Goal: Use online tool/utility: Utilize a website feature to perform a specific function

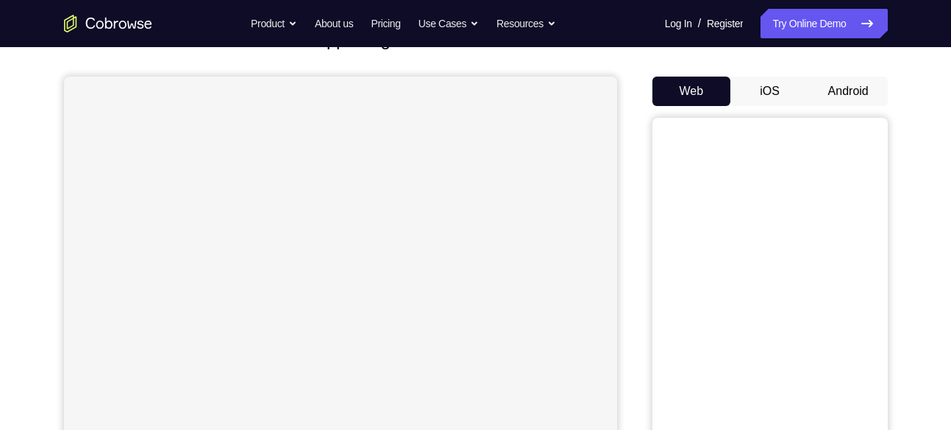
scroll to position [116, 0]
click at [862, 91] on button "Android" at bounding box center [848, 89] width 79 height 29
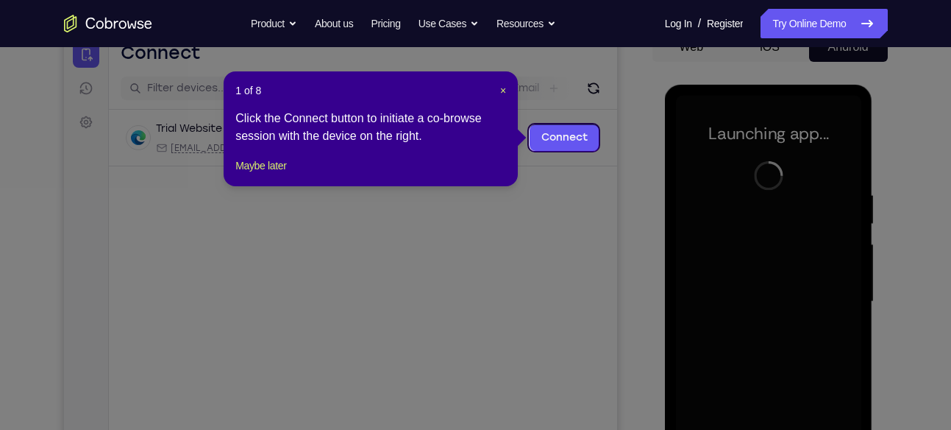
scroll to position [158, 0]
click at [504, 89] on span "×" at bounding box center [503, 91] width 6 height 12
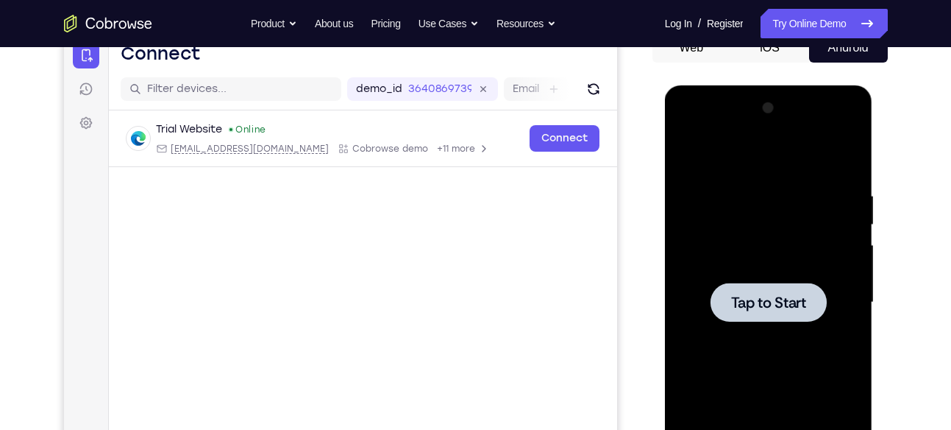
click at [783, 295] on span "Tap to Start" at bounding box center [768, 302] width 75 height 15
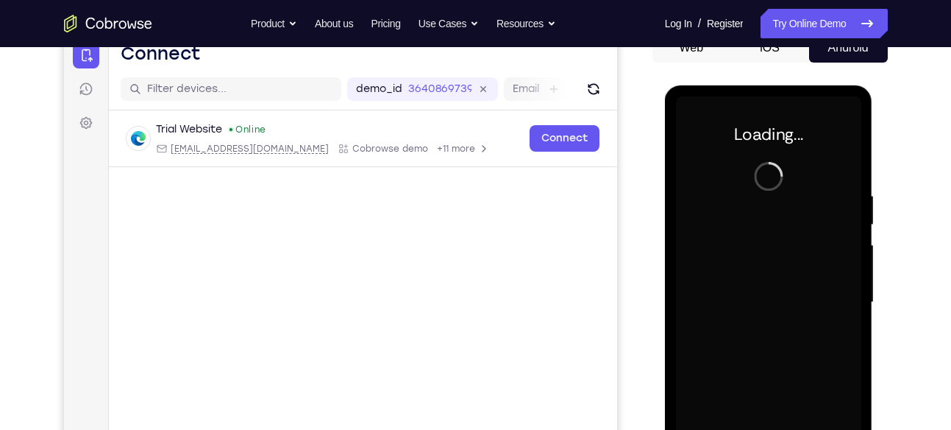
scroll to position [310, 0]
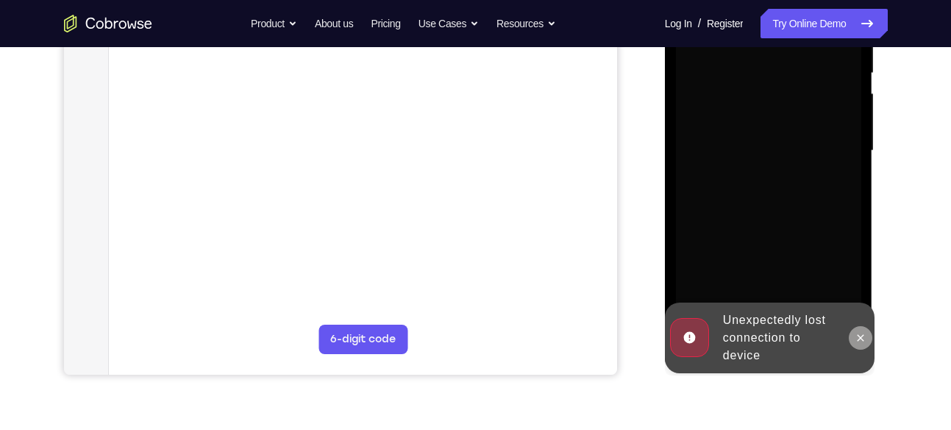
click at [859, 333] on icon at bounding box center [861, 338] width 12 height 12
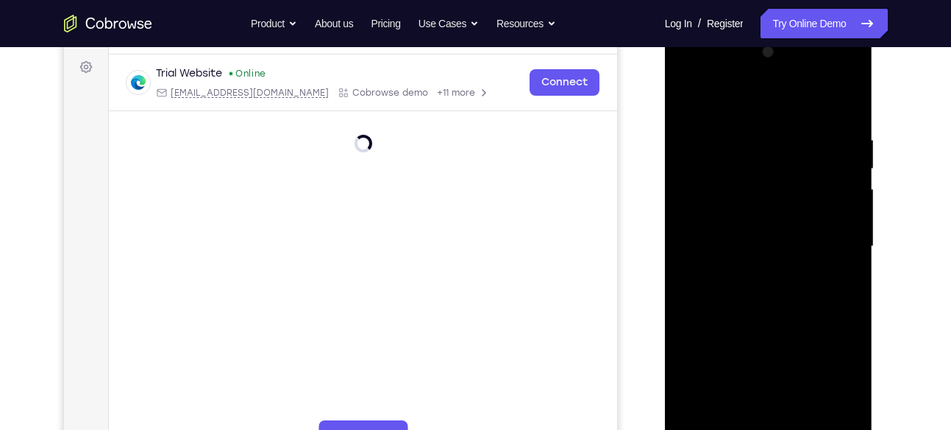
scroll to position [361, 0]
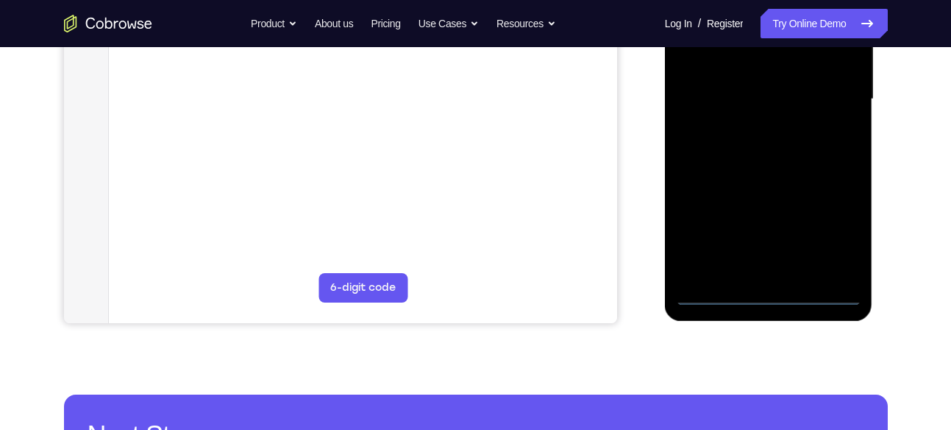
click at [767, 294] on div at bounding box center [768, 99] width 185 height 412
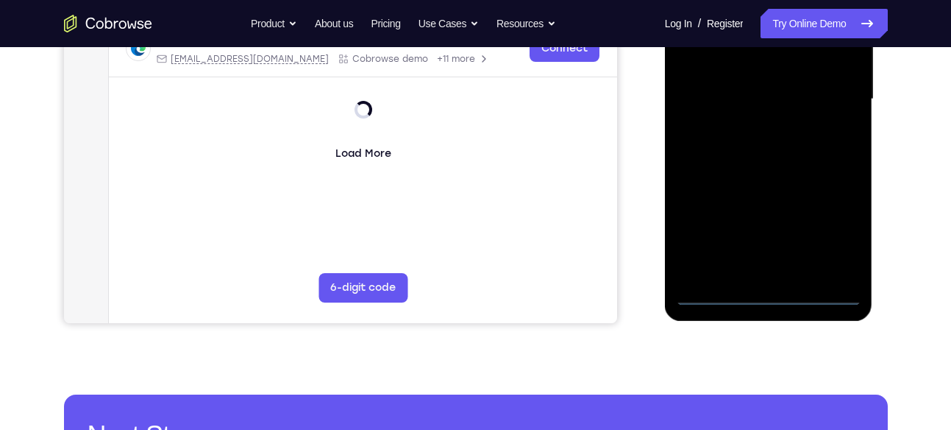
click at [765, 288] on div at bounding box center [768, 99] width 185 height 412
click at [769, 291] on div at bounding box center [768, 99] width 185 height 412
click at [717, 288] on div at bounding box center [768, 99] width 185 height 412
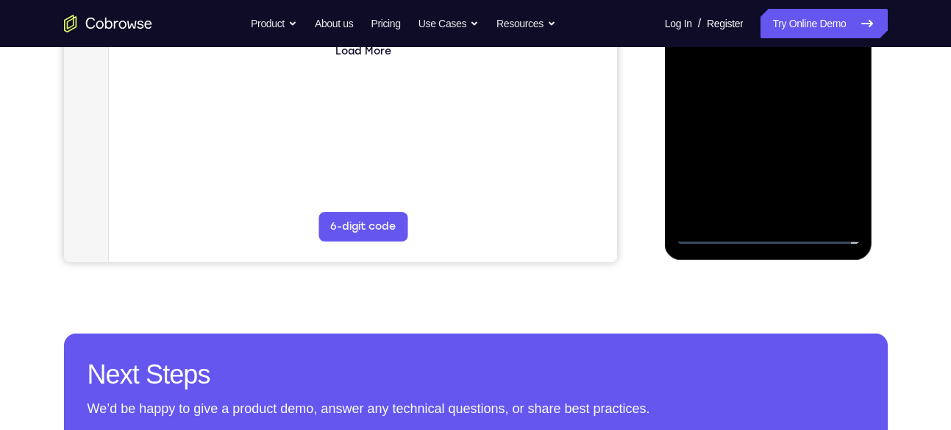
click at [833, 157] on div at bounding box center [768, 38] width 185 height 412
click at [831, 164] on div at bounding box center [768, 38] width 185 height 412
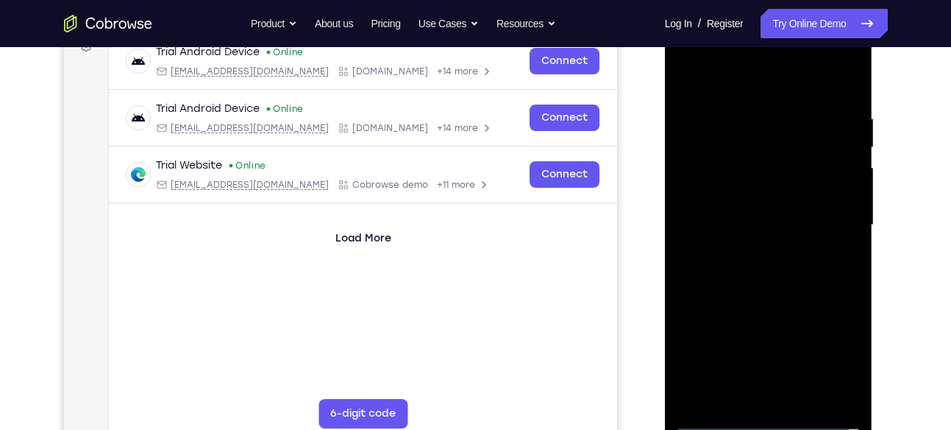
scroll to position [201, 0]
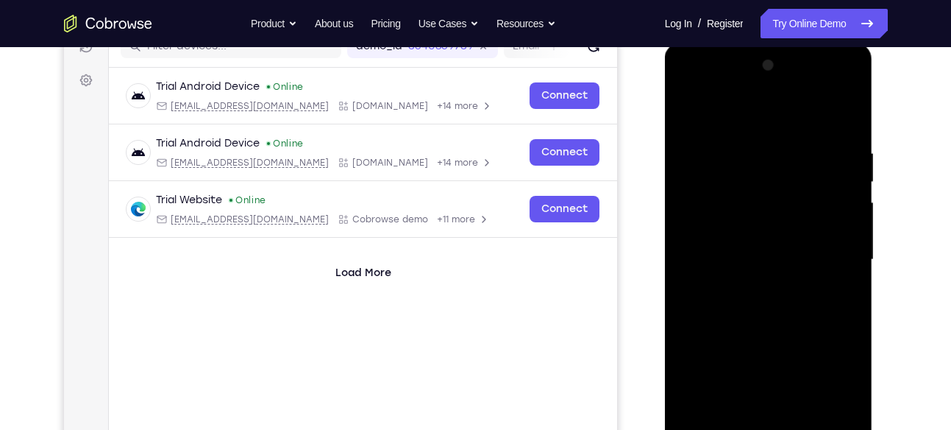
click at [688, 83] on div at bounding box center [768, 260] width 185 height 412
click at [831, 251] on div at bounding box center [768, 260] width 185 height 412
click at [756, 283] on div at bounding box center [768, 260] width 185 height 412
click at [778, 240] on div at bounding box center [768, 260] width 185 height 412
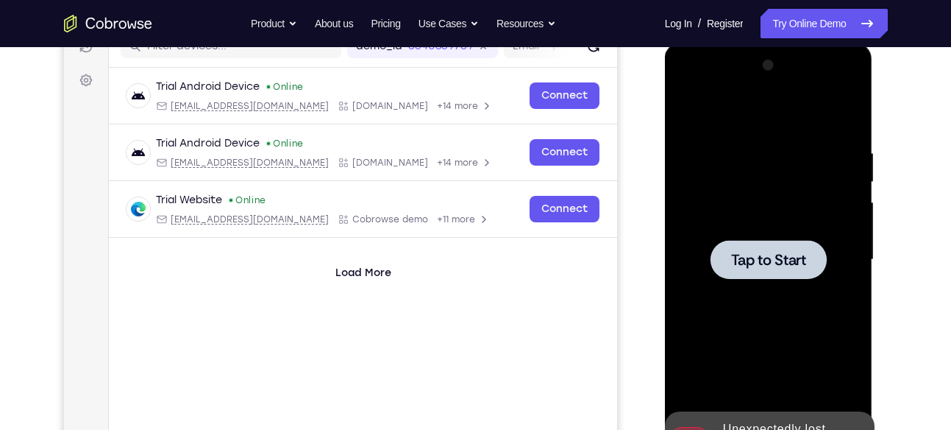
click at [770, 252] on span "Tap to Start" at bounding box center [768, 259] width 75 height 15
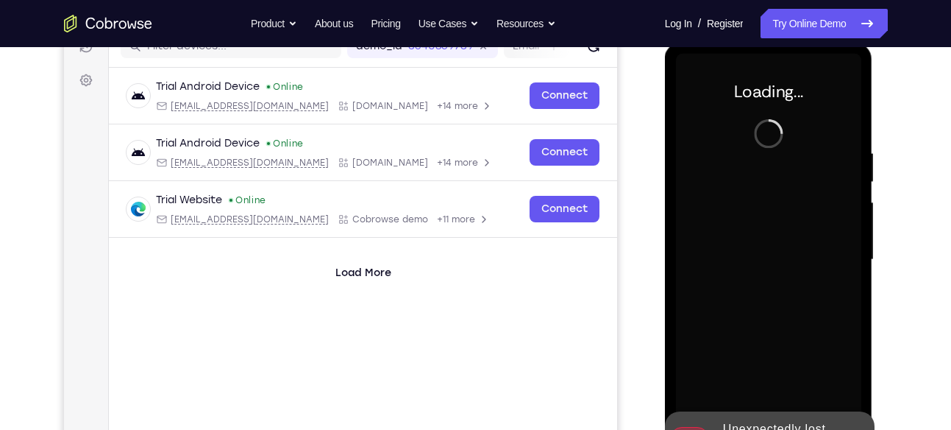
scroll to position [265, 0]
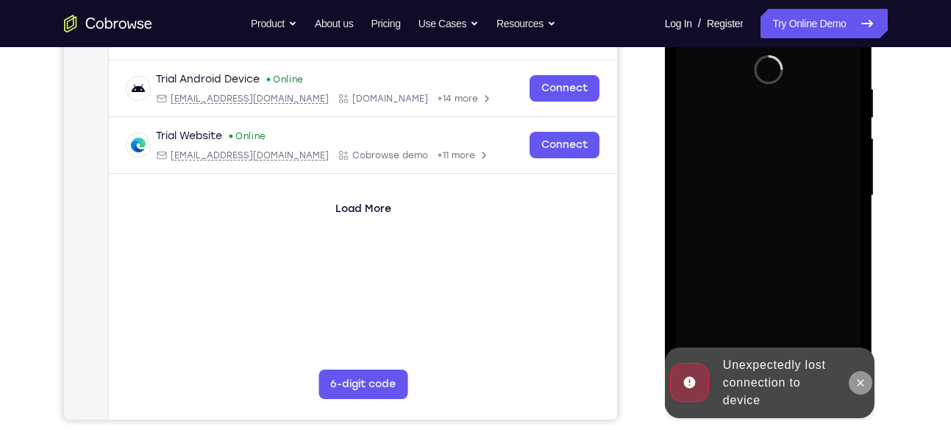
click at [857, 375] on button at bounding box center [861, 383] width 24 height 24
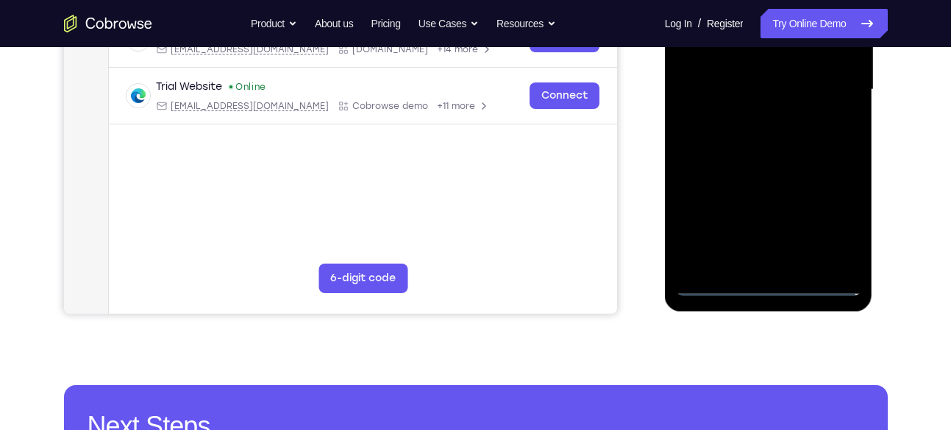
scroll to position [372, 0]
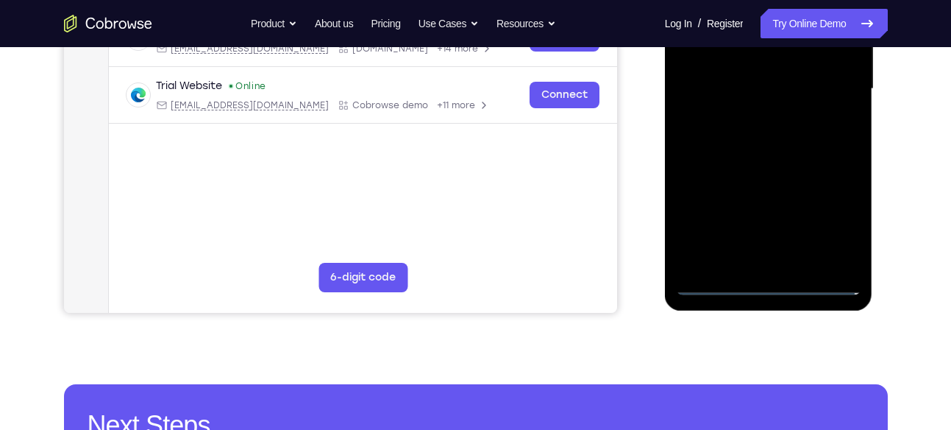
click at [764, 284] on div at bounding box center [768, 89] width 185 height 412
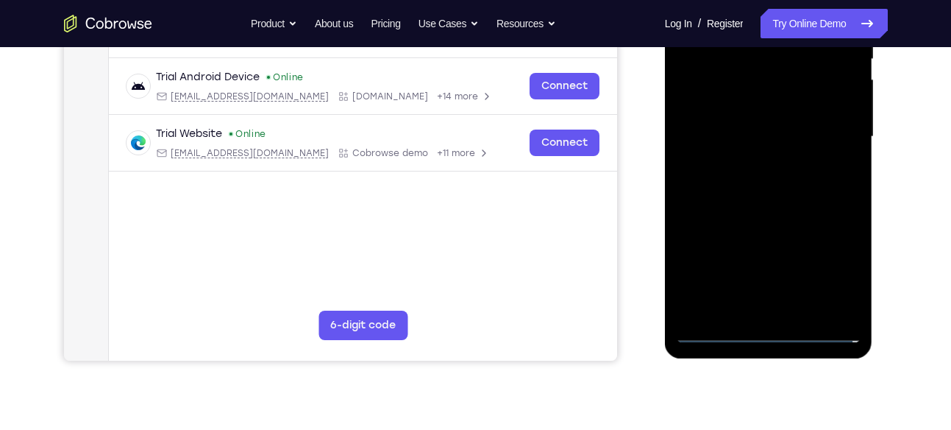
scroll to position [323, 0]
click at [833, 274] on div at bounding box center [768, 138] width 185 height 412
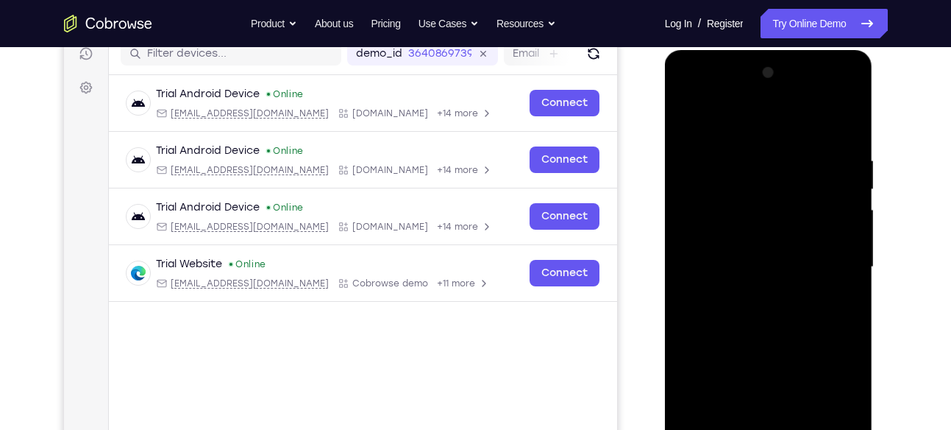
scroll to position [193, 0]
click at [708, 92] on div at bounding box center [768, 268] width 185 height 412
click at [836, 258] on div at bounding box center [768, 268] width 185 height 412
click at [755, 290] on div at bounding box center [768, 268] width 185 height 412
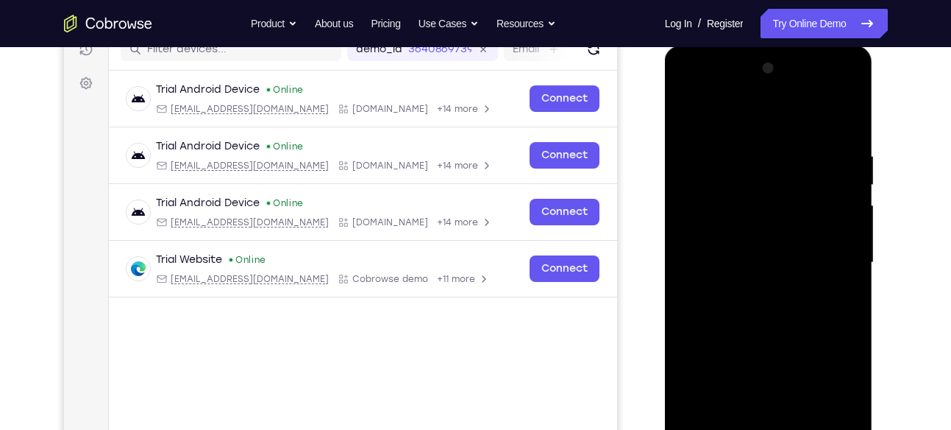
click at [758, 241] on div at bounding box center [768, 263] width 185 height 412
click at [750, 236] on div at bounding box center [768, 263] width 185 height 412
click at [745, 257] on div at bounding box center [768, 263] width 185 height 412
click at [773, 304] on div at bounding box center [768, 263] width 185 height 412
click at [770, 332] on div at bounding box center [768, 263] width 185 height 412
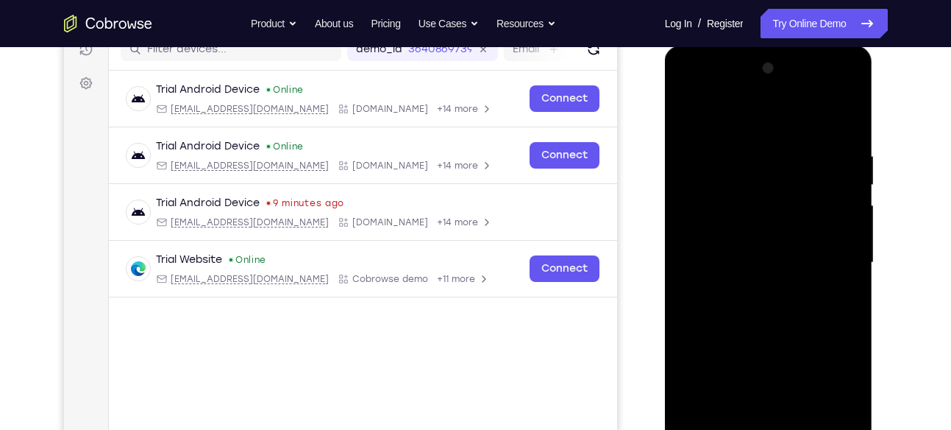
click at [765, 244] on div at bounding box center [768, 263] width 185 height 412
click at [729, 261] on div at bounding box center [768, 263] width 185 height 412
click at [732, 248] on div at bounding box center [768, 263] width 185 height 412
click at [725, 277] on div at bounding box center [768, 263] width 185 height 412
click at [763, 357] on div at bounding box center [768, 263] width 185 height 412
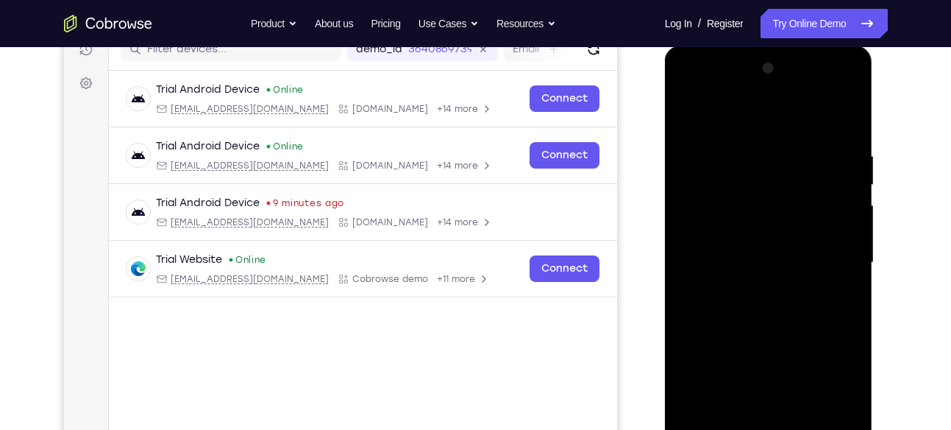
click at [766, 238] on div at bounding box center [768, 263] width 185 height 412
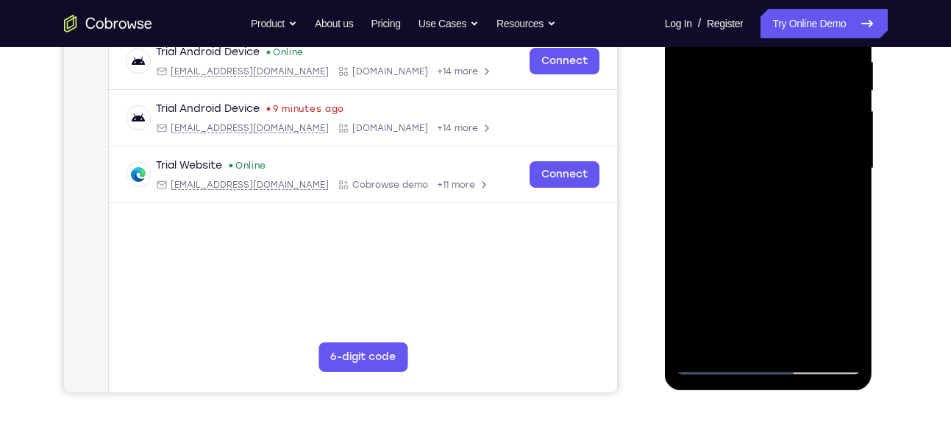
scroll to position [294, 0]
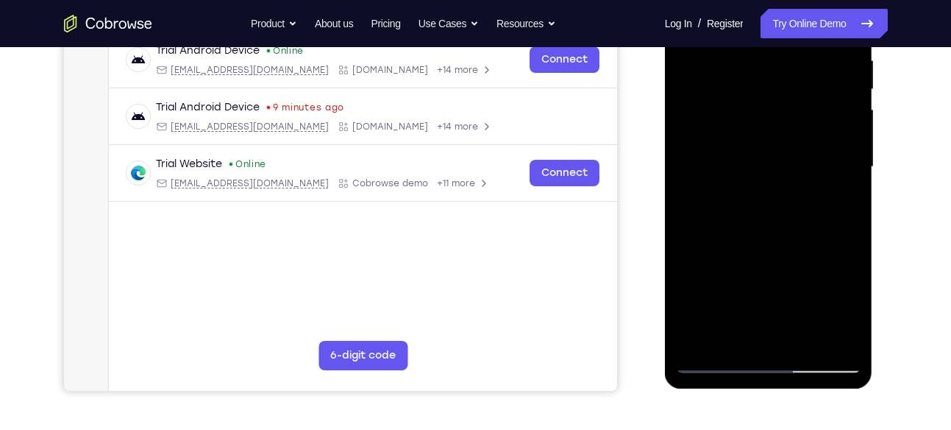
click at [826, 141] on div at bounding box center [768, 167] width 185 height 412
drag, startPoint x: 774, startPoint y: 260, endPoint x: 775, endPoint y: 249, distance: 11.8
click at [775, 249] on div at bounding box center [768, 167] width 185 height 412
click at [775, 226] on div at bounding box center [768, 167] width 185 height 412
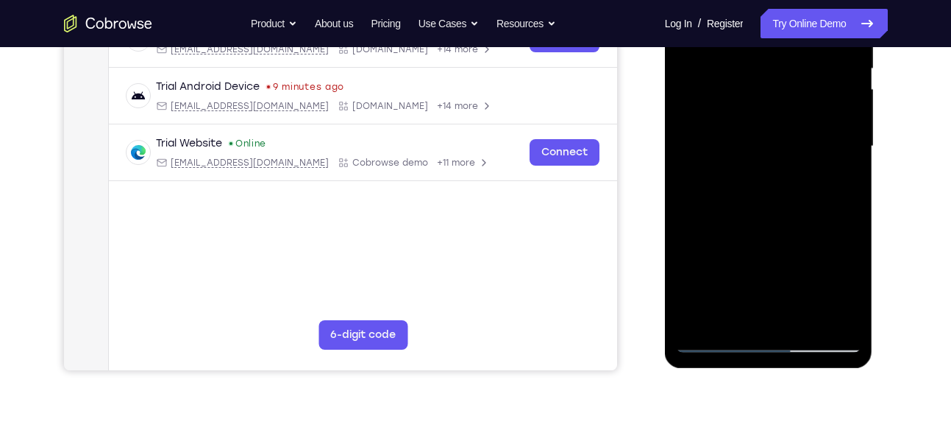
scroll to position [316, 0]
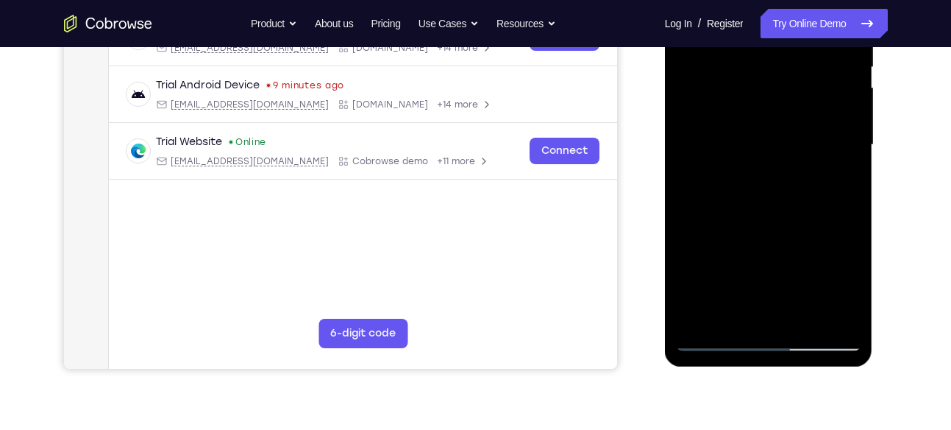
click at [753, 319] on div at bounding box center [768, 145] width 185 height 412
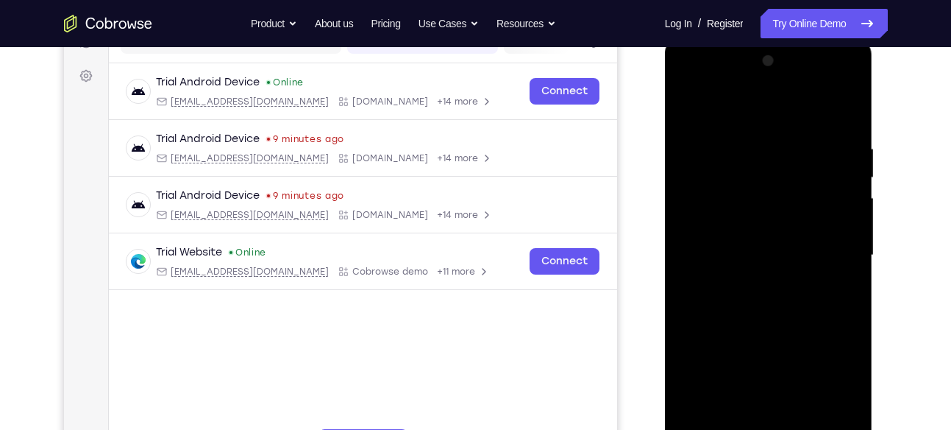
scroll to position [202, 0]
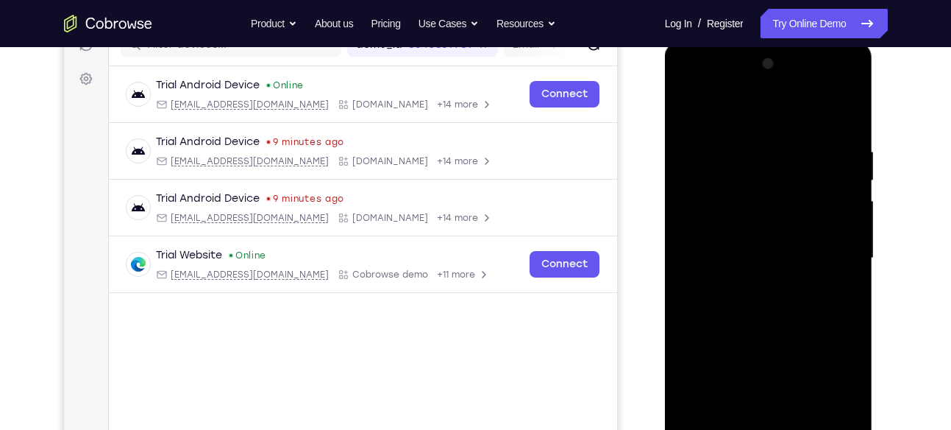
click at [711, 247] on div at bounding box center [768, 258] width 185 height 412
click at [743, 299] on div at bounding box center [768, 258] width 185 height 412
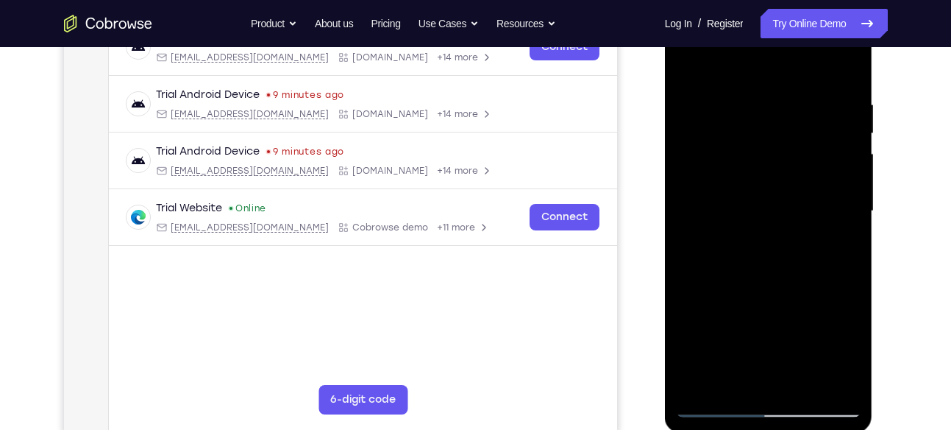
scroll to position [252, 0]
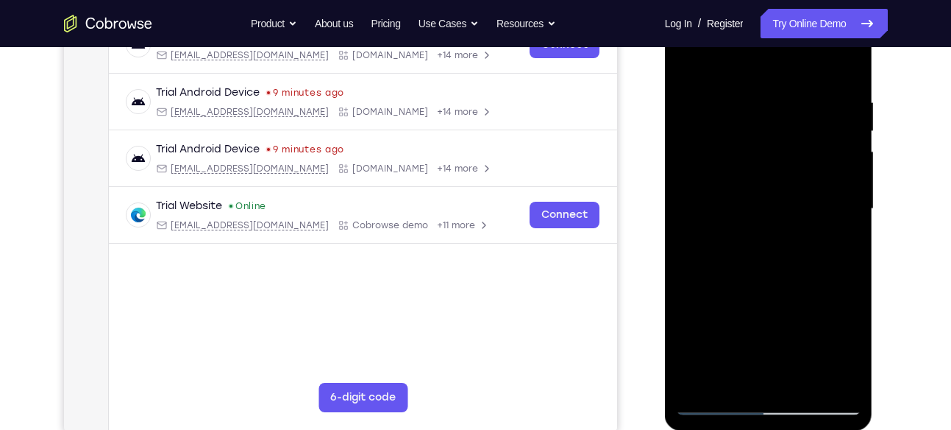
click at [763, 250] on div at bounding box center [768, 209] width 185 height 412
click at [749, 252] on div at bounding box center [768, 209] width 185 height 412
click at [849, 374] on div at bounding box center [768, 209] width 185 height 412
click at [808, 252] on div at bounding box center [768, 209] width 185 height 412
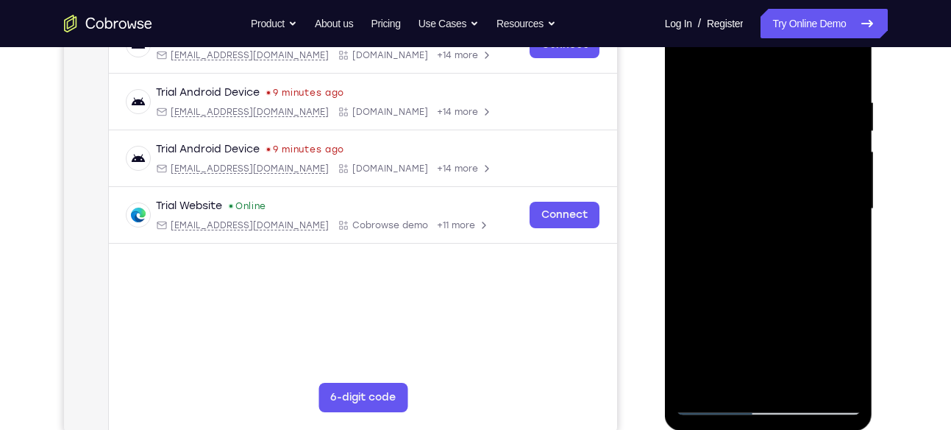
click at [797, 235] on div at bounding box center [768, 209] width 185 height 412
click at [797, 260] on div at bounding box center [768, 209] width 185 height 412
click at [765, 163] on div at bounding box center [768, 209] width 185 height 412
click at [761, 136] on div at bounding box center [768, 209] width 185 height 412
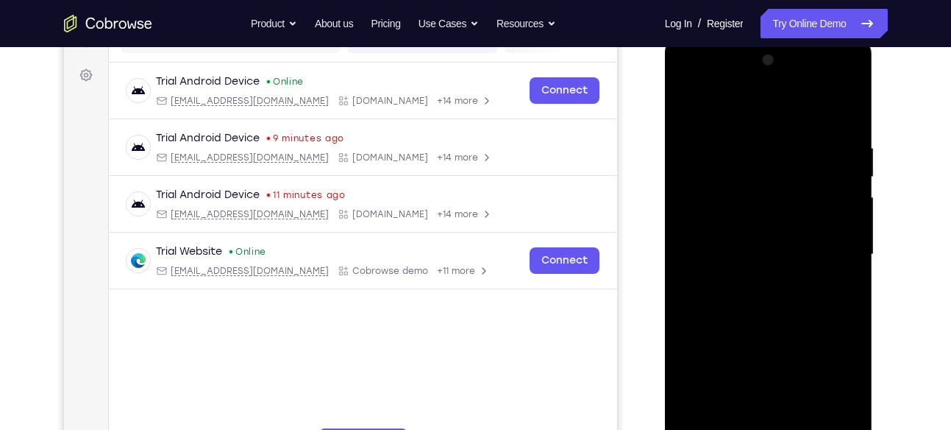
scroll to position [207, 0]
click at [717, 180] on div at bounding box center [768, 254] width 185 height 412
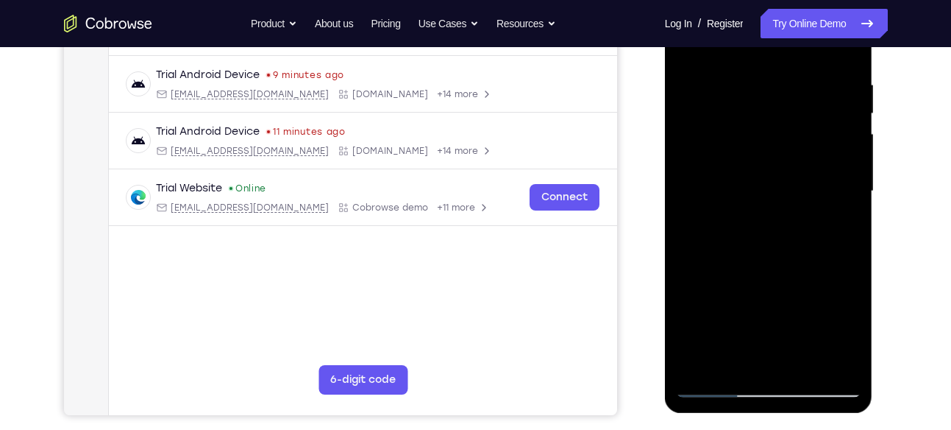
scroll to position [269, 0]
click at [761, 256] on div at bounding box center [768, 192] width 185 height 412
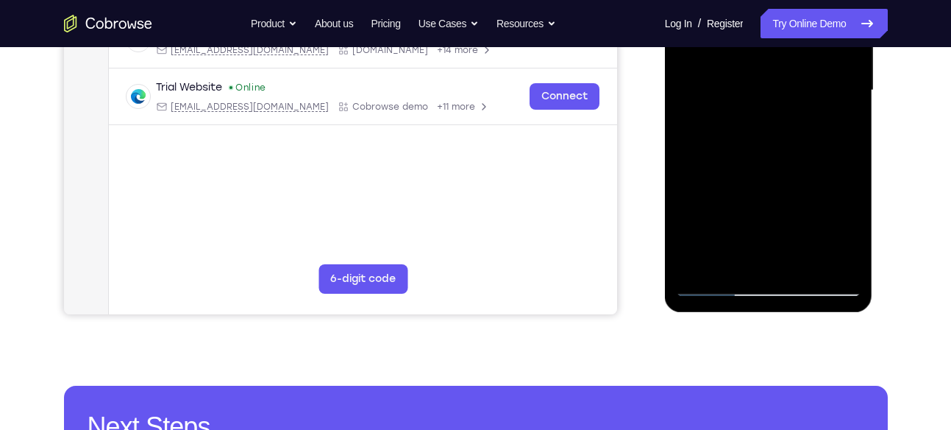
scroll to position [372, 0]
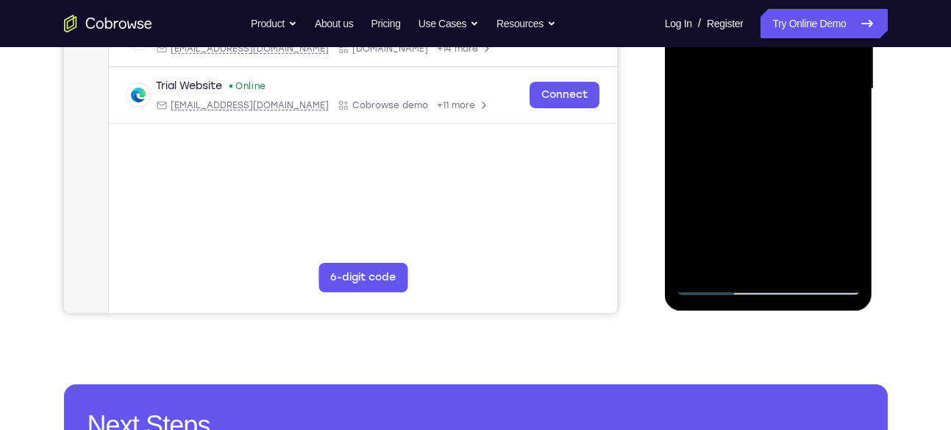
click at [805, 260] on div at bounding box center [768, 89] width 185 height 412
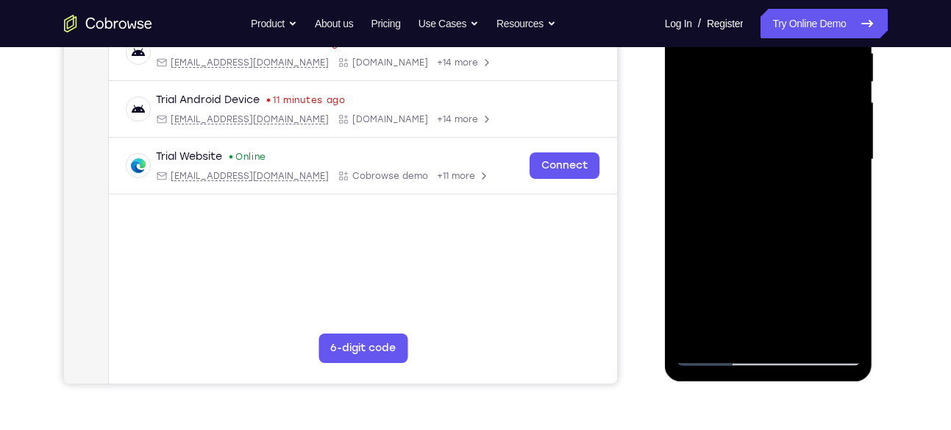
scroll to position [299, 0]
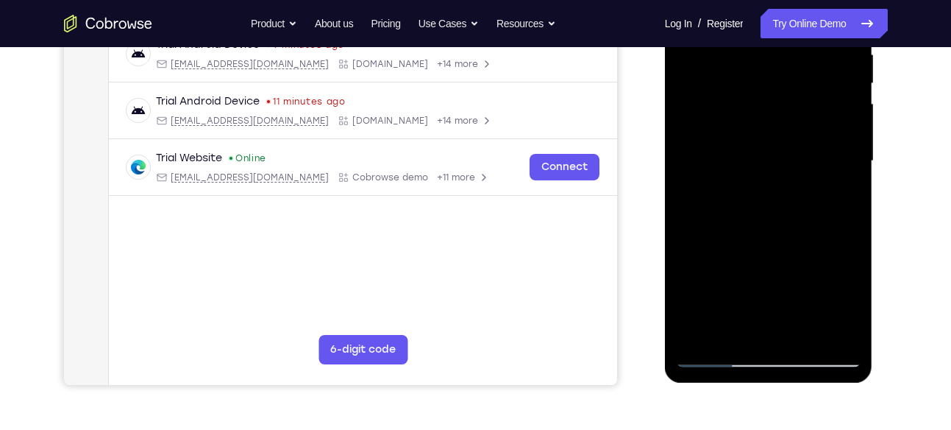
click at [768, 235] on div at bounding box center [768, 161] width 185 height 412
click at [772, 235] on div at bounding box center [768, 161] width 185 height 412
click at [769, 237] on div at bounding box center [768, 161] width 185 height 412
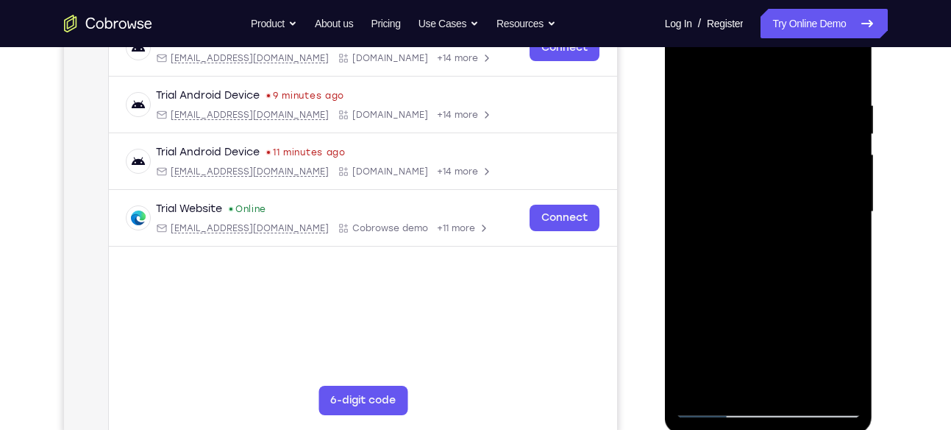
scroll to position [207, 0]
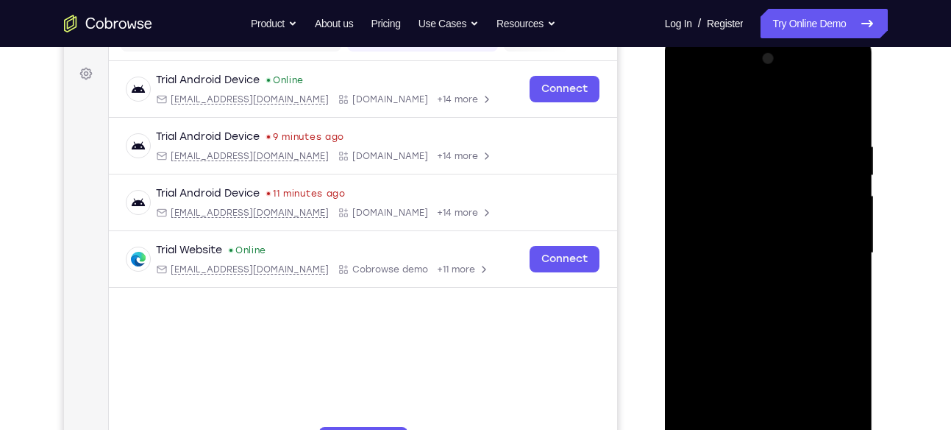
click at [687, 103] on div at bounding box center [768, 253] width 185 height 412
click at [772, 234] on div at bounding box center [768, 253] width 185 height 412
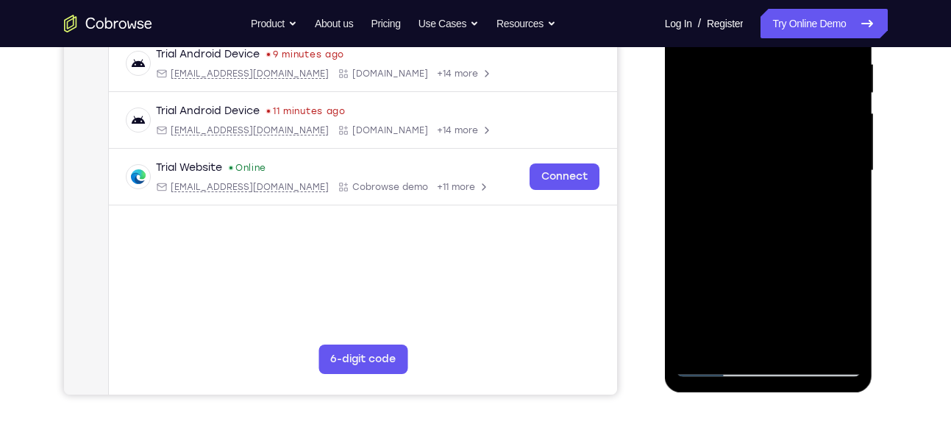
scroll to position [320, 0]
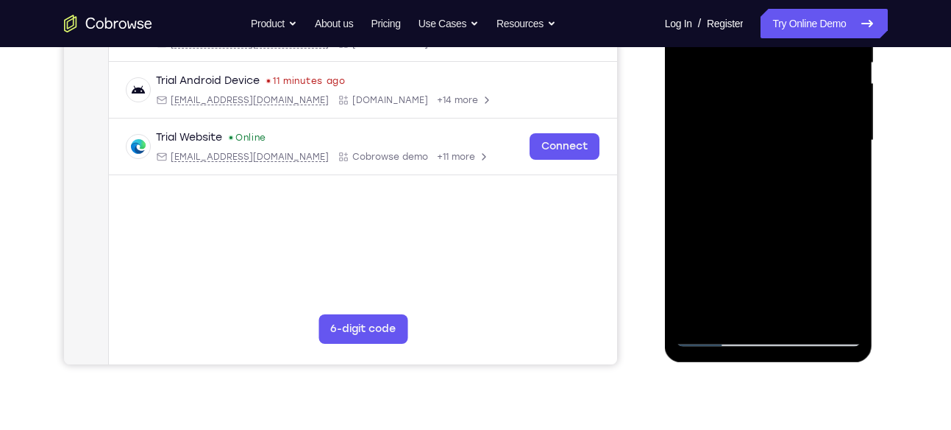
click at [735, 304] on div at bounding box center [768, 141] width 185 height 412
click at [708, 177] on div at bounding box center [768, 141] width 185 height 412
click at [732, 177] on div at bounding box center [768, 141] width 185 height 412
click at [708, 176] on div at bounding box center [768, 141] width 185 height 412
click at [850, 280] on div at bounding box center [768, 141] width 185 height 412
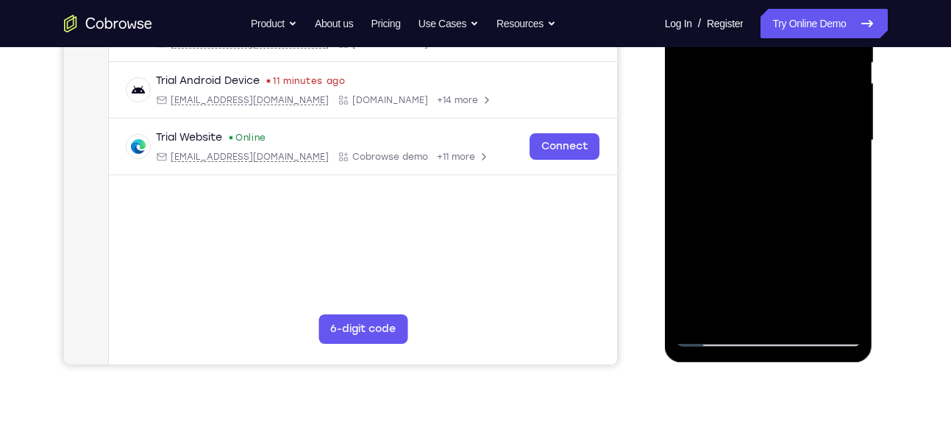
click at [850, 280] on div at bounding box center [768, 141] width 185 height 412
click at [836, 174] on div at bounding box center [768, 141] width 185 height 412
click at [697, 175] on div at bounding box center [768, 141] width 185 height 412
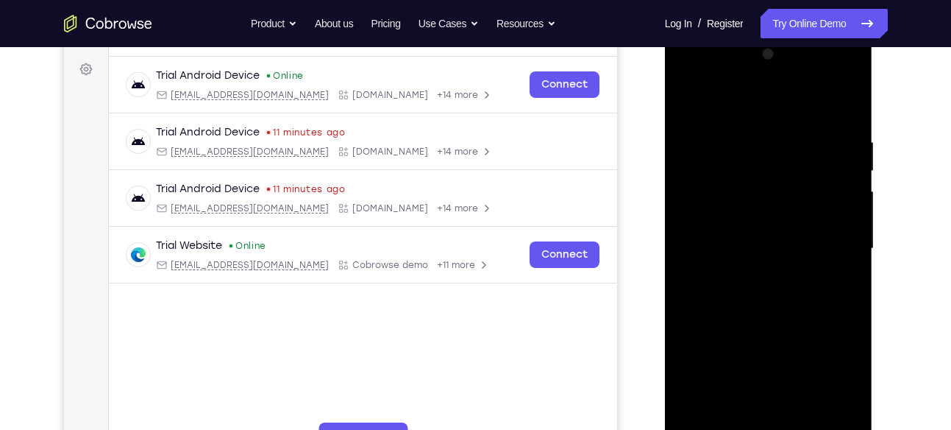
scroll to position [232, 0]
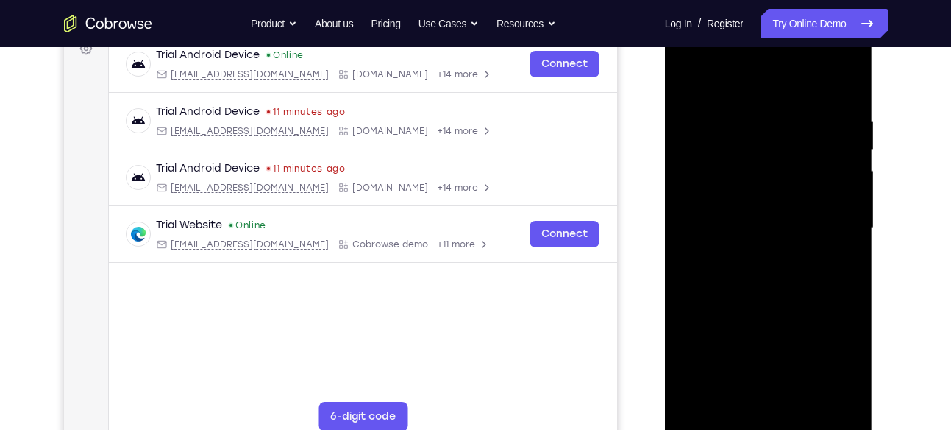
drag, startPoint x: 718, startPoint y: 259, endPoint x: 719, endPoint y: 218, distance: 41.2
click at [719, 218] on div at bounding box center [768, 228] width 185 height 412
drag, startPoint x: 729, startPoint y: 152, endPoint x: 727, endPoint y: 194, distance: 42.7
click at [727, 194] on div at bounding box center [768, 228] width 185 height 412
drag, startPoint x: 768, startPoint y: 132, endPoint x: 762, endPoint y: 205, distance: 73.1
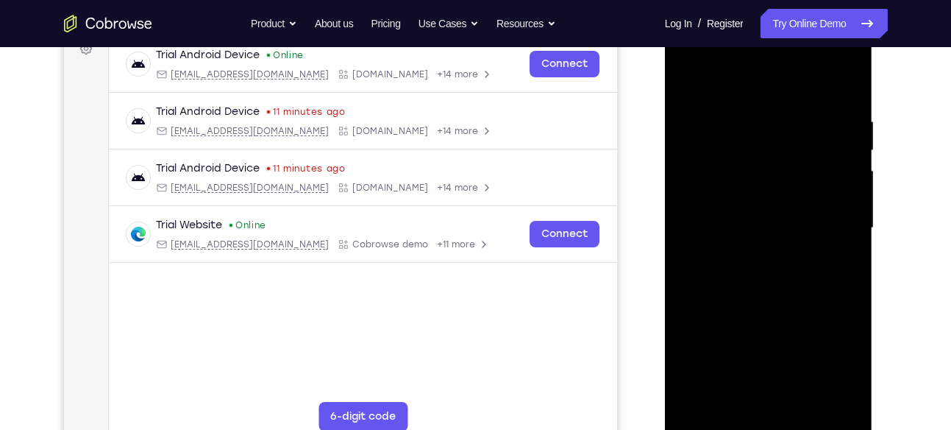
click at [762, 205] on div at bounding box center [768, 228] width 185 height 412
drag, startPoint x: 747, startPoint y: 138, endPoint x: 744, endPoint y: 218, distance: 80.2
click at [744, 218] on div at bounding box center [768, 228] width 185 height 412
drag, startPoint x: 744, startPoint y: 218, endPoint x: 750, endPoint y: 191, distance: 28.4
click at [750, 191] on div at bounding box center [768, 228] width 185 height 412
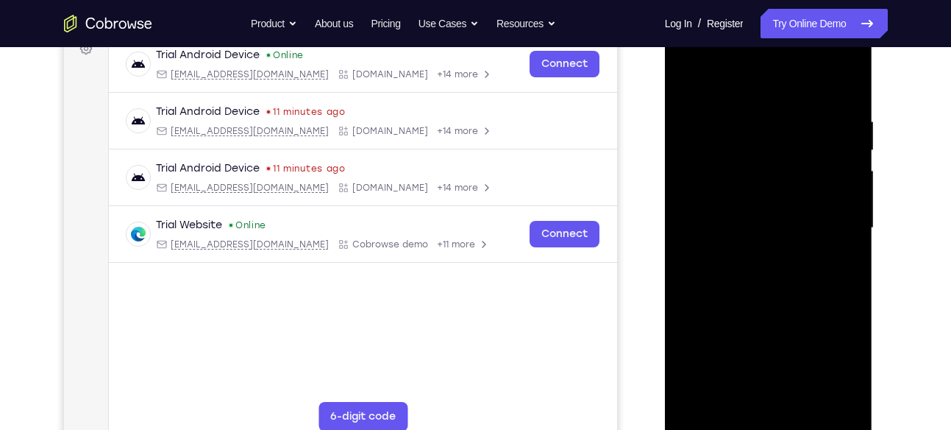
drag, startPoint x: 750, startPoint y: 191, endPoint x: 758, endPoint y: 128, distance: 63.1
click at [758, 128] on div at bounding box center [768, 228] width 185 height 412
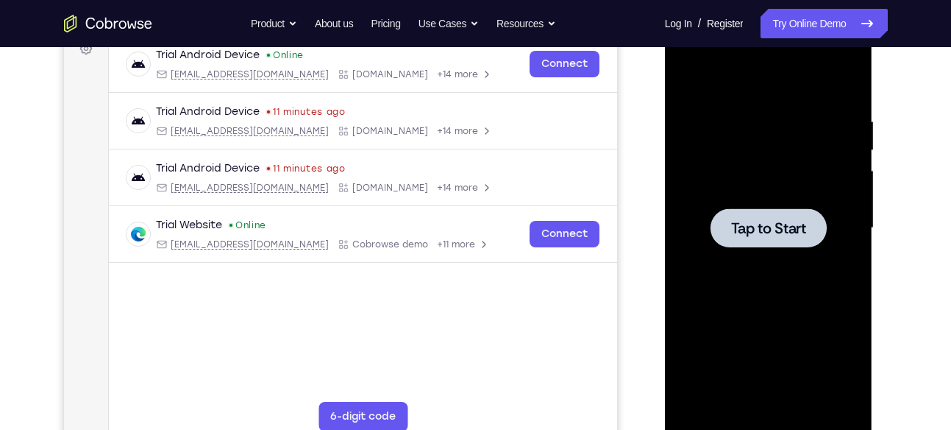
click at [766, 226] on span "Tap to Start" at bounding box center [768, 228] width 75 height 15
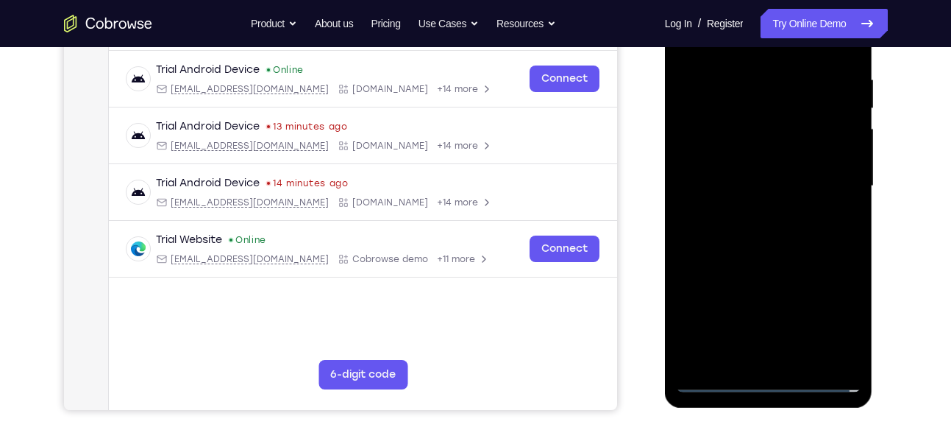
scroll to position [274, 0]
click at [767, 379] on div at bounding box center [768, 187] width 185 height 412
click at [827, 314] on div at bounding box center [768, 187] width 185 height 412
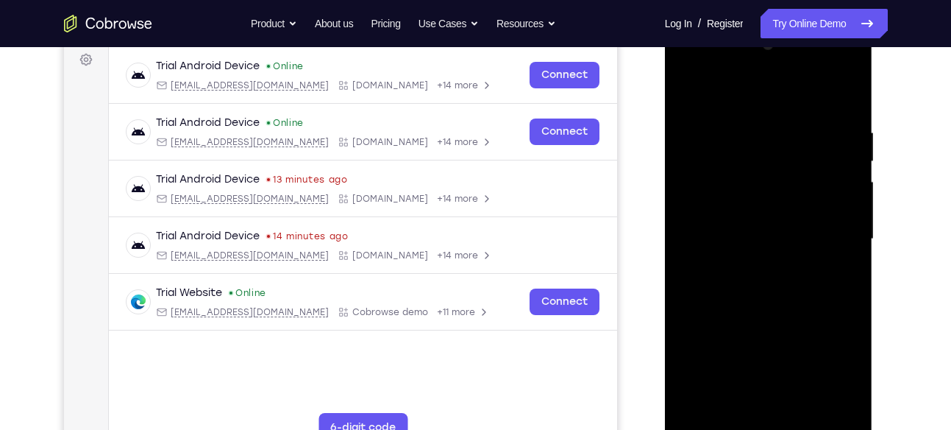
scroll to position [220, 0]
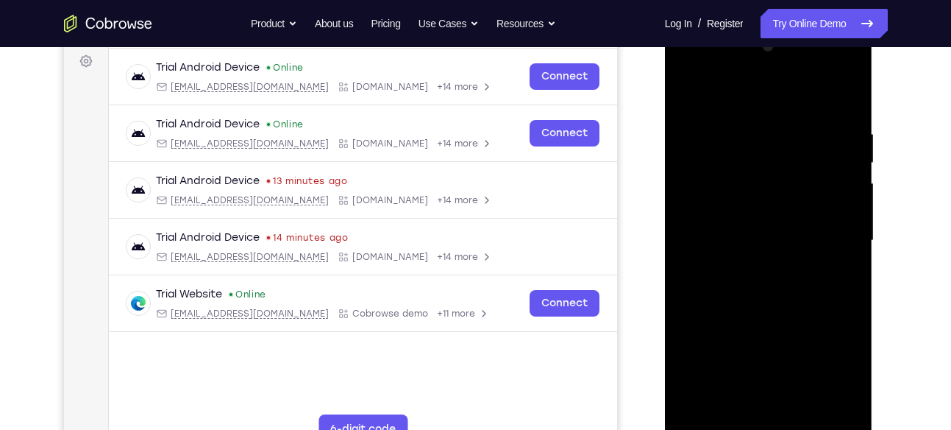
click at [714, 62] on div at bounding box center [768, 241] width 185 height 412
click at [828, 227] on div at bounding box center [768, 241] width 185 height 412
click at [749, 266] on div at bounding box center [768, 241] width 185 height 412
click at [772, 313] on div at bounding box center [768, 241] width 185 height 412
click at [750, 221] on div at bounding box center [768, 241] width 185 height 412
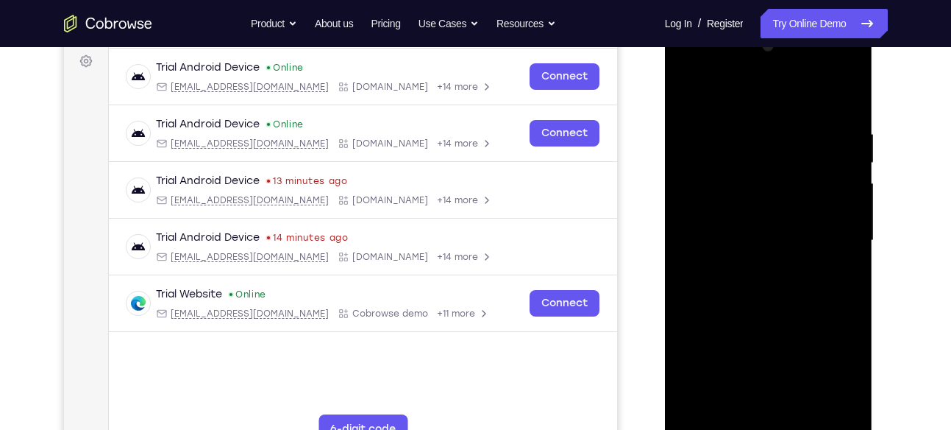
click at [734, 243] on div at bounding box center [768, 241] width 185 height 412
click at [694, 222] on div at bounding box center [768, 241] width 185 height 412
click at [778, 252] on div at bounding box center [768, 241] width 185 height 412
click at [764, 339] on div at bounding box center [768, 241] width 185 height 412
click at [801, 207] on div at bounding box center [768, 241] width 185 height 412
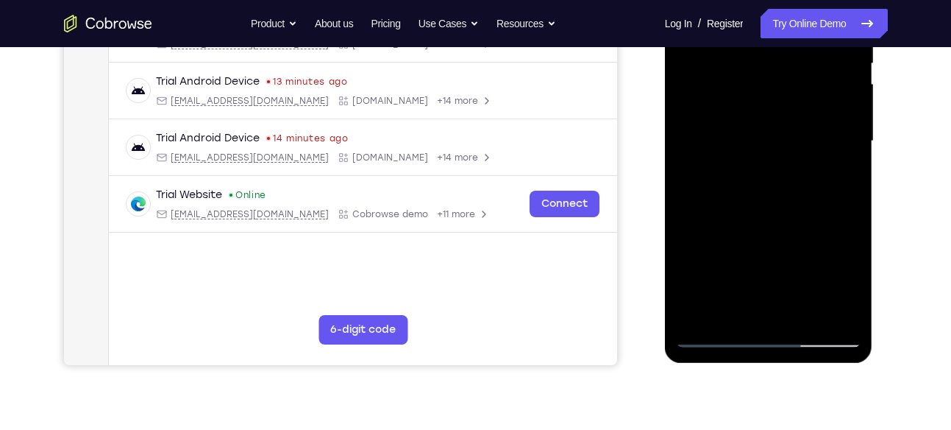
scroll to position [320, 0]
click at [812, 112] on div at bounding box center [768, 141] width 185 height 412
click at [767, 185] on div at bounding box center [768, 141] width 185 height 412
click at [756, 190] on div at bounding box center [768, 141] width 185 height 412
click at [788, 118] on div at bounding box center [768, 141] width 185 height 412
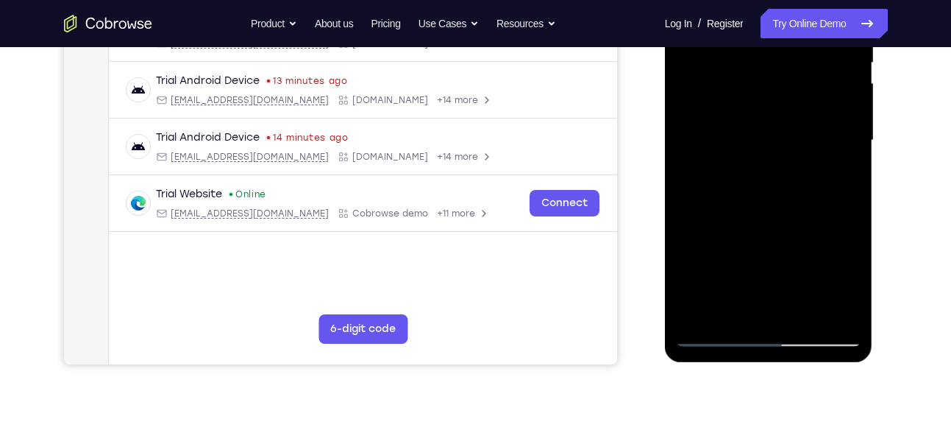
click at [839, 109] on div at bounding box center [768, 141] width 185 height 412
click at [760, 188] on div at bounding box center [768, 141] width 185 height 412
click at [794, 188] on div at bounding box center [768, 141] width 185 height 412
click at [762, 194] on div at bounding box center [768, 141] width 185 height 412
click at [782, 170] on div at bounding box center [768, 141] width 185 height 412
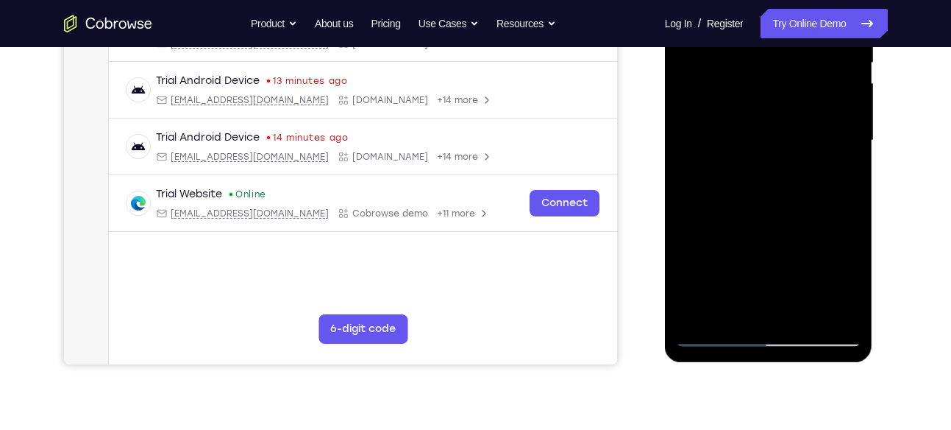
click at [833, 115] on div at bounding box center [768, 141] width 185 height 412
click at [838, 105] on div at bounding box center [768, 141] width 185 height 412
click at [725, 118] on div at bounding box center [768, 141] width 185 height 412
click at [700, 98] on div at bounding box center [768, 141] width 185 height 412
click at [773, 184] on div at bounding box center [768, 141] width 185 height 412
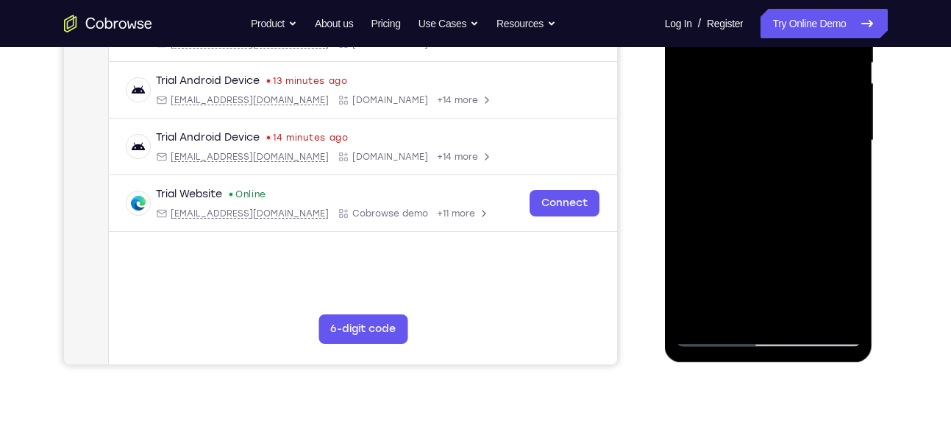
click at [773, 184] on div at bounding box center [768, 141] width 185 height 412
click at [753, 208] on div at bounding box center [768, 141] width 185 height 412
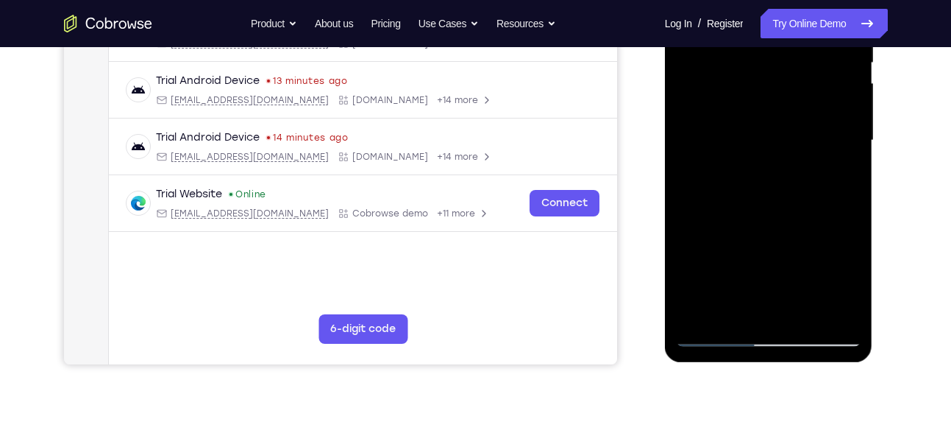
click at [753, 208] on div at bounding box center [768, 141] width 185 height 412
click at [714, 200] on div at bounding box center [768, 141] width 185 height 412
click at [807, 141] on div at bounding box center [768, 141] width 185 height 412
click at [840, 102] on div at bounding box center [768, 141] width 185 height 412
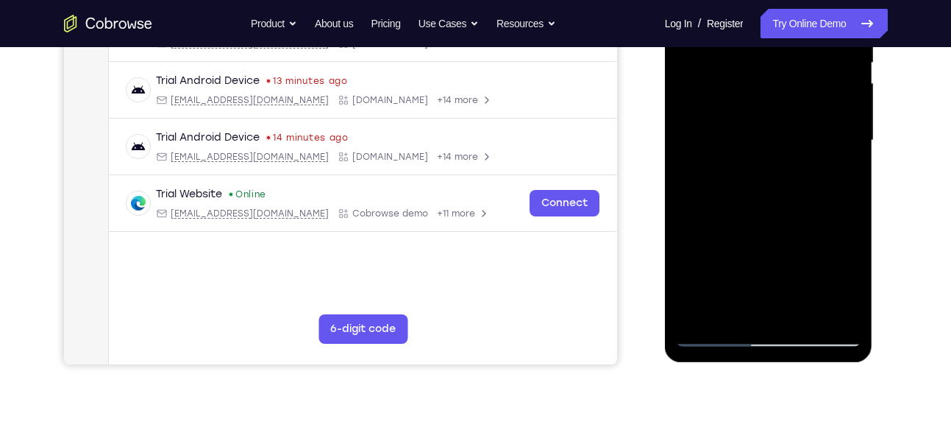
click at [778, 231] on div at bounding box center [768, 141] width 185 height 412
click at [751, 204] on div at bounding box center [768, 141] width 185 height 412
click at [757, 196] on div at bounding box center [768, 141] width 185 height 412
click at [778, 176] on div at bounding box center [768, 141] width 185 height 412
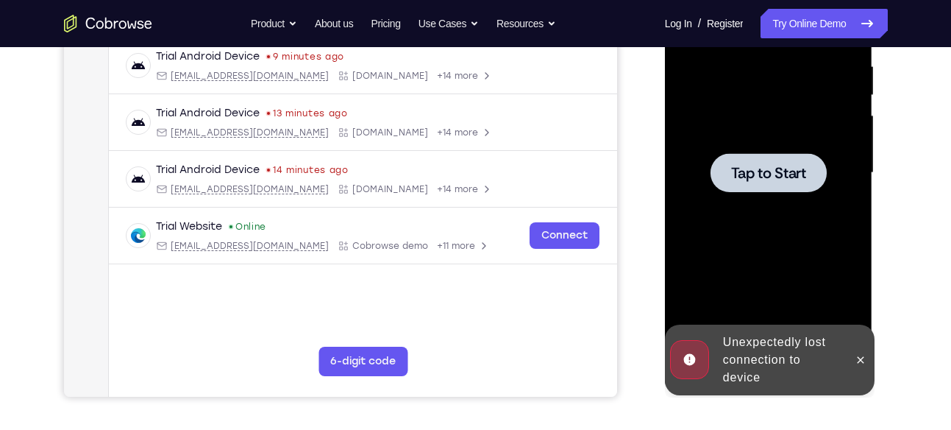
scroll to position [287, 0]
click at [778, 171] on span "Tap to Start" at bounding box center [768, 173] width 75 height 15
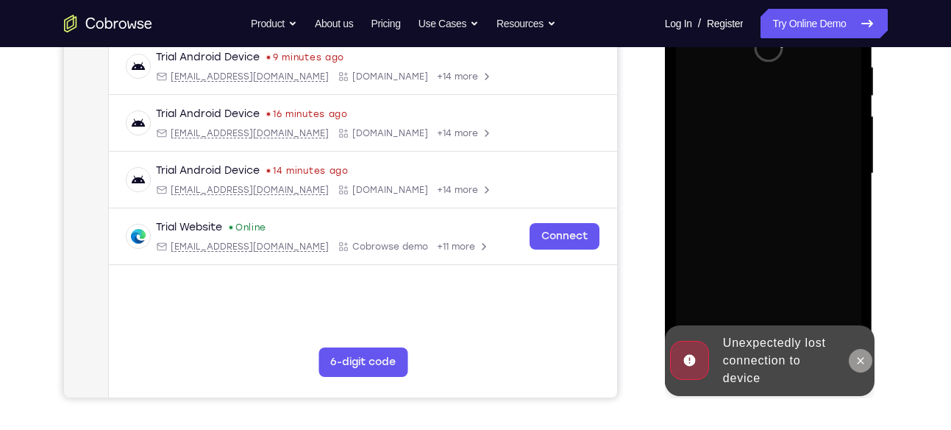
click at [859, 359] on icon at bounding box center [861, 361] width 12 height 12
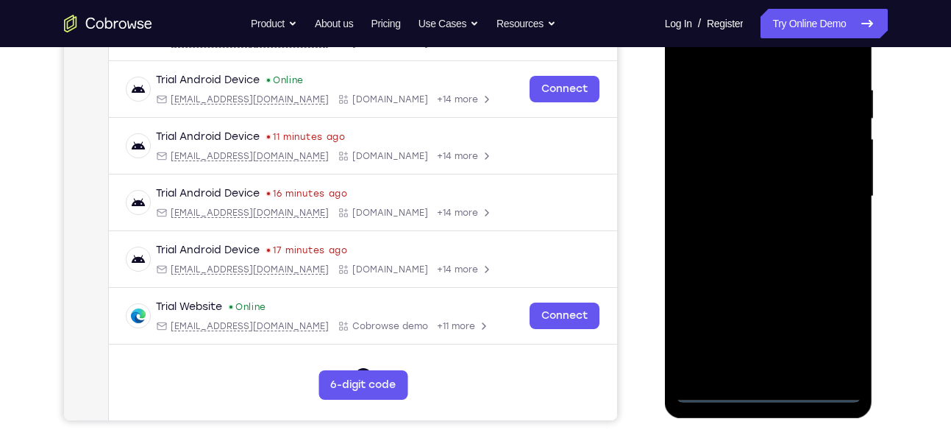
scroll to position [265, 0]
click at [769, 388] on div at bounding box center [768, 196] width 185 height 412
click at [838, 324] on div at bounding box center [768, 196] width 185 height 412
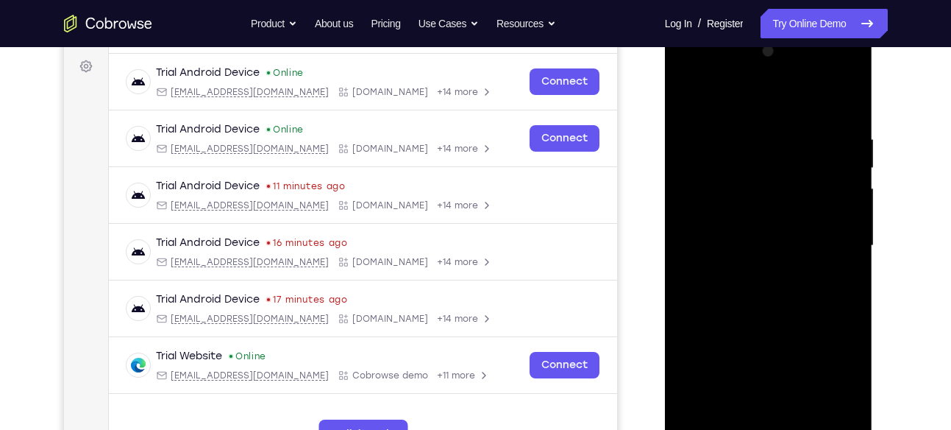
scroll to position [214, 0]
click at [711, 69] on div at bounding box center [768, 246] width 185 height 412
click at [830, 242] on div at bounding box center [768, 246] width 185 height 412
click at [752, 271] on div at bounding box center [768, 246] width 185 height 412
click at [774, 317] on div at bounding box center [768, 246] width 185 height 412
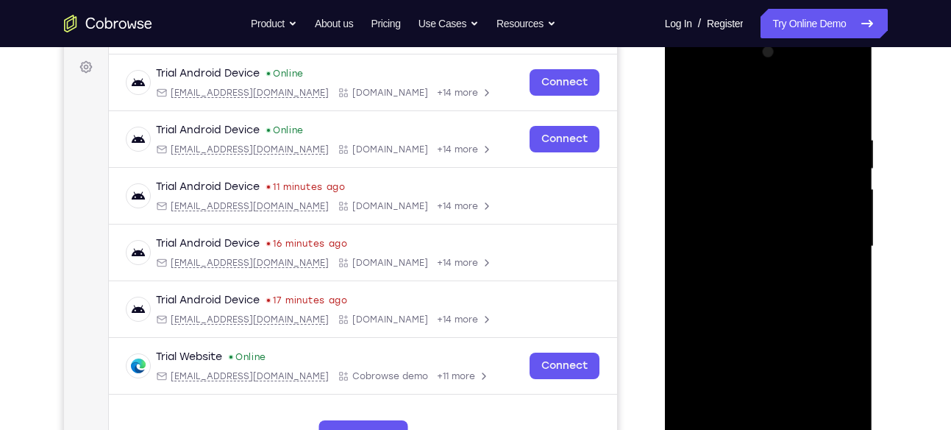
click at [770, 227] on div at bounding box center [768, 246] width 185 height 412
click at [745, 243] on div at bounding box center [768, 246] width 185 height 412
click at [744, 235] on div at bounding box center [768, 246] width 185 height 412
click at [744, 266] on div at bounding box center [768, 246] width 185 height 412
click at [757, 340] on div at bounding box center [768, 246] width 185 height 412
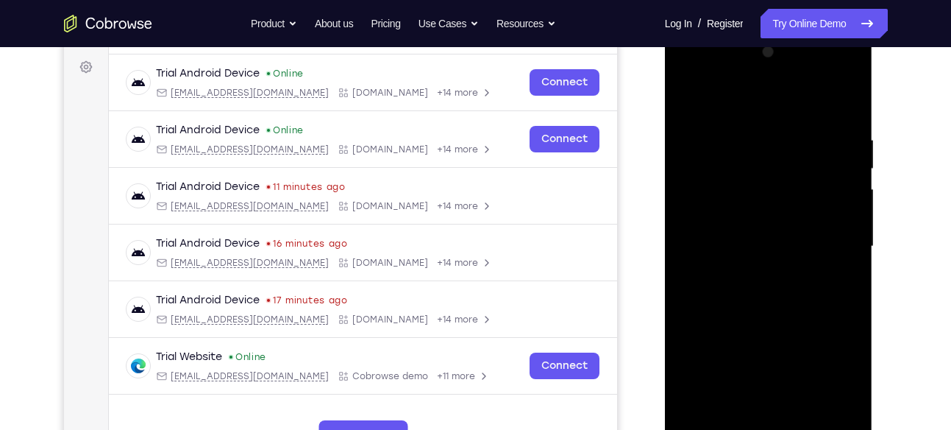
click at [817, 206] on div at bounding box center [768, 246] width 185 height 412
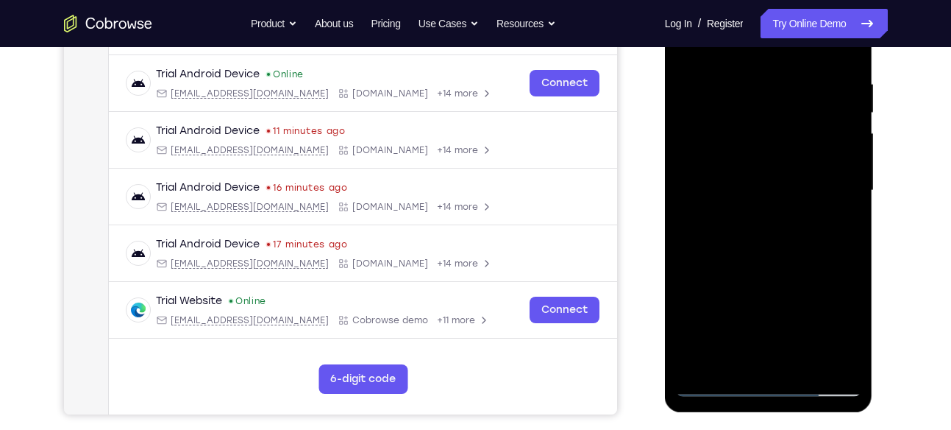
click at [836, 161] on div at bounding box center [768, 191] width 185 height 412
click at [754, 163] on div at bounding box center [768, 191] width 185 height 412
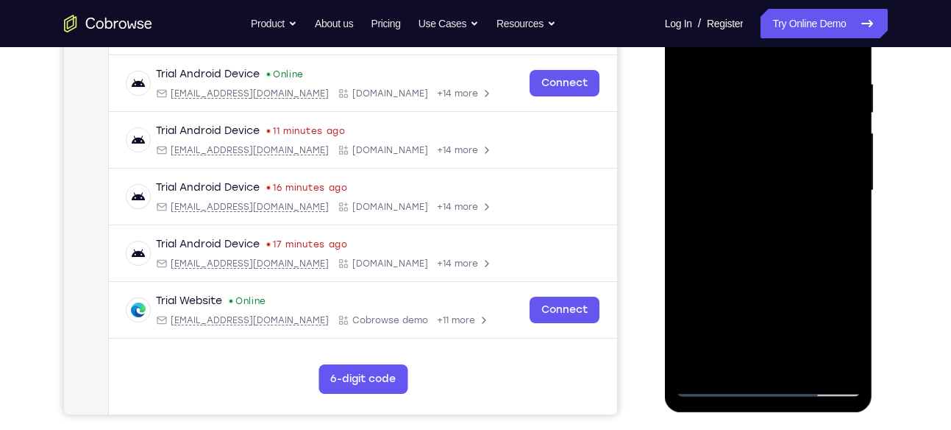
click at [701, 155] on div at bounding box center [768, 191] width 185 height 412
click at [744, 238] on div at bounding box center [768, 191] width 185 height 412
click at [747, 239] on div at bounding box center [768, 191] width 185 height 412
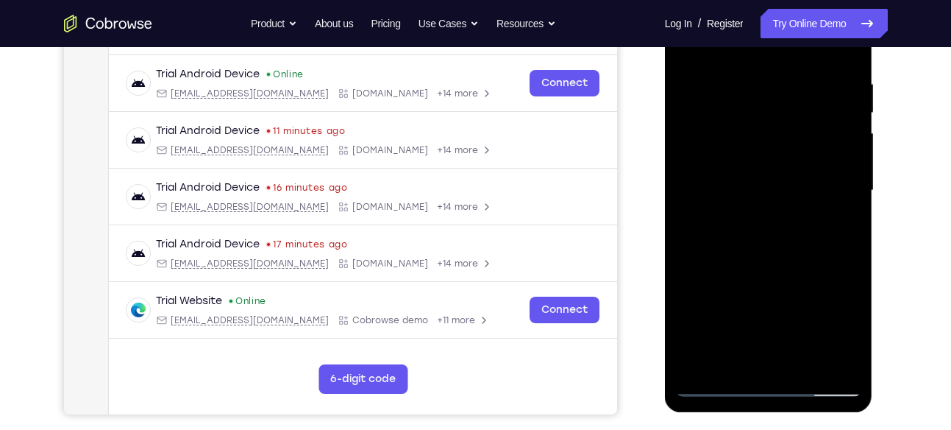
click at [719, 238] on div at bounding box center [768, 191] width 185 height 412
click at [825, 176] on div at bounding box center [768, 191] width 185 height 412
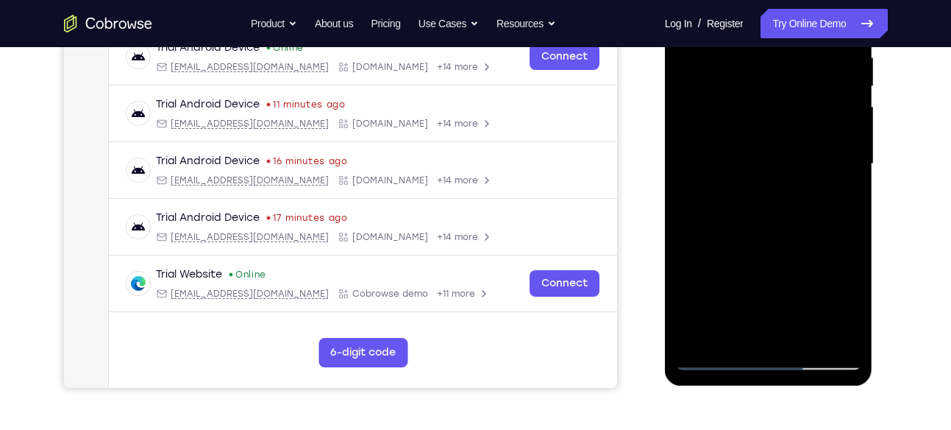
click at [765, 213] on div at bounding box center [768, 164] width 185 height 412
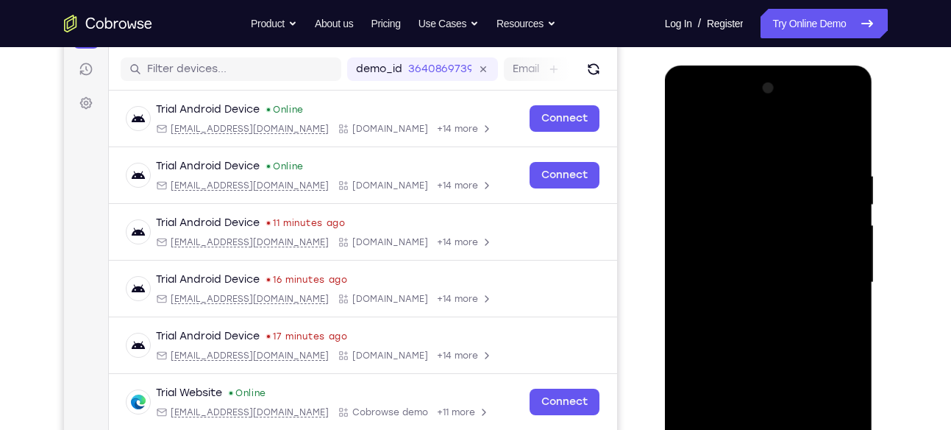
scroll to position [257, 0]
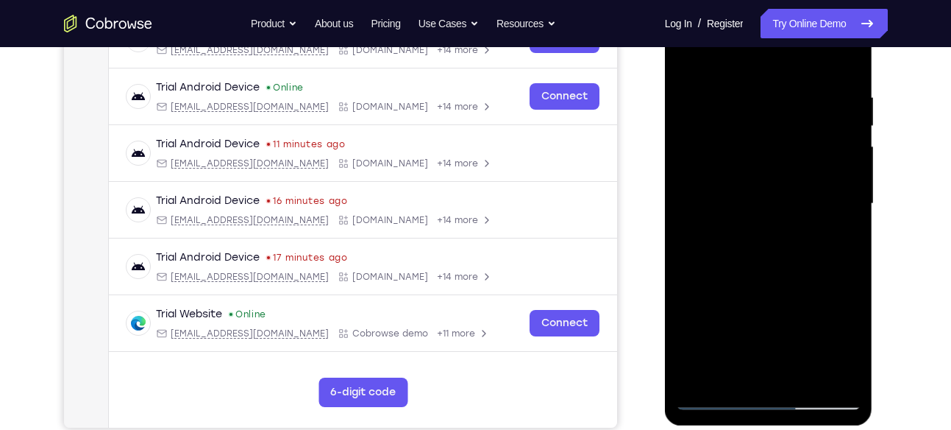
click at [746, 260] on div at bounding box center [768, 204] width 185 height 412
click at [745, 284] on div at bounding box center [768, 204] width 185 height 412
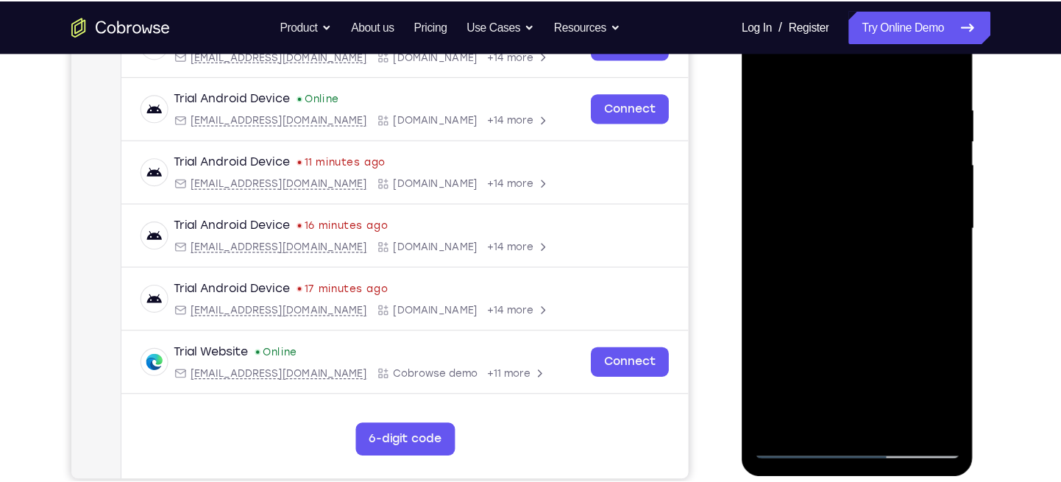
scroll to position [256, 0]
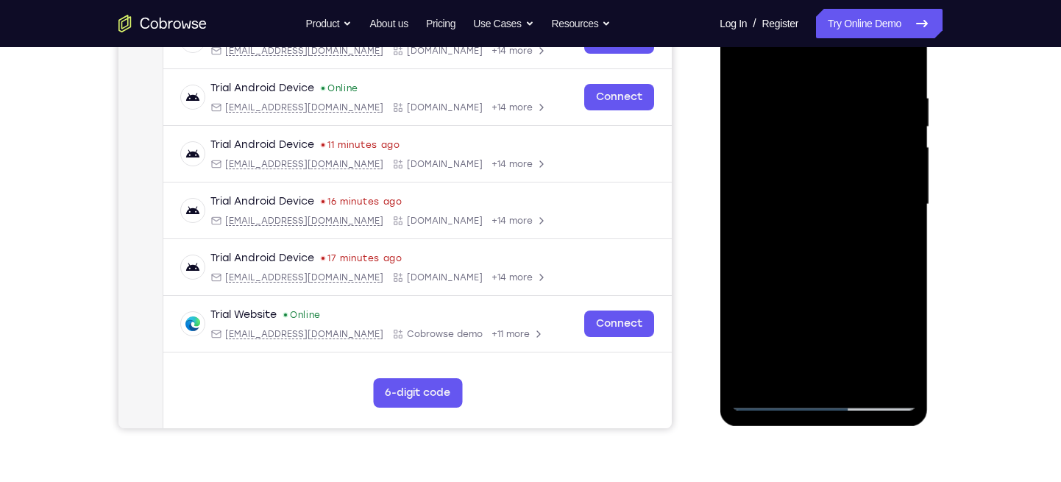
click at [886, 197] on div at bounding box center [823, 205] width 185 height 412
click at [894, 166] on div at bounding box center [823, 205] width 185 height 412
click at [791, 253] on div at bounding box center [823, 205] width 185 height 412
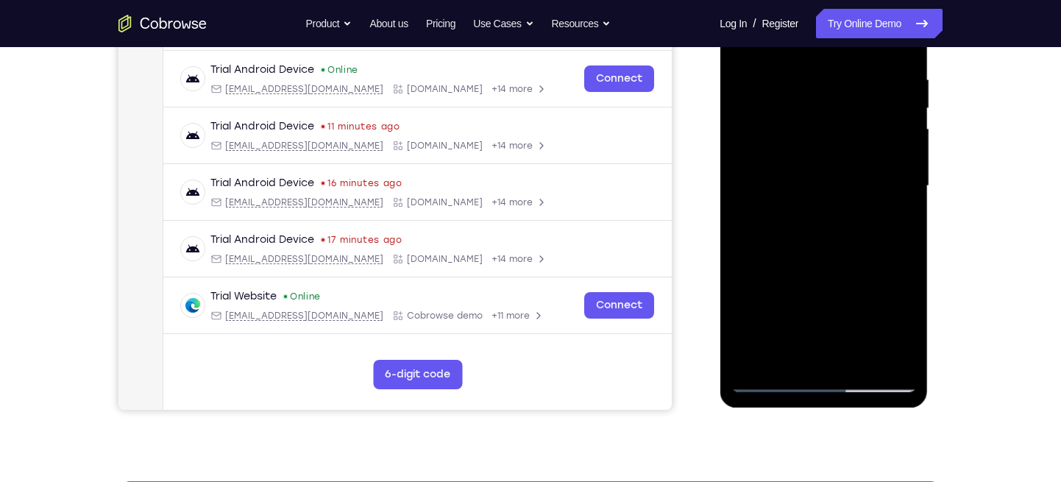
scroll to position [275, 0]
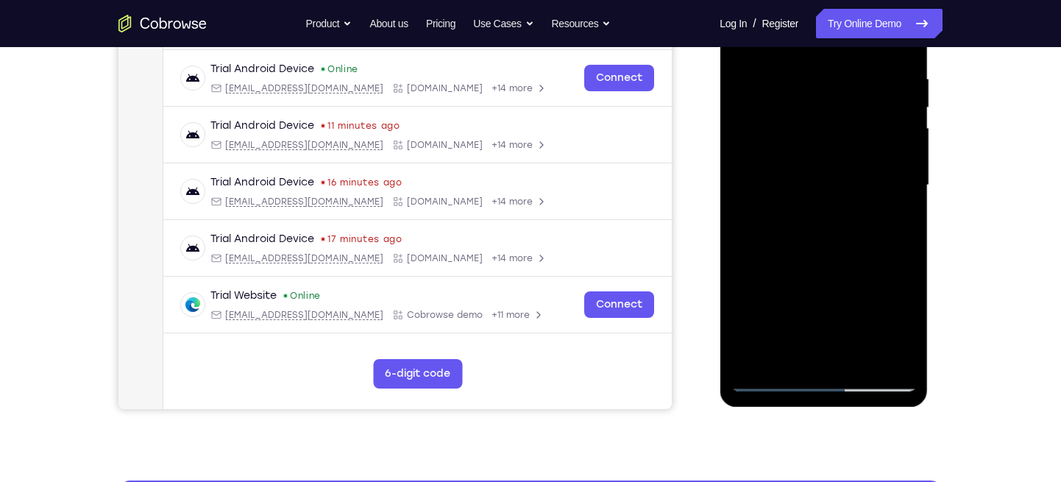
click at [763, 296] on div at bounding box center [823, 185] width 185 height 412
click at [763, 247] on div at bounding box center [823, 185] width 185 height 412
click at [805, 231] on div at bounding box center [823, 185] width 185 height 412
click at [769, 231] on div at bounding box center [823, 185] width 185 height 412
click at [861, 131] on div at bounding box center [823, 185] width 185 height 412
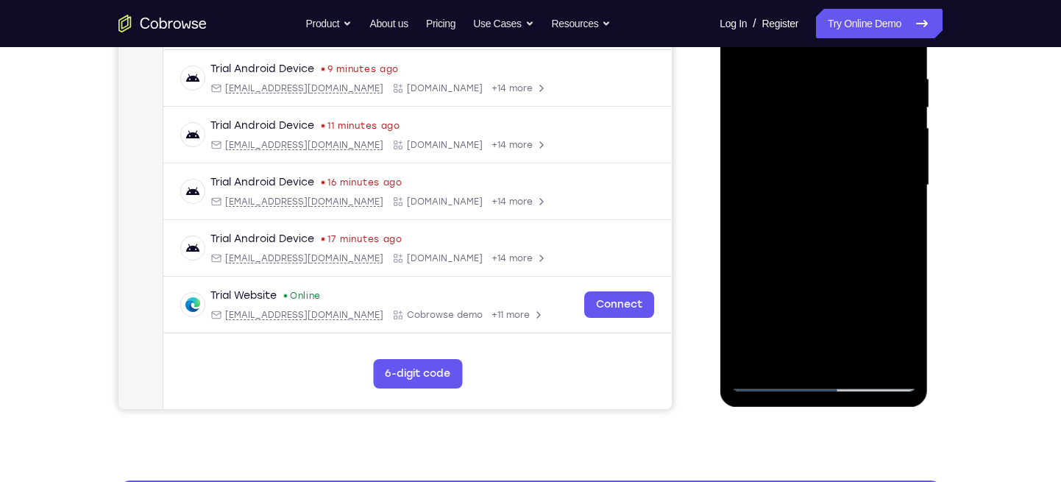
click at [853, 152] on div at bounding box center [823, 185] width 185 height 412
click at [902, 151] on div at bounding box center [823, 185] width 185 height 412
click at [769, 380] on div at bounding box center [823, 185] width 185 height 412
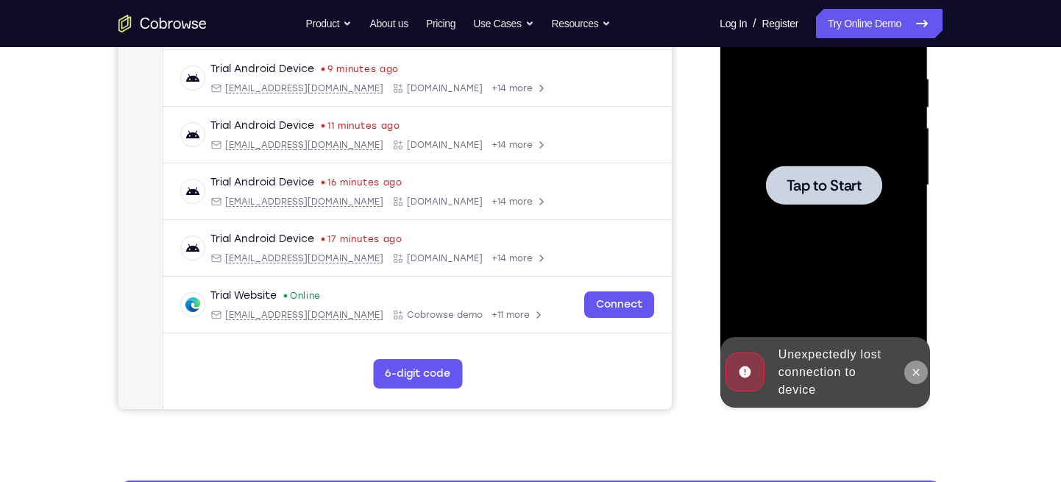
click at [914, 369] on icon at bounding box center [915, 372] width 12 height 12
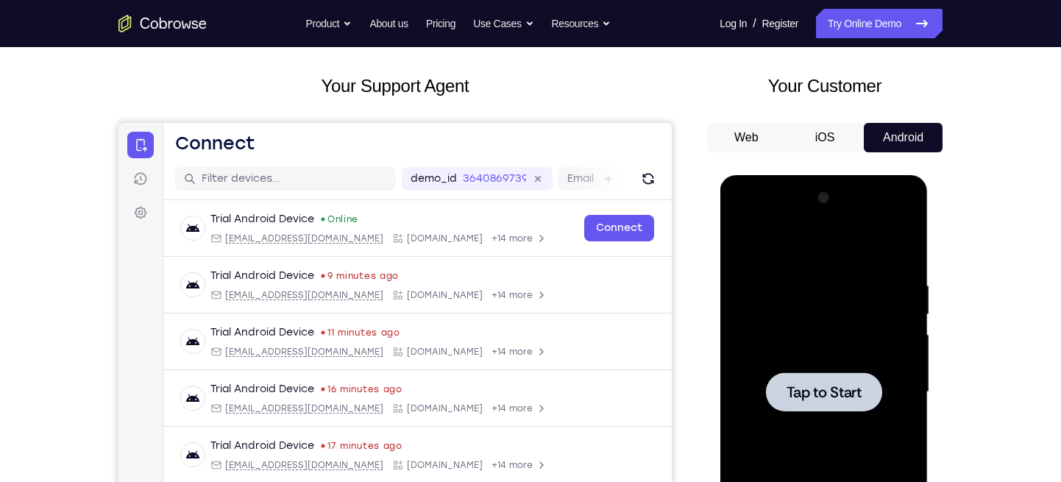
scroll to position [0, 0]
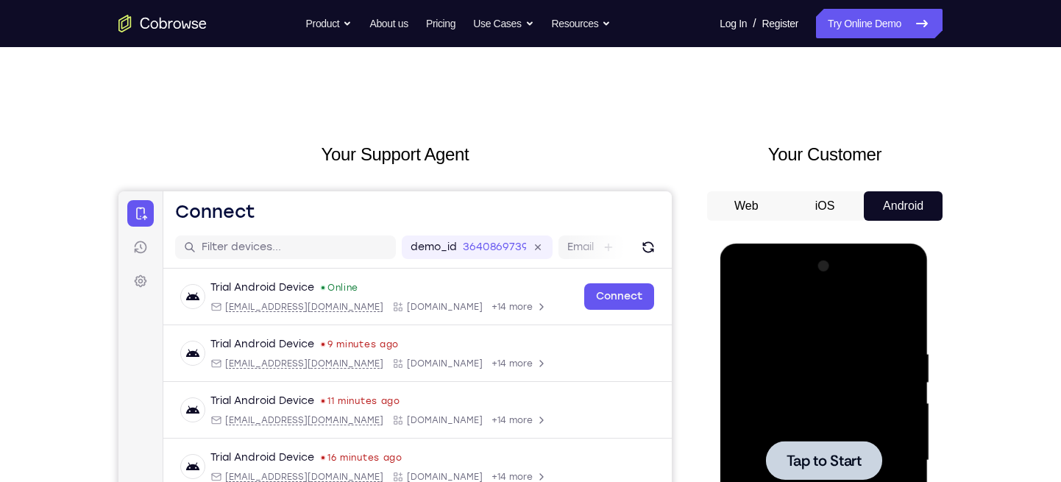
click at [834, 211] on button "iOS" at bounding box center [825, 205] width 79 height 29
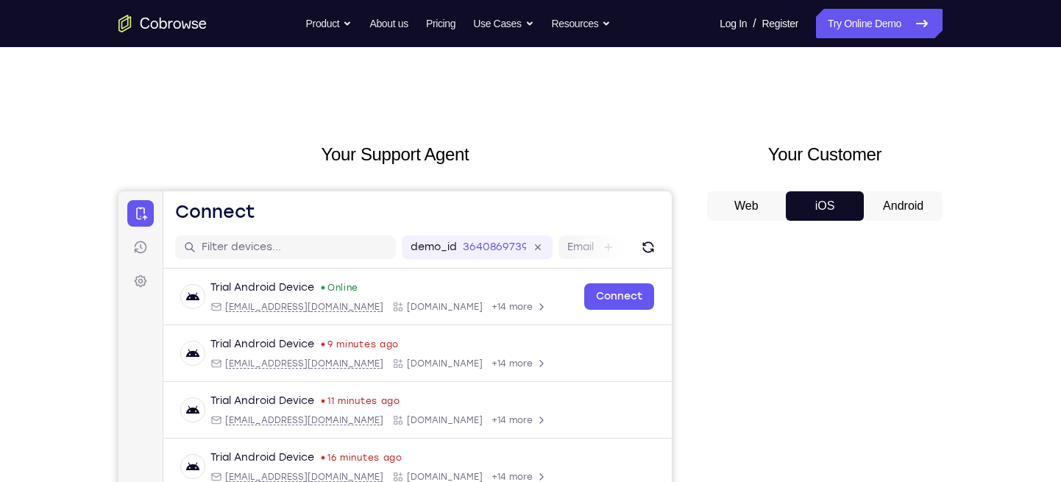
click at [909, 196] on button "Android" at bounding box center [903, 205] width 79 height 29
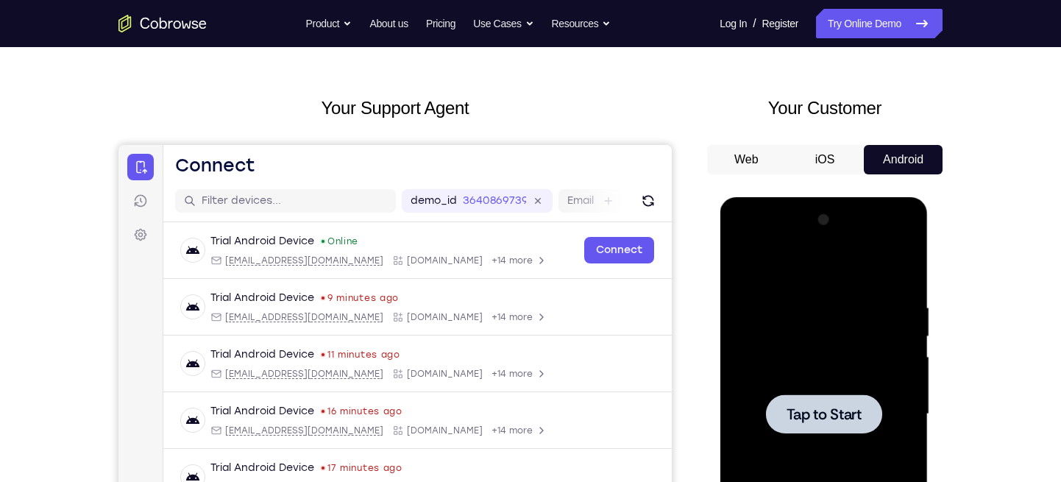
scroll to position [179, 0]
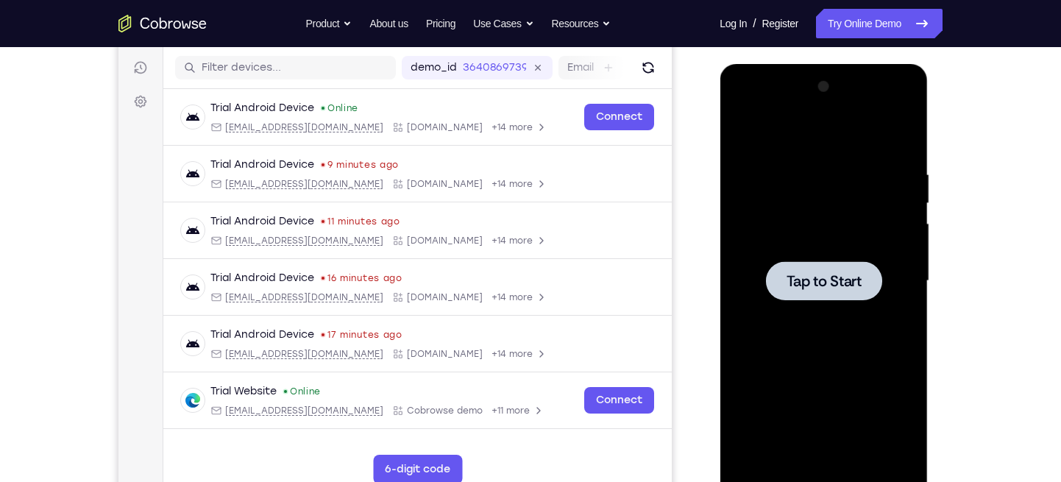
click at [833, 274] on span "Tap to Start" at bounding box center [823, 281] width 75 height 15
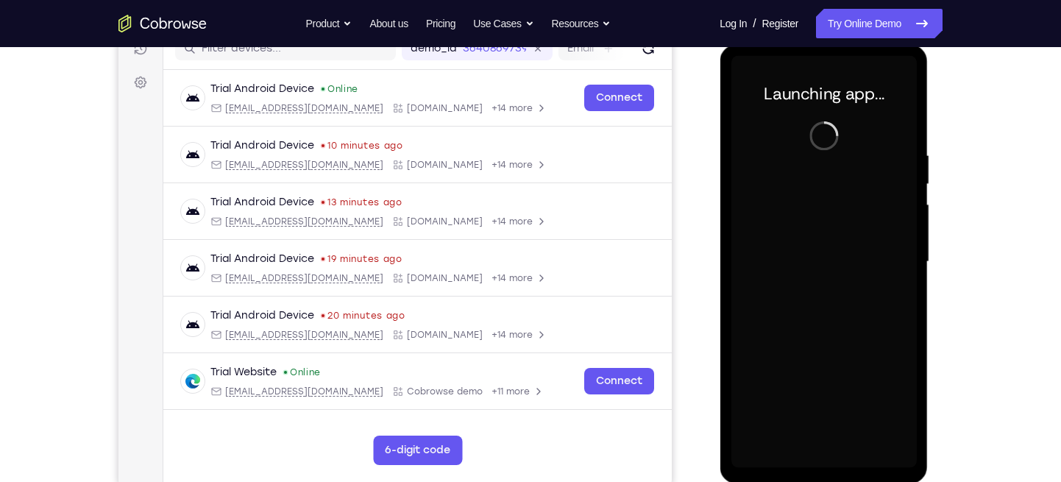
scroll to position [0, 0]
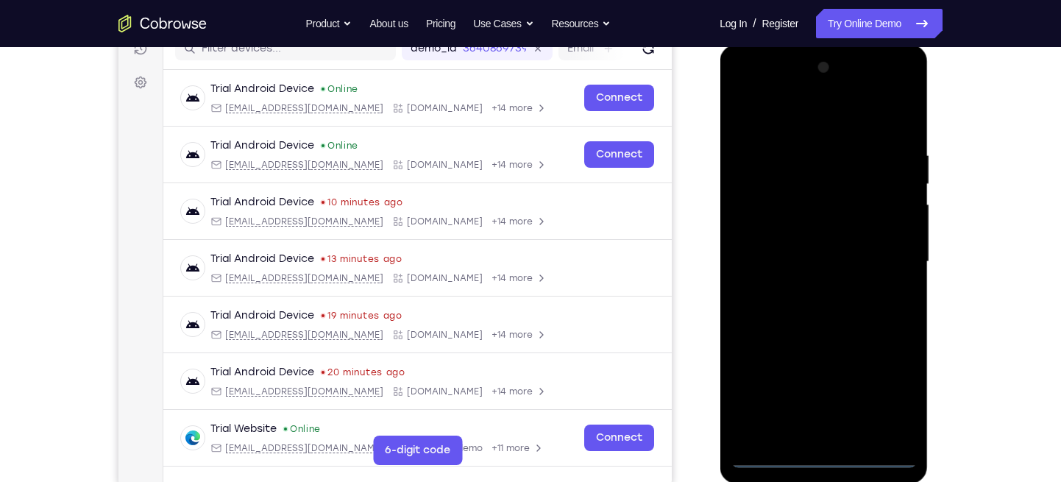
click at [824, 429] on div at bounding box center [823, 262] width 185 height 412
click at [881, 388] on div at bounding box center [823, 262] width 185 height 412
click at [771, 86] on div at bounding box center [823, 262] width 185 height 412
click at [889, 247] on div at bounding box center [823, 262] width 185 height 412
click at [806, 282] on div at bounding box center [823, 262] width 185 height 412
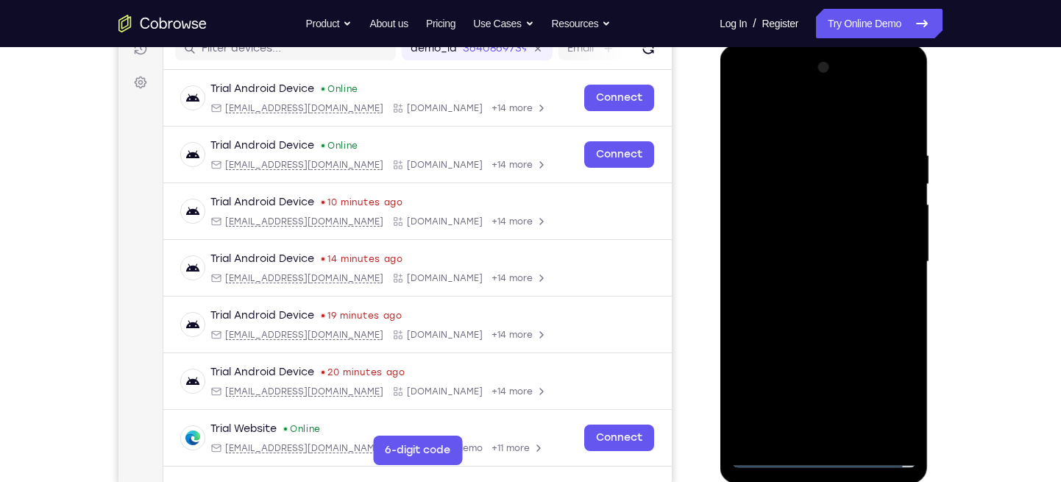
click at [815, 330] on div at bounding box center [823, 262] width 185 height 412
click at [825, 252] on div at bounding box center [823, 262] width 185 height 412
click at [828, 243] on div at bounding box center [823, 262] width 185 height 412
click at [800, 268] on div at bounding box center [823, 262] width 185 height 412
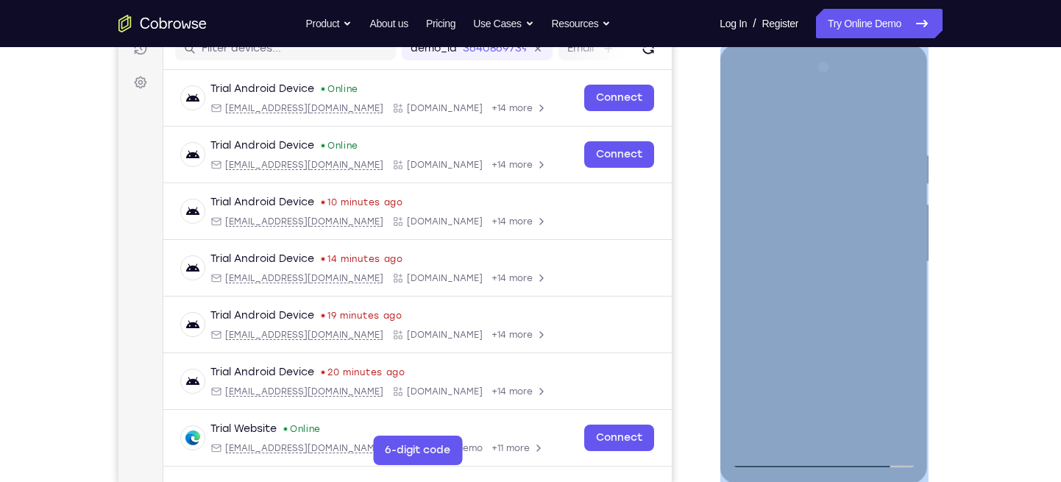
click at [898, 394] on div at bounding box center [823, 262] width 185 height 412
click at [782, 261] on div at bounding box center [823, 262] width 185 height 412
click at [783, 260] on div at bounding box center [823, 262] width 185 height 412
click at [769, 218] on div at bounding box center [823, 262] width 185 height 412
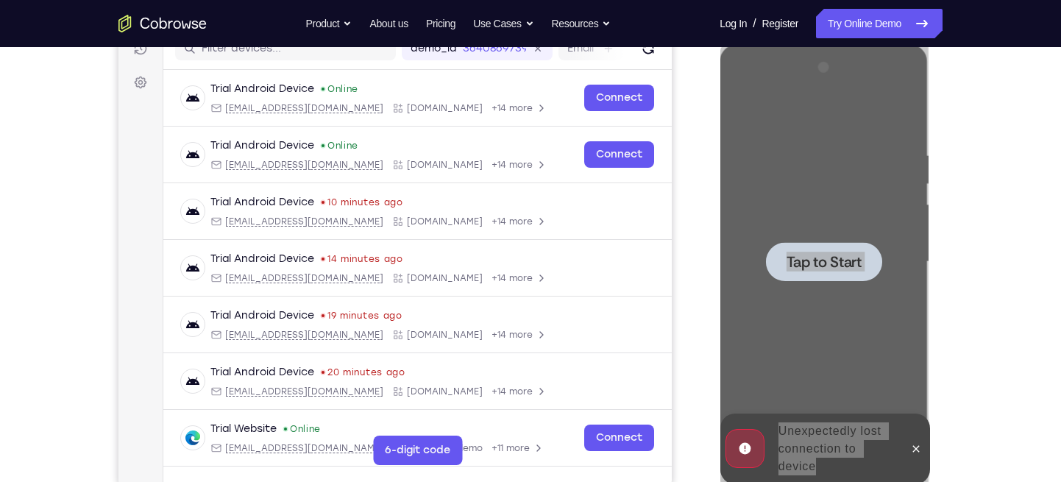
click at [950, 262] on div "Your Support Agent Your Customer Web iOS Android Next Steps We’d be happy to gi…" at bounding box center [531, 333] width 942 height 970
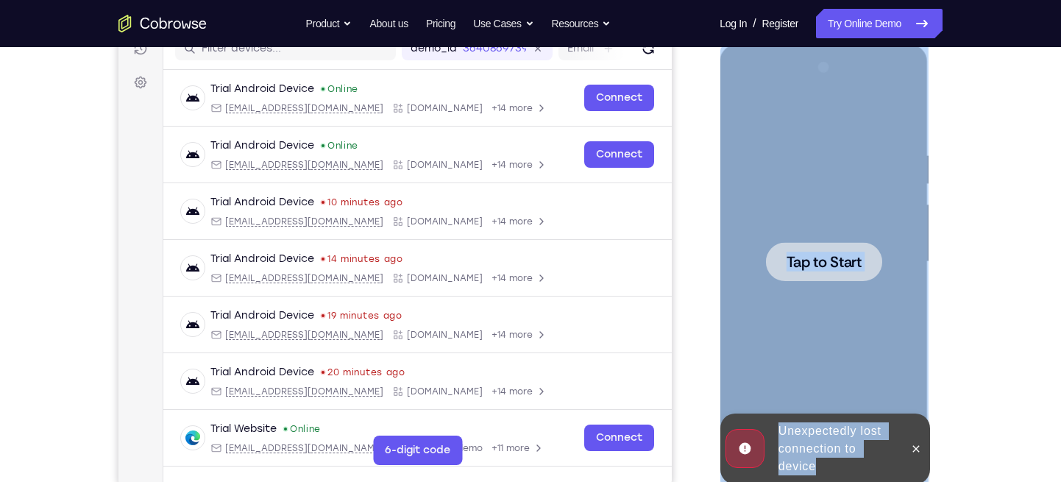
click at [848, 263] on span "Tap to Start" at bounding box center [823, 262] width 75 height 15
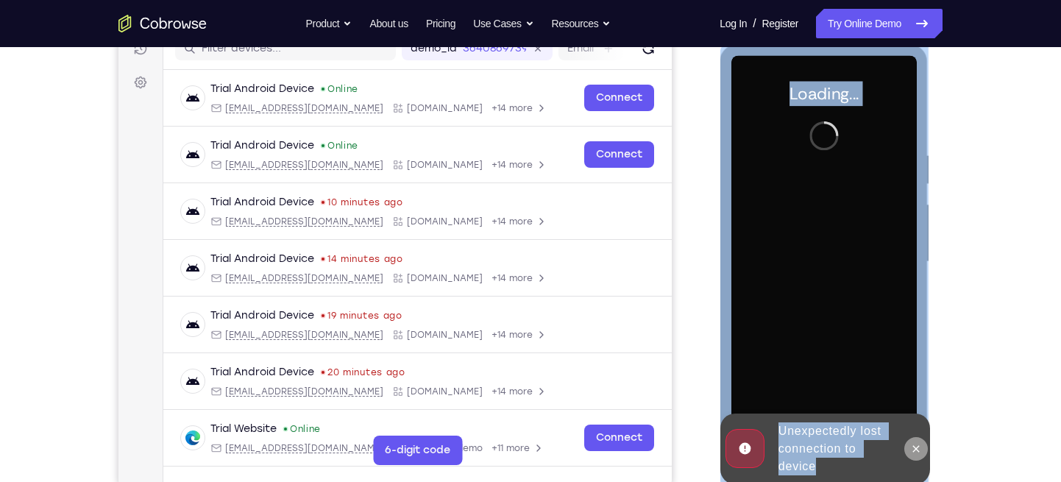
click at [914, 429] on icon at bounding box center [915, 449] width 12 height 12
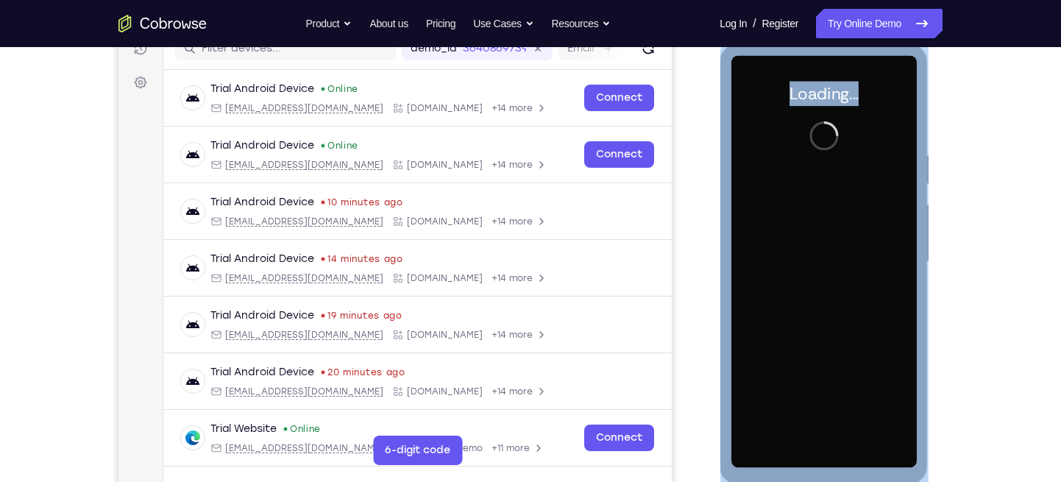
scroll to position [10, 0]
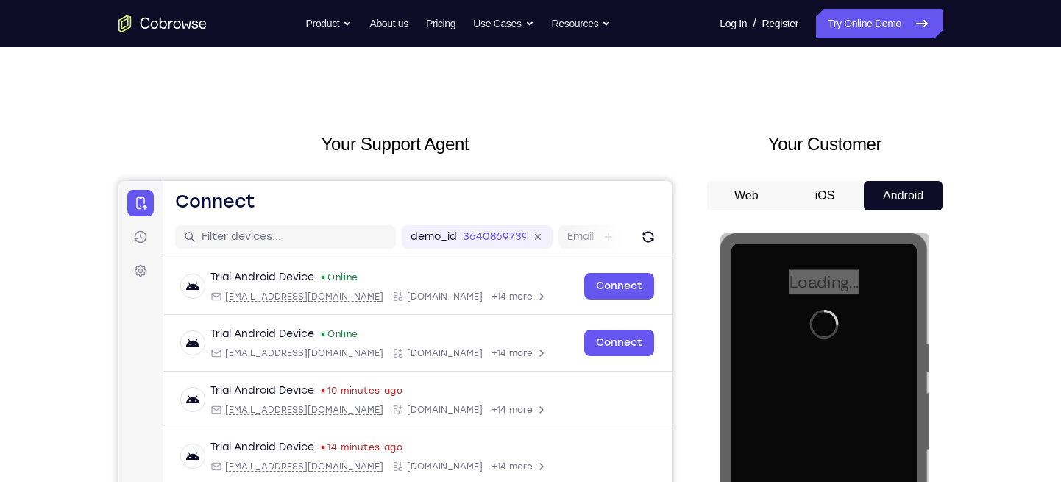
click at [760, 198] on button "Web" at bounding box center [746, 195] width 79 height 29
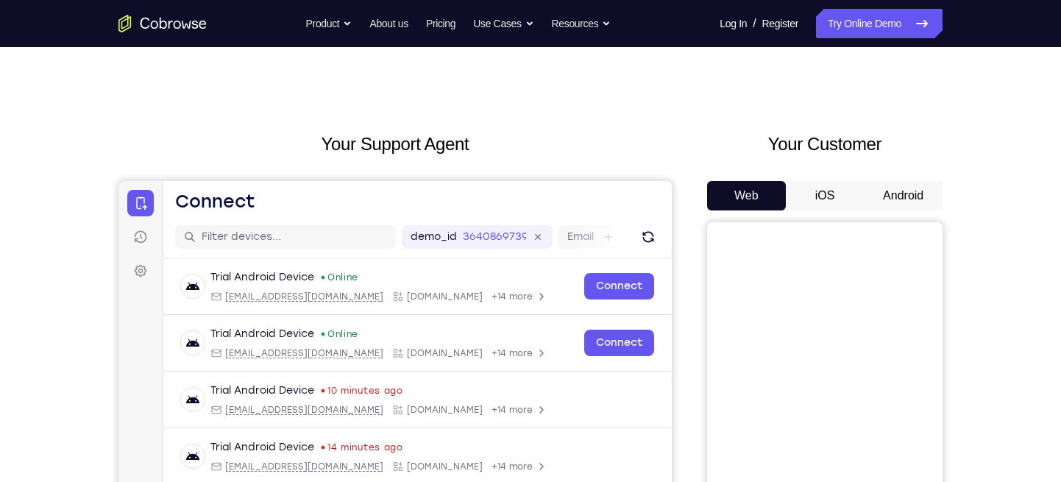
click at [927, 196] on button "Android" at bounding box center [903, 195] width 79 height 29
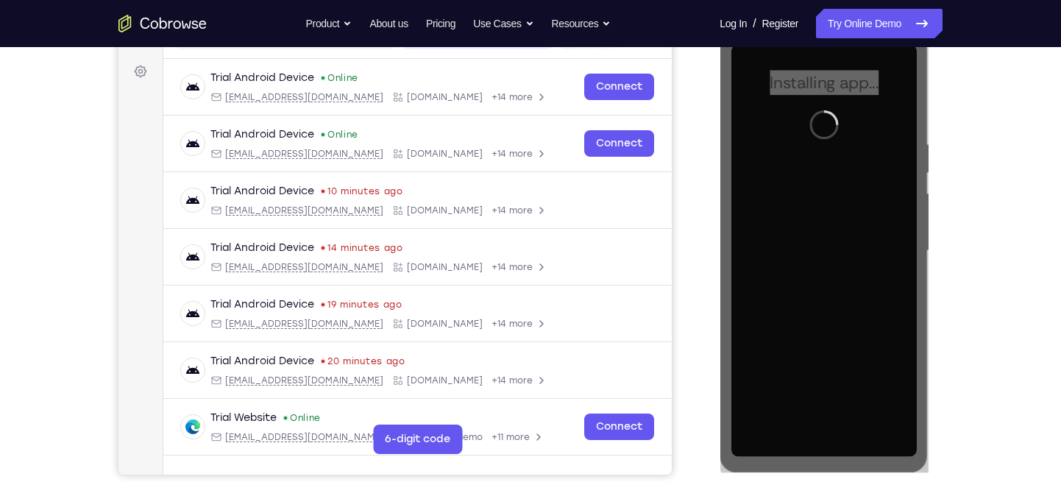
scroll to position [210, 0]
click at [950, 146] on div "Your Support Agent Your Customer Web iOS Android Next Steps We’d be happy to gi…" at bounding box center [531, 322] width 942 height 970
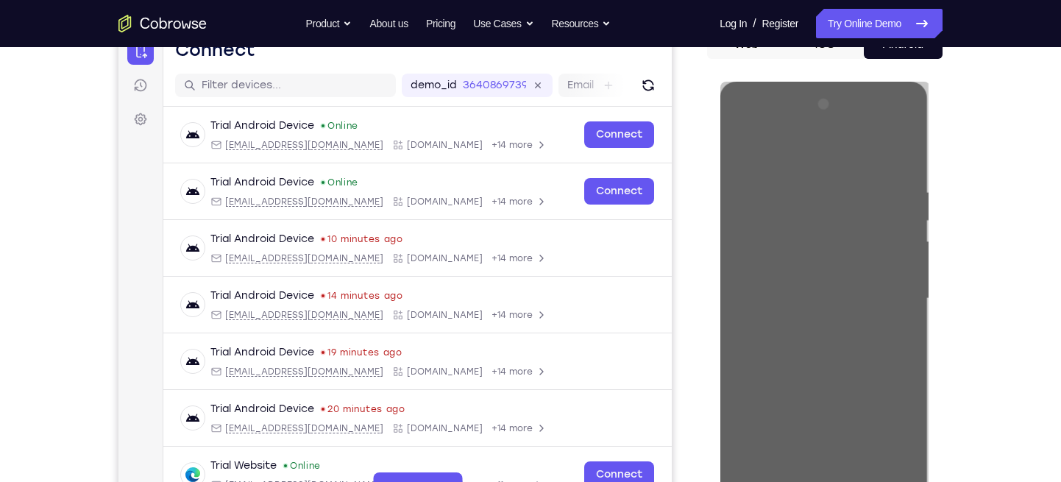
scroll to position [160, 0]
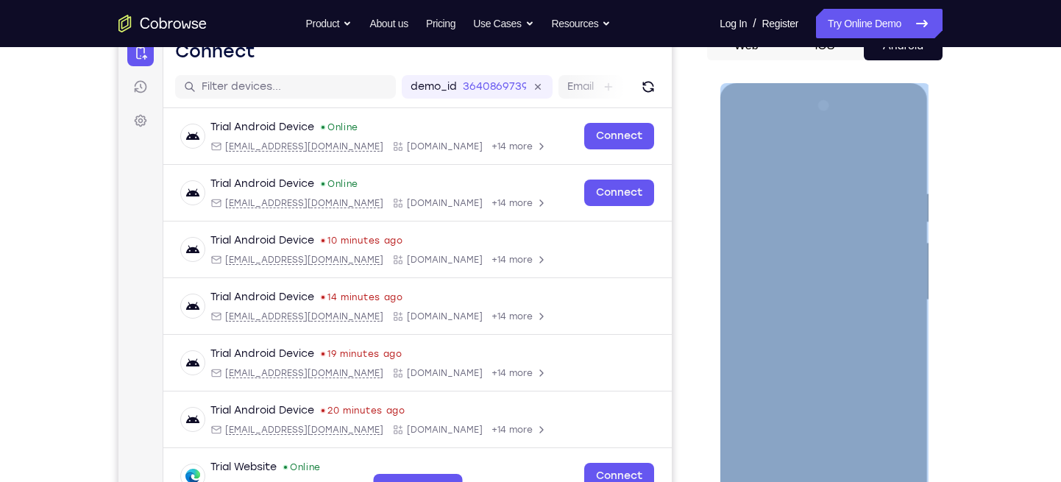
click at [889, 427] on div at bounding box center [823, 300] width 185 height 412
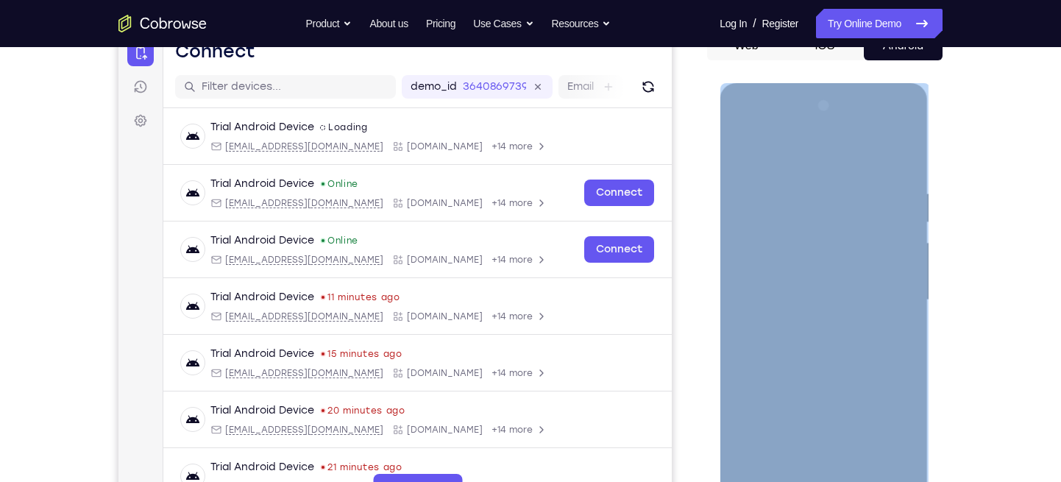
scroll to position [307, 0]
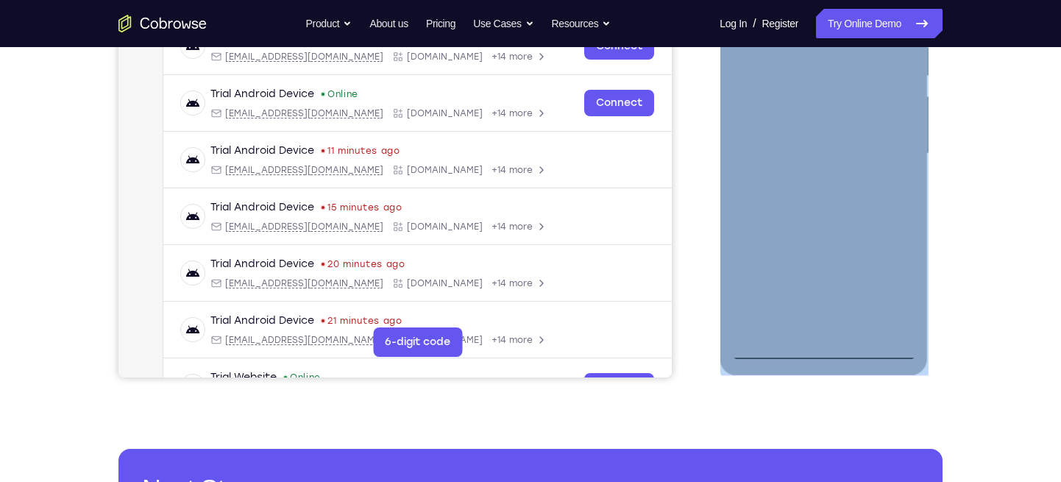
click at [826, 339] on div at bounding box center [823, 154] width 185 height 412
click at [822, 341] on div at bounding box center [823, 154] width 185 height 412
click at [819, 343] on div at bounding box center [823, 154] width 185 height 412
click at [775, 343] on div at bounding box center [823, 154] width 185 height 412
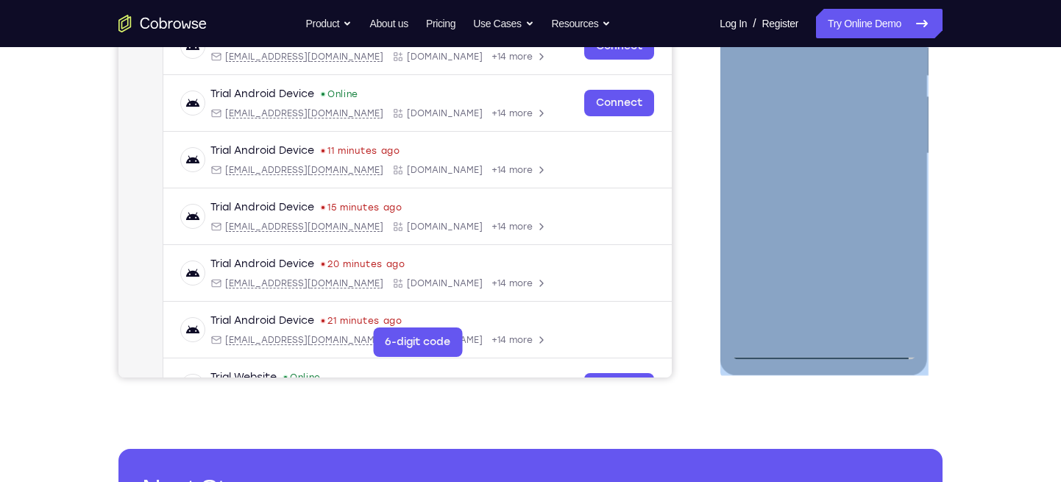
click at [767, 346] on div at bounding box center [823, 154] width 185 height 412
click at [772, 343] on div at bounding box center [823, 154] width 185 height 412
click at [767, 337] on div at bounding box center [823, 154] width 185 height 412
click at [763, 341] on div at bounding box center [823, 154] width 185 height 412
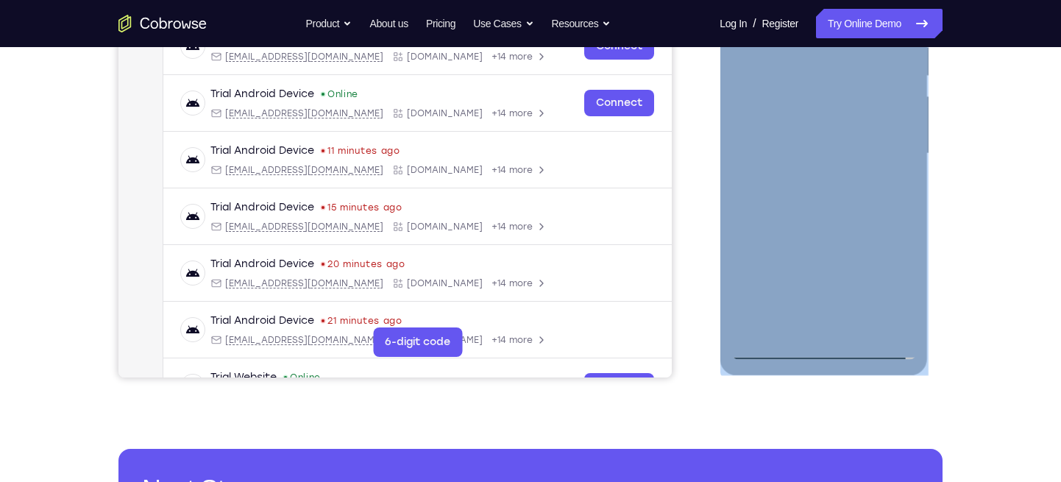
click at [770, 345] on div at bounding box center [823, 154] width 185 height 412
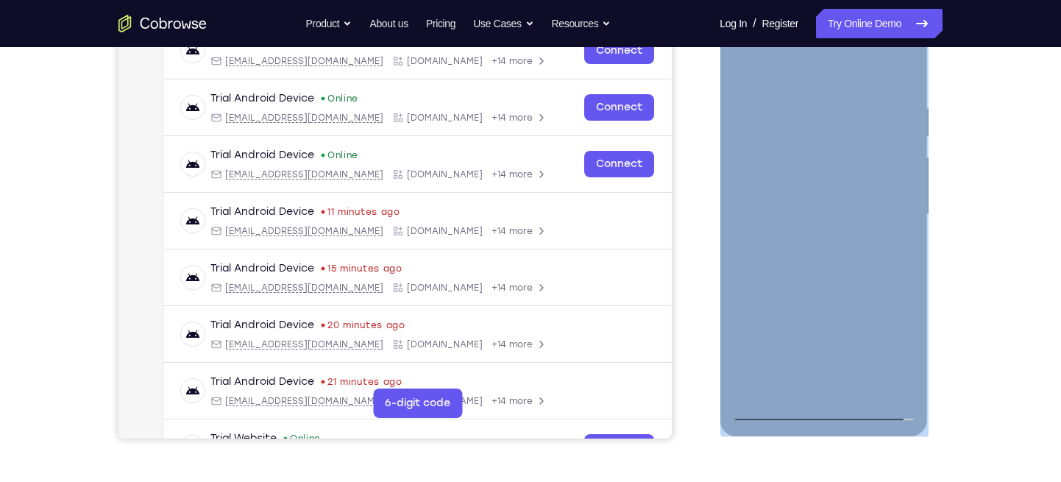
scroll to position [246, 0]
click at [889, 349] on div at bounding box center [823, 214] width 185 height 412
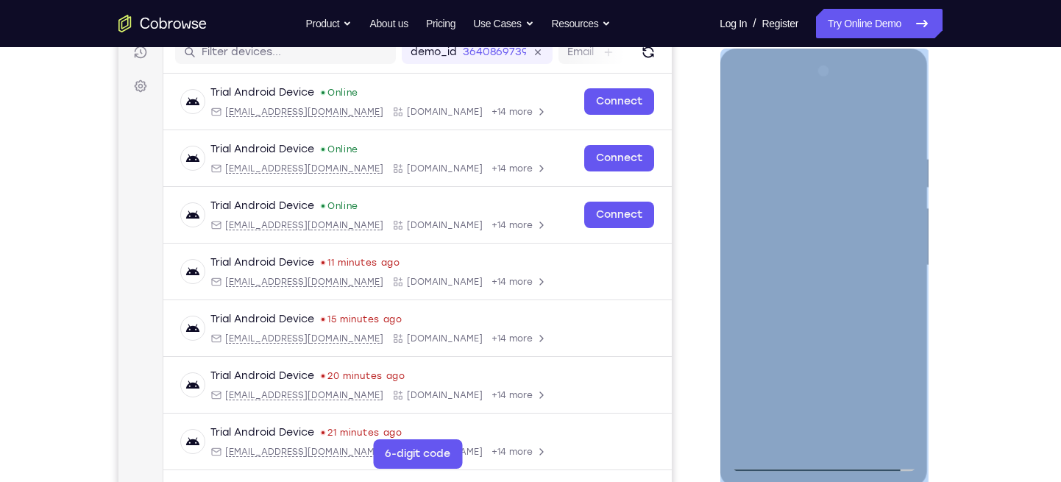
scroll to position [193, 0]
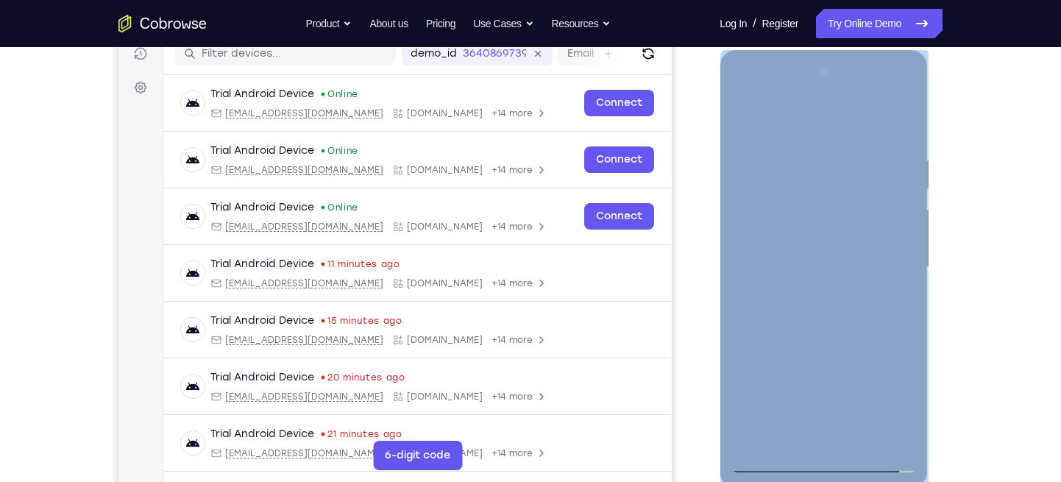
click at [781, 121] on div at bounding box center [823, 267] width 185 height 412
click at [890, 268] on div at bounding box center [823, 267] width 185 height 412
click at [807, 289] on div at bounding box center [823, 267] width 185 height 412
click at [803, 293] on div at bounding box center [823, 267] width 185 height 412
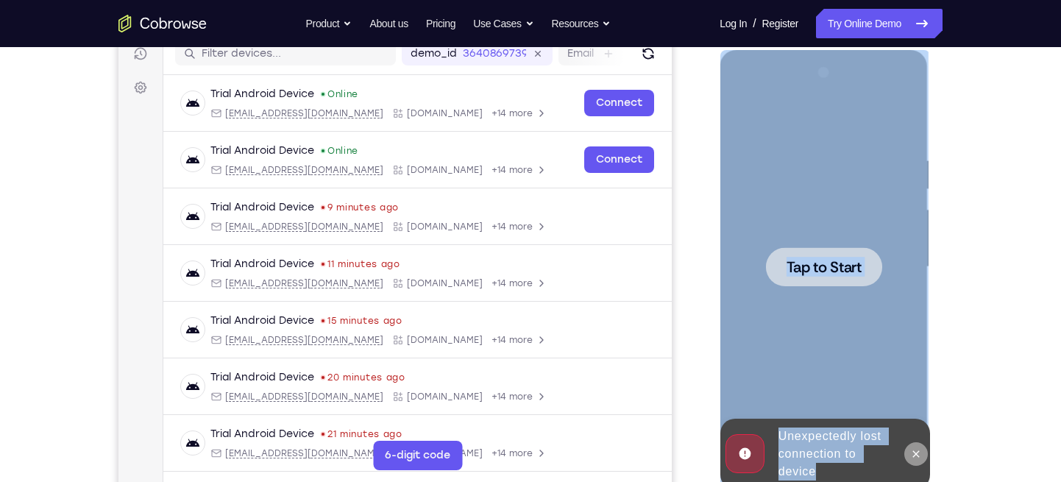
click at [909, 429] on icon at bounding box center [915, 454] width 12 height 12
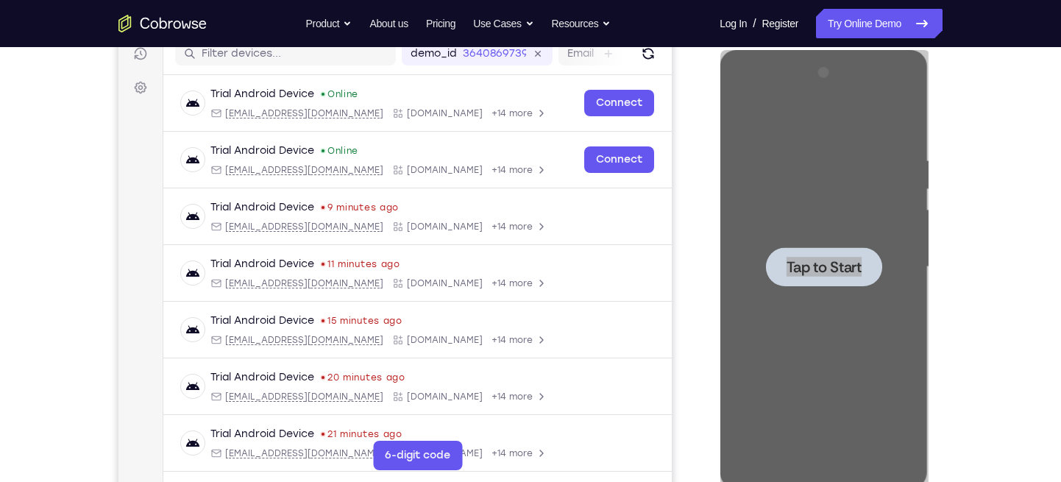
click at [950, 283] on div "Your Support Agent Your Customer Web iOS Android Next Steps We’d be happy to gi…" at bounding box center [531, 339] width 942 height 970
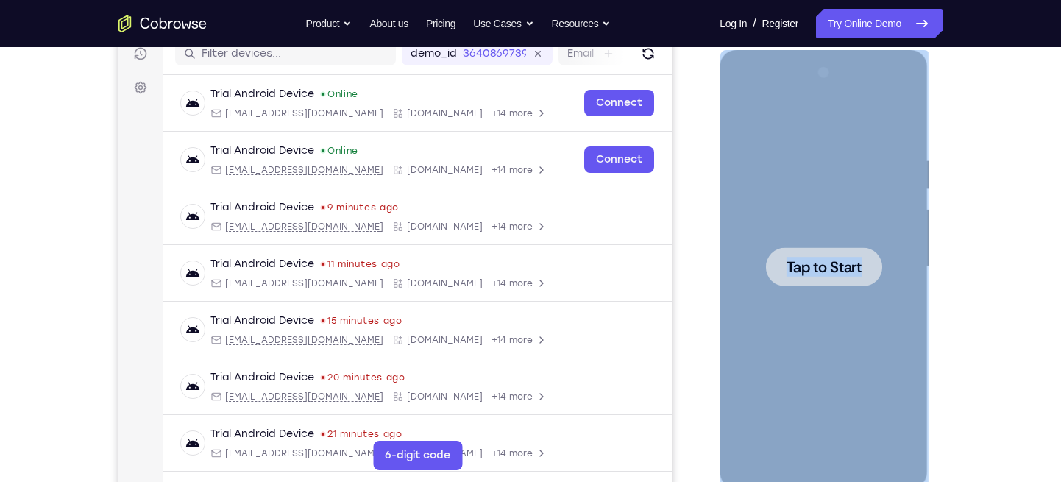
click at [803, 251] on div at bounding box center [823, 266] width 116 height 39
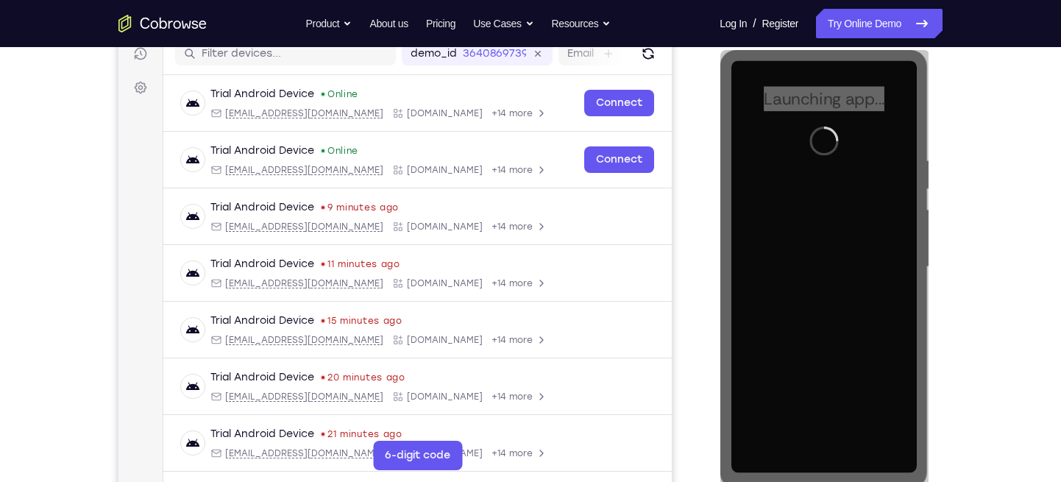
click at [950, 224] on div "Your Support Agent Your Customer Web iOS Android Next Steps We’d be happy to gi…" at bounding box center [531, 339] width 942 height 970
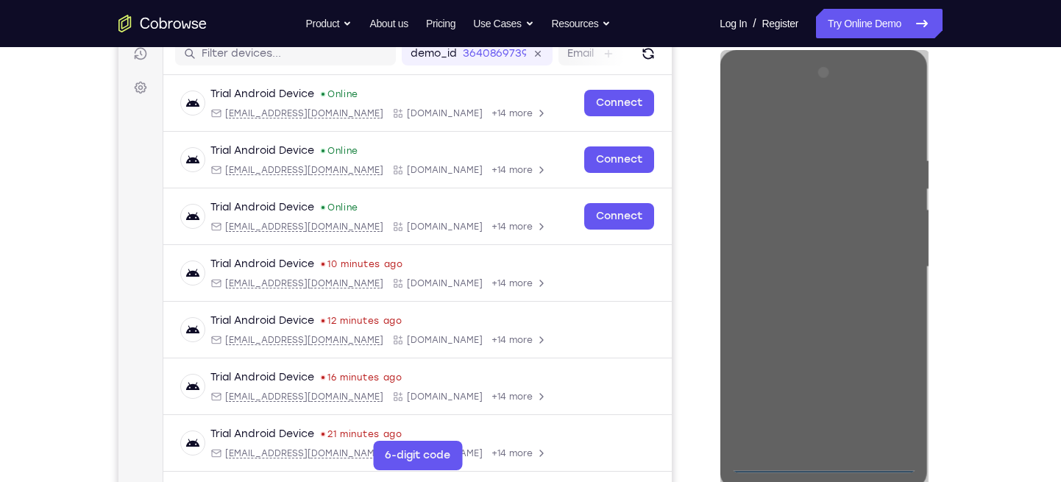
drag, startPoint x: 100, startPoint y: 406, endPoint x: 1030, endPoint y: 130, distance: 969.9
click at [950, 130] on div "Your Support Agent Your Customer Web iOS Android Next Steps We’d be happy to gi…" at bounding box center [530, 339] width 1061 height 970
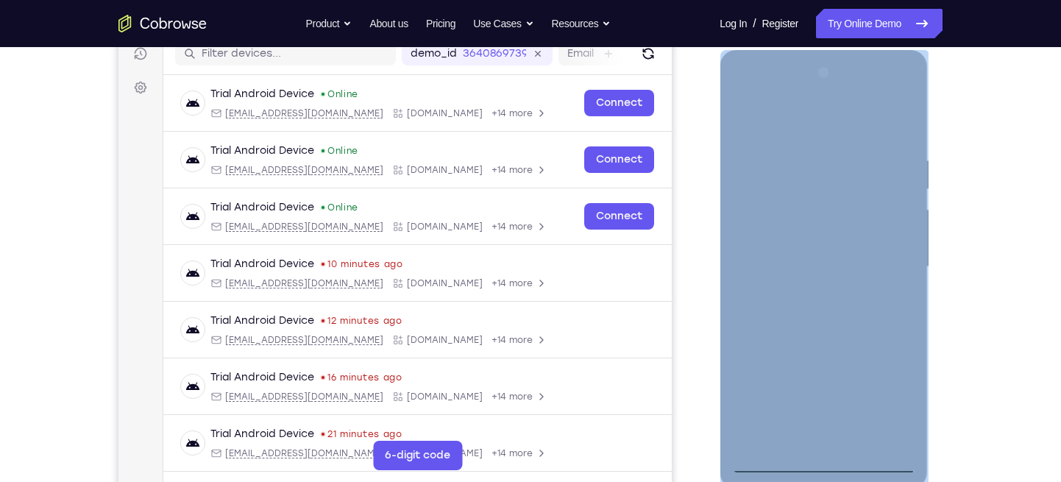
click at [823, 429] on div at bounding box center [823, 267] width 185 height 412
click at [884, 392] on div at bounding box center [823, 267] width 185 height 412
click at [790, 114] on div at bounding box center [823, 267] width 185 height 412
click at [888, 268] on div at bounding box center [823, 267] width 185 height 412
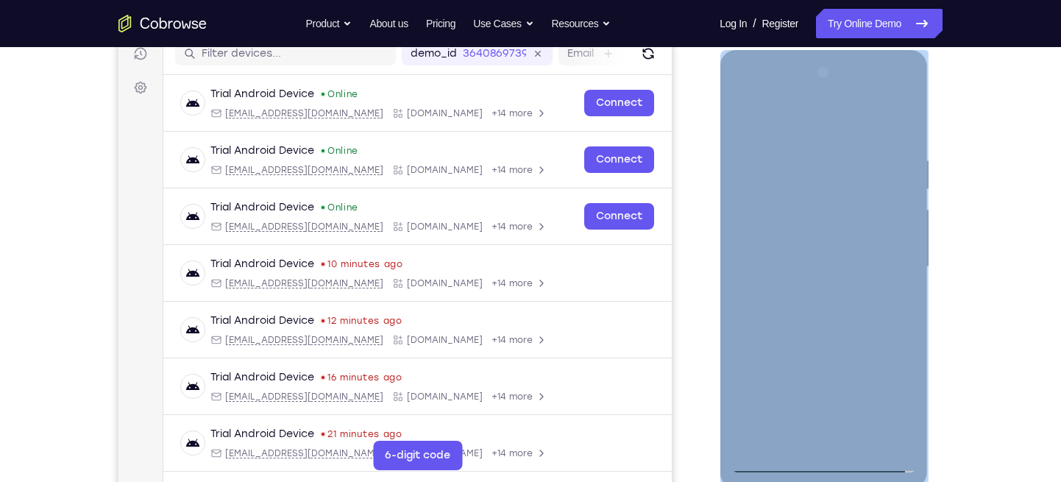
click at [840, 429] on div at bounding box center [823, 267] width 185 height 412
click at [844, 327] on div at bounding box center [823, 267] width 185 height 412
click at [824, 341] on div at bounding box center [823, 267] width 185 height 412
click at [811, 341] on div at bounding box center [823, 267] width 185 height 412
click at [823, 247] on div at bounding box center [823, 267] width 185 height 412
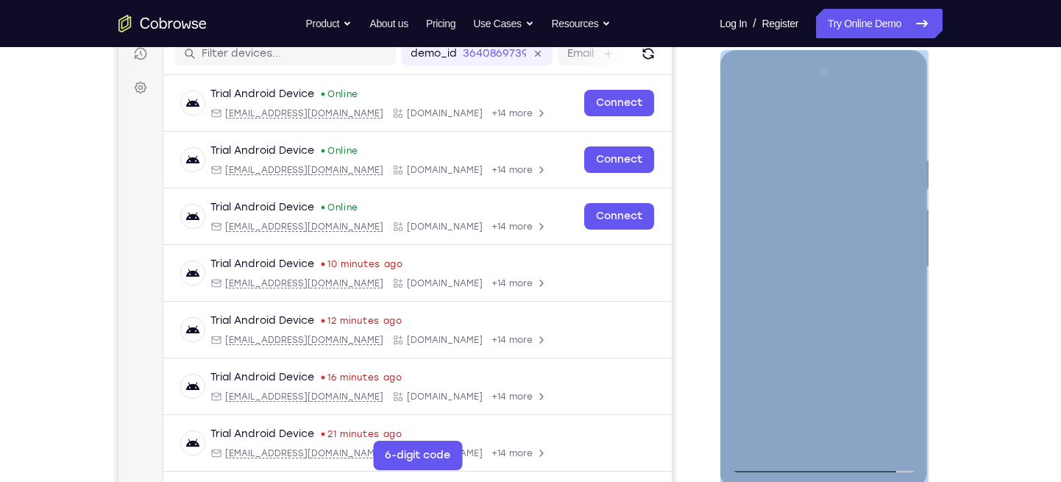
click at [772, 269] on div at bounding box center [823, 267] width 185 height 412
click at [892, 395] on div at bounding box center [823, 267] width 185 height 412
click at [887, 392] on div at bounding box center [823, 267] width 185 height 412
click at [765, 271] on div at bounding box center [823, 267] width 185 height 412
click at [779, 263] on div at bounding box center [823, 267] width 185 height 412
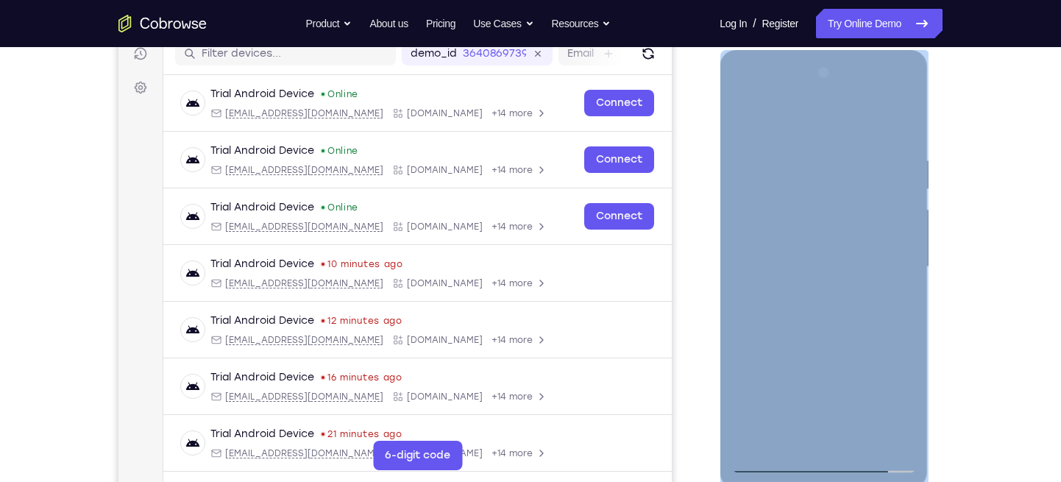
click at [789, 277] on div at bounding box center [823, 267] width 185 height 412
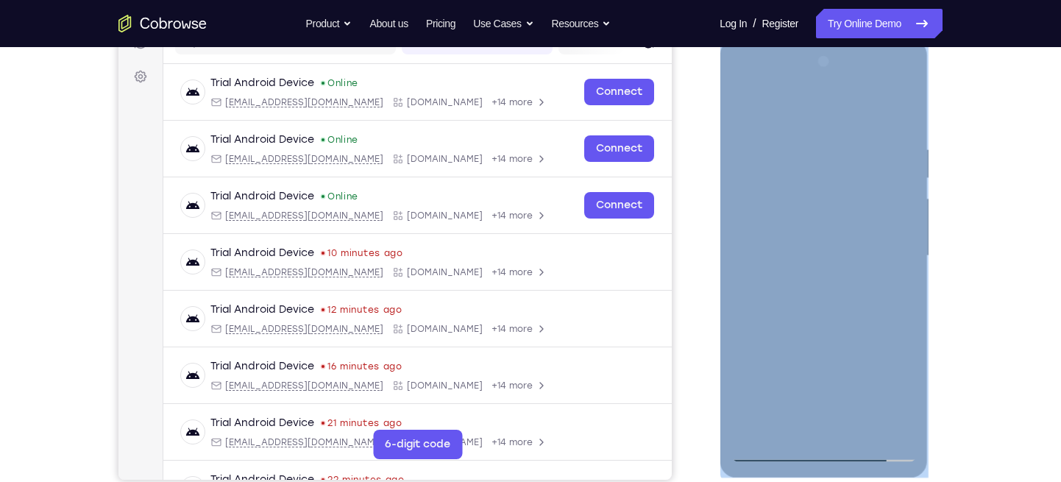
scroll to position [203, 0]
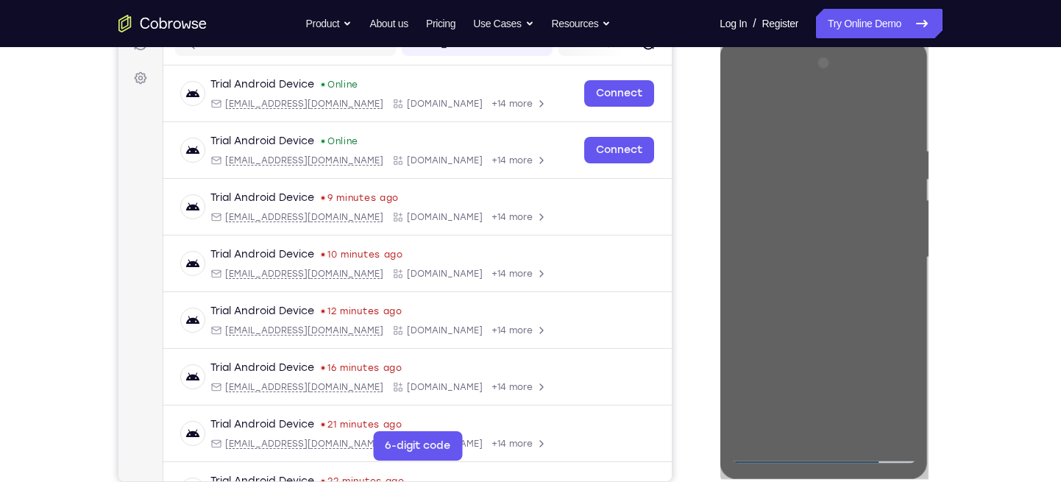
click at [950, 306] on div "Your Support Agent Your Customer Web iOS Android Next Steps We’d be happy to gi…" at bounding box center [531, 329] width 942 height 970
click at [903, 21] on link "Try Online Demo" at bounding box center [879, 23] width 127 height 29
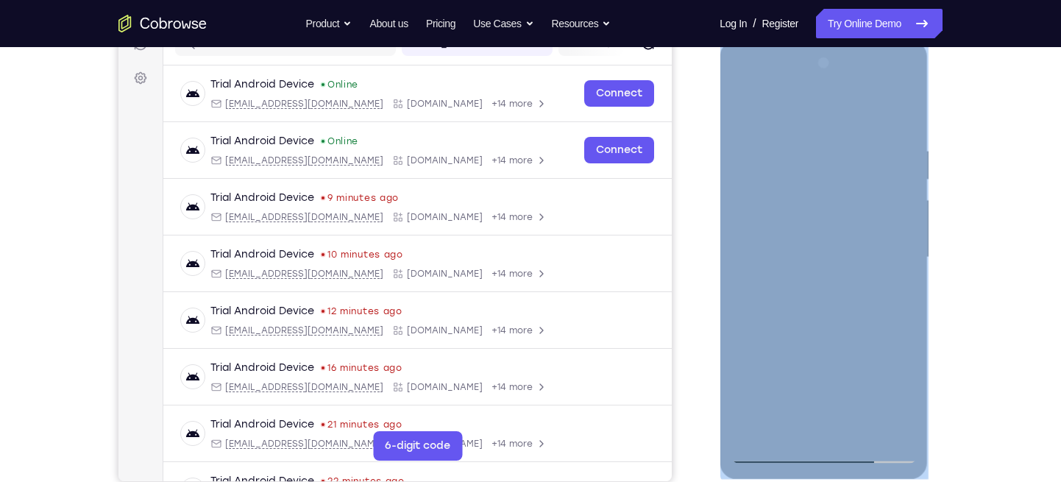
click at [821, 429] on div at bounding box center [823, 257] width 185 height 412
click at [889, 383] on div at bounding box center [823, 257] width 185 height 412
click at [887, 392] on div at bounding box center [823, 257] width 185 height 412
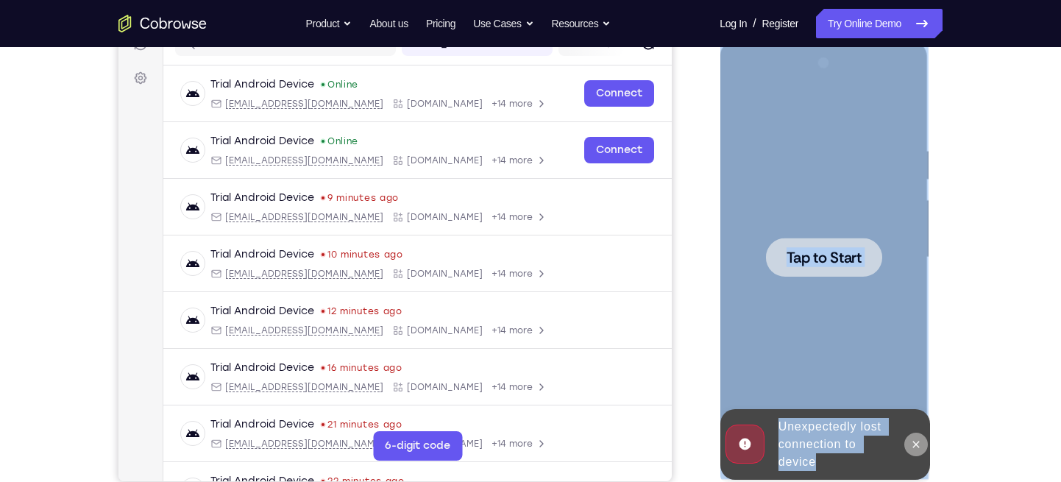
click at [918, 429] on icon at bounding box center [915, 444] width 7 height 7
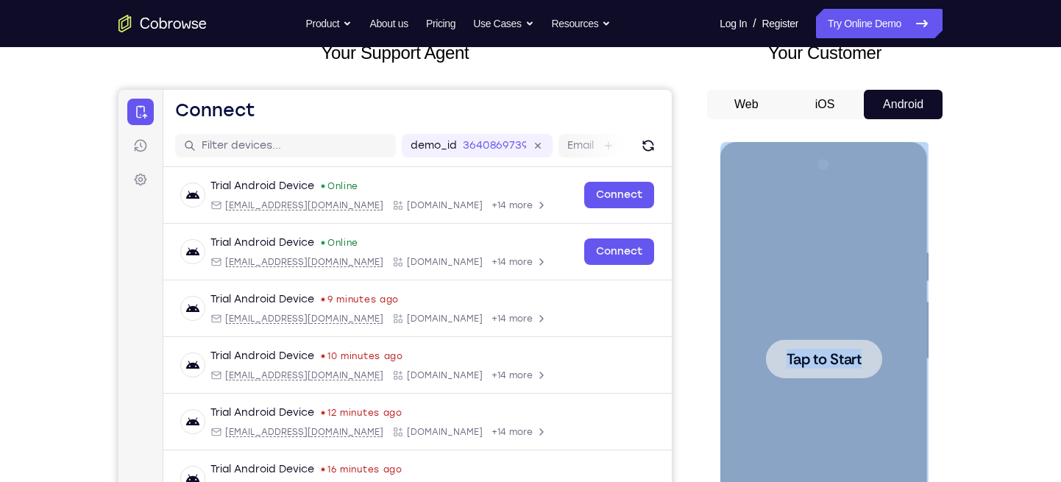
scroll to position [97, 0]
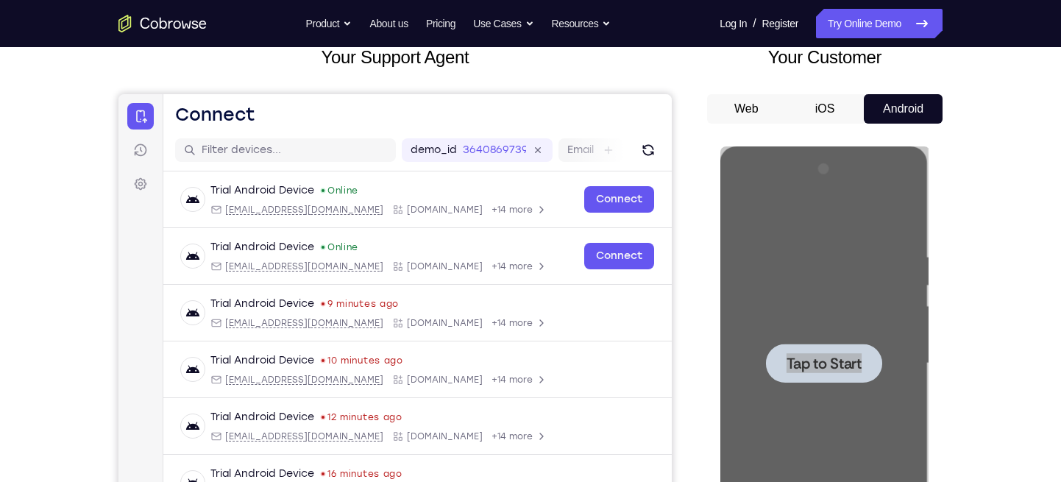
click at [765, 107] on button "Web" at bounding box center [746, 108] width 79 height 29
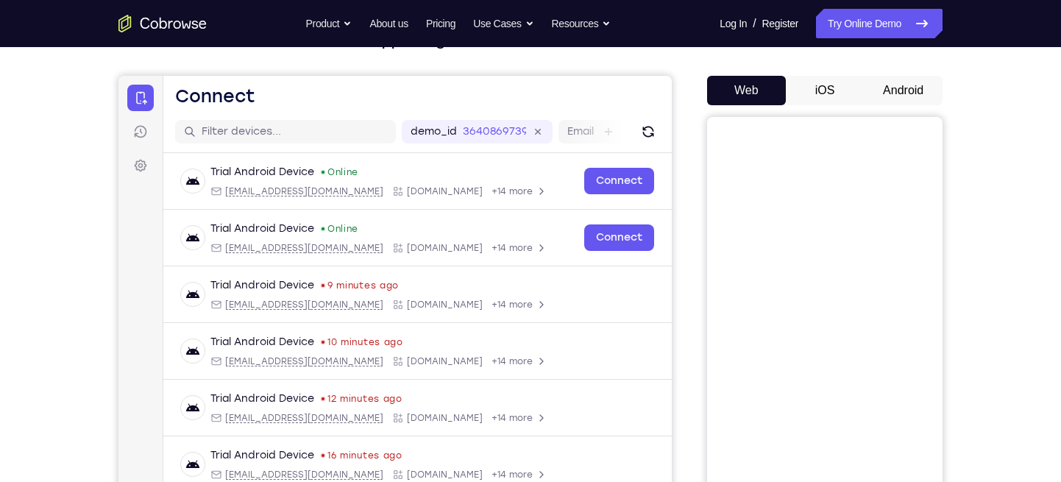
scroll to position [116, 0]
click at [912, 82] on button "Android" at bounding box center [903, 89] width 79 height 29
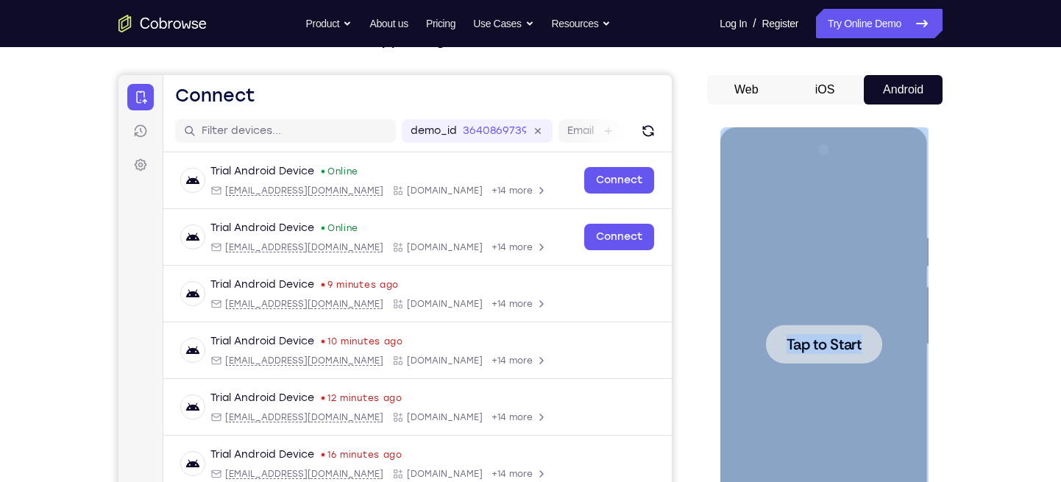
click at [825, 344] on span "Tap to Start" at bounding box center [823, 344] width 75 height 15
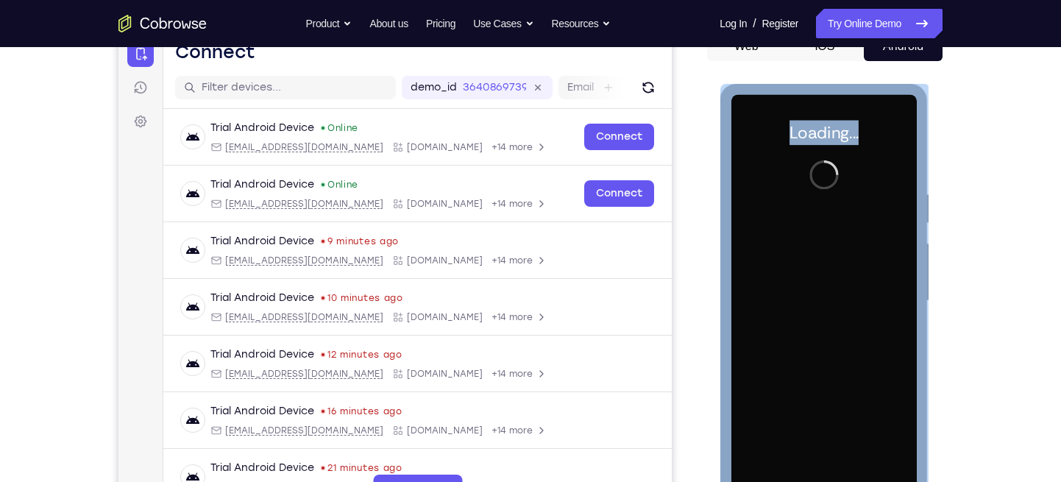
scroll to position [213, 0]
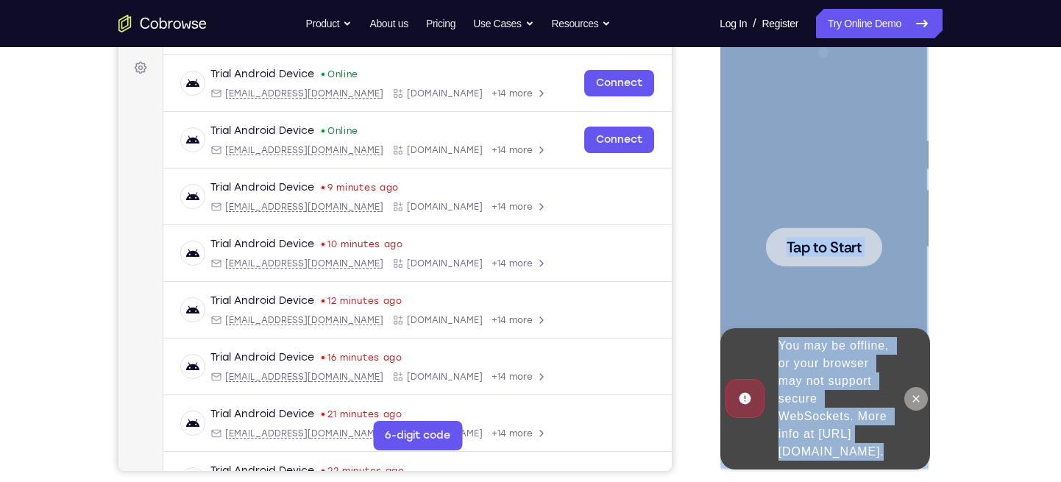
click at [914, 395] on icon at bounding box center [915, 398] width 7 height 7
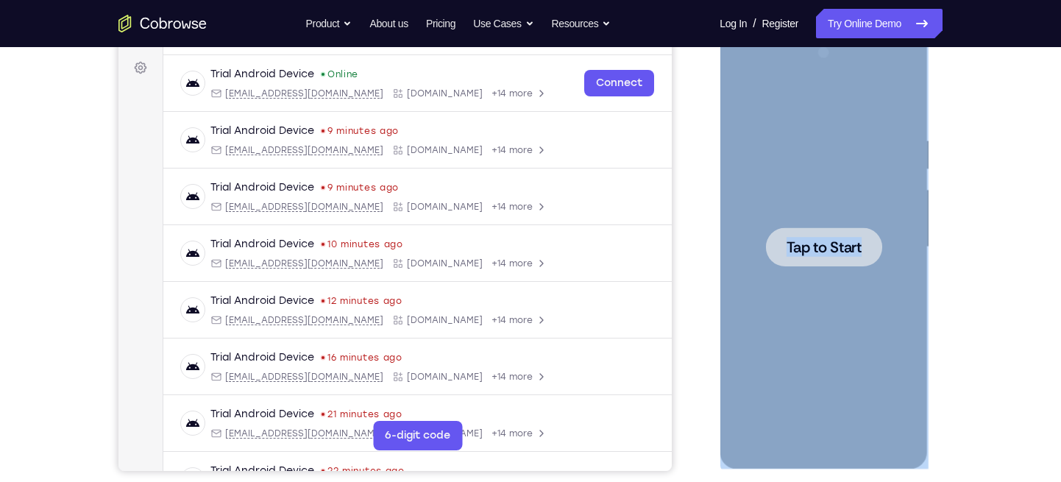
click at [824, 235] on div at bounding box center [823, 246] width 116 height 39
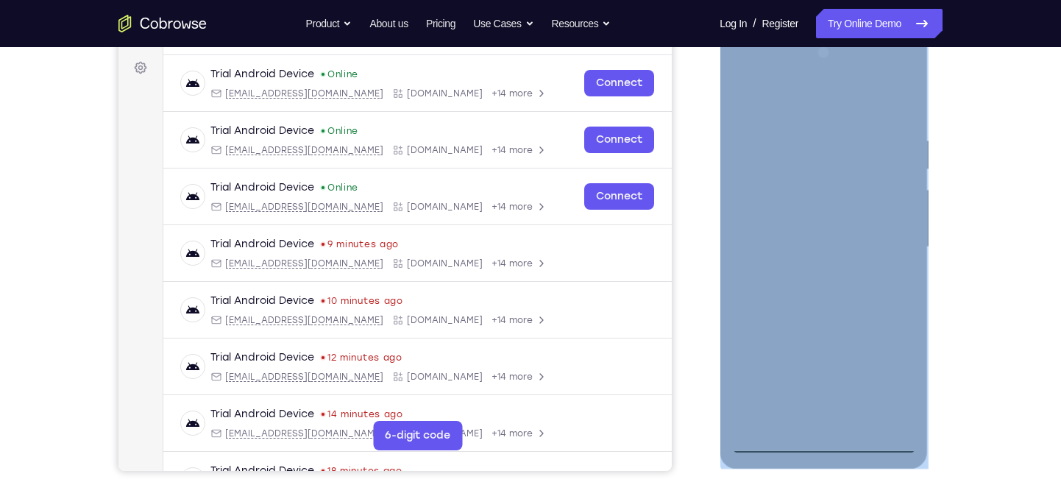
click at [822, 429] on div at bounding box center [823, 247] width 185 height 412
click at [886, 369] on div at bounding box center [823, 247] width 185 height 412
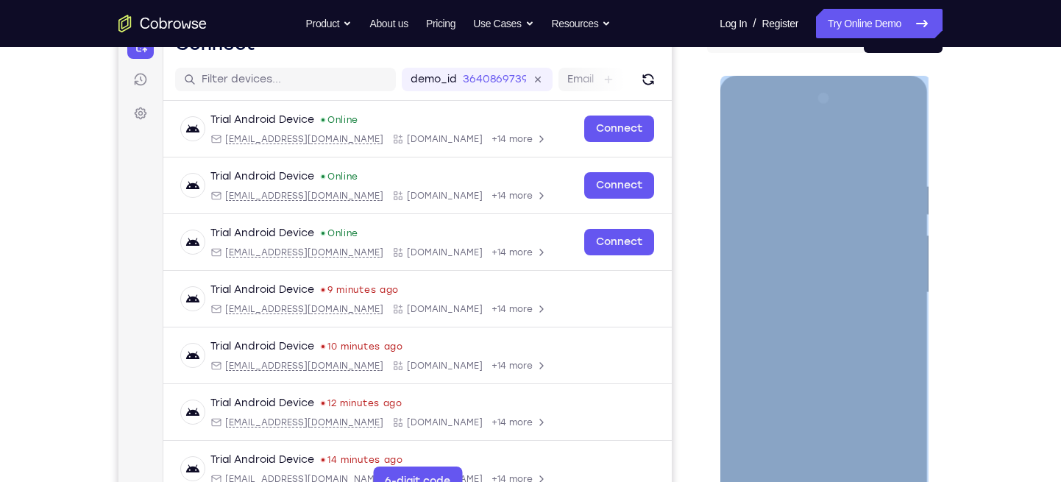
scroll to position [167, 0]
click at [744, 116] on div at bounding box center [823, 294] width 185 height 412
click at [878, 285] on div at bounding box center [823, 294] width 185 height 412
click at [807, 318] on div at bounding box center [823, 294] width 185 height 412
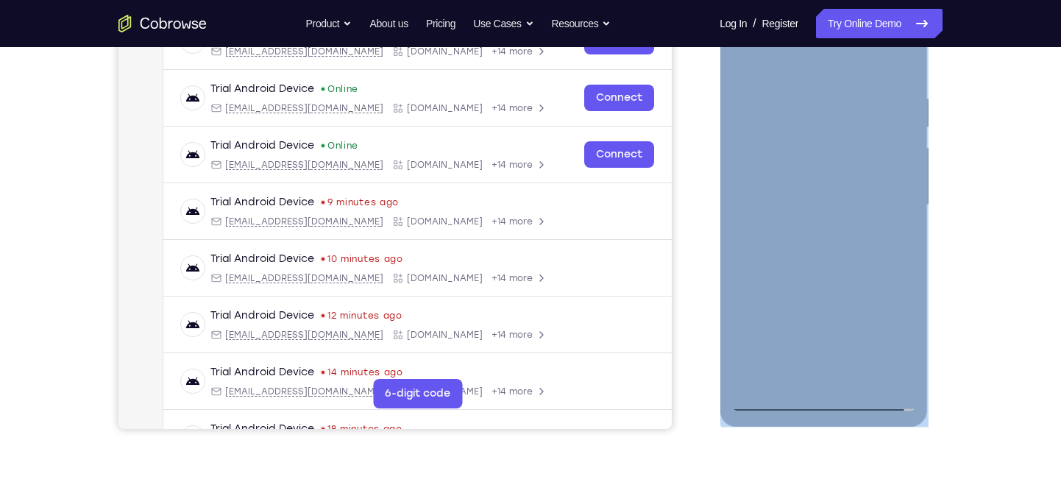
click at [817, 280] on div at bounding box center [823, 205] width 185 height 412
click at [829, 229] on div at bounding box center [823, 205] width 185 height 412
click at [811, 207] on div at bounding box center [823, 205] width 185 height 412
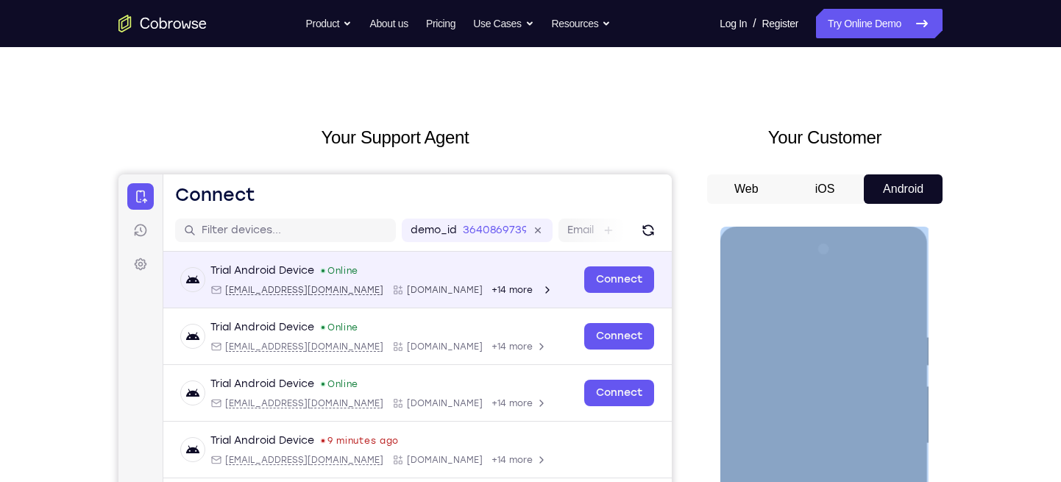
scroll to position [7, 0]
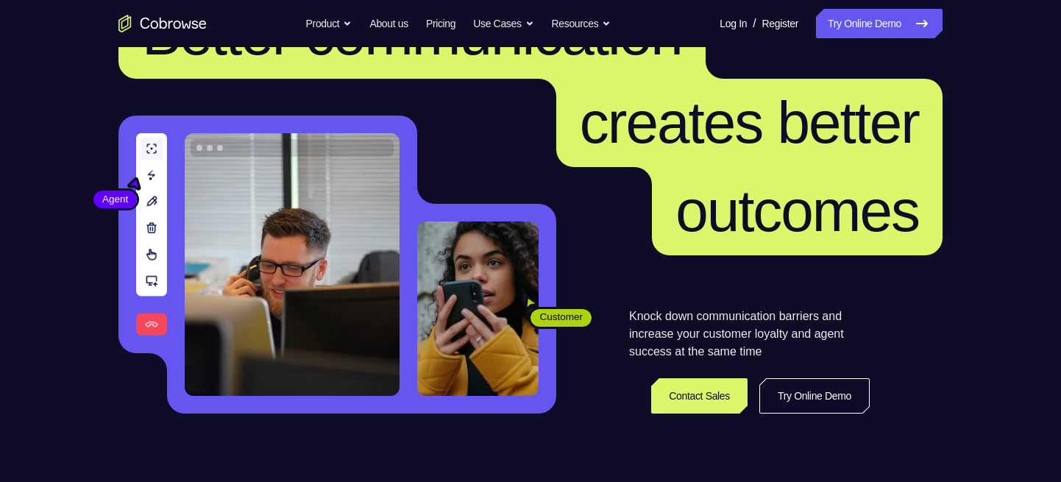
scroll to position [89, 0]
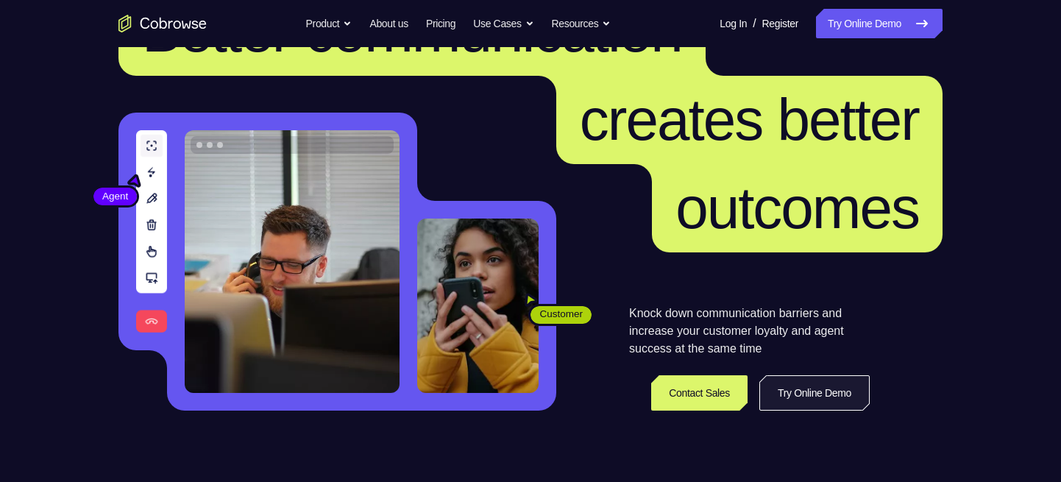
click at [812, 391] on link "Try Online Demo" at bounding box center [814, 392] width 110 height 35
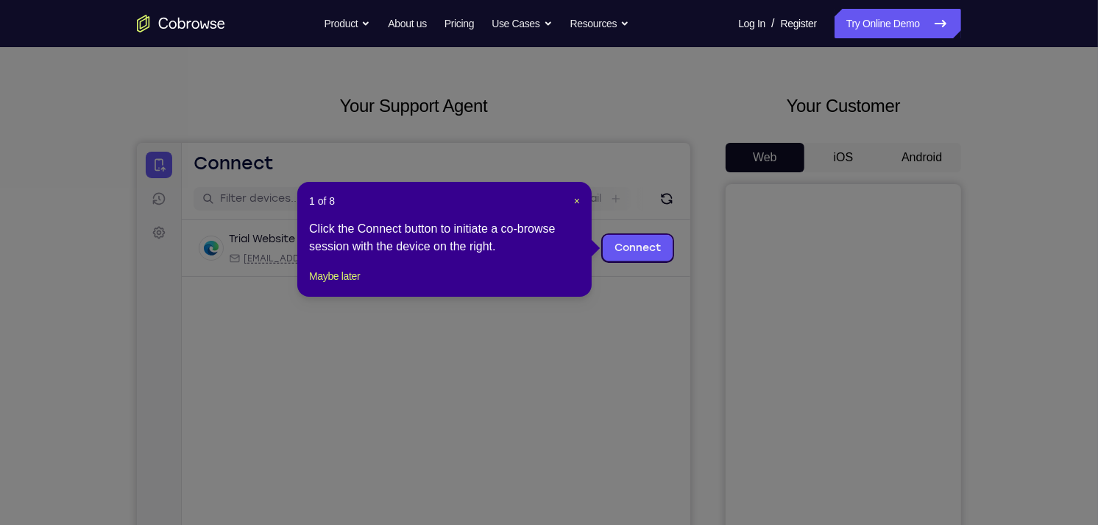
scroll to position [113, 0]
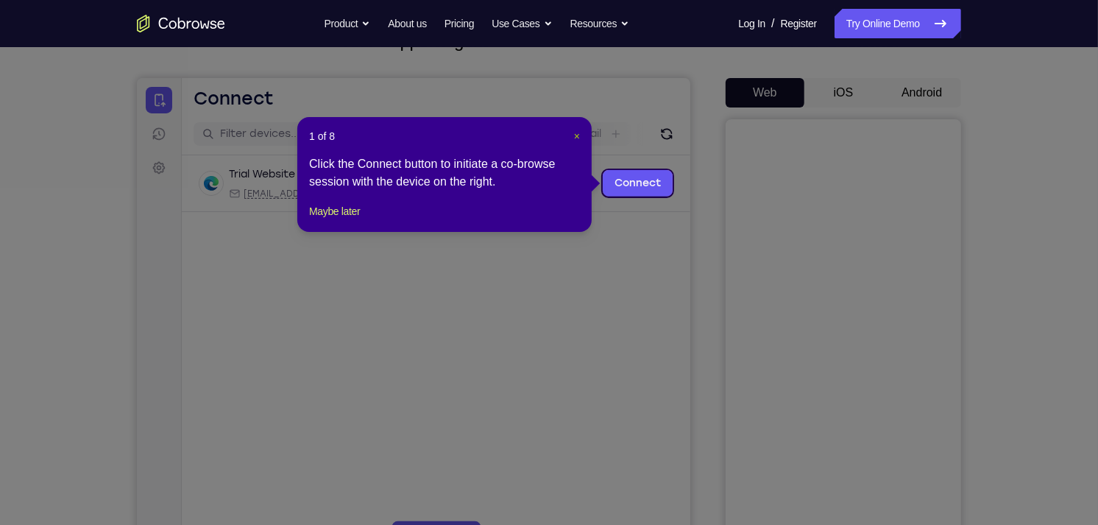
click at [575, 135] on span "×" at bounding box center [577, 136] width 6 height 12
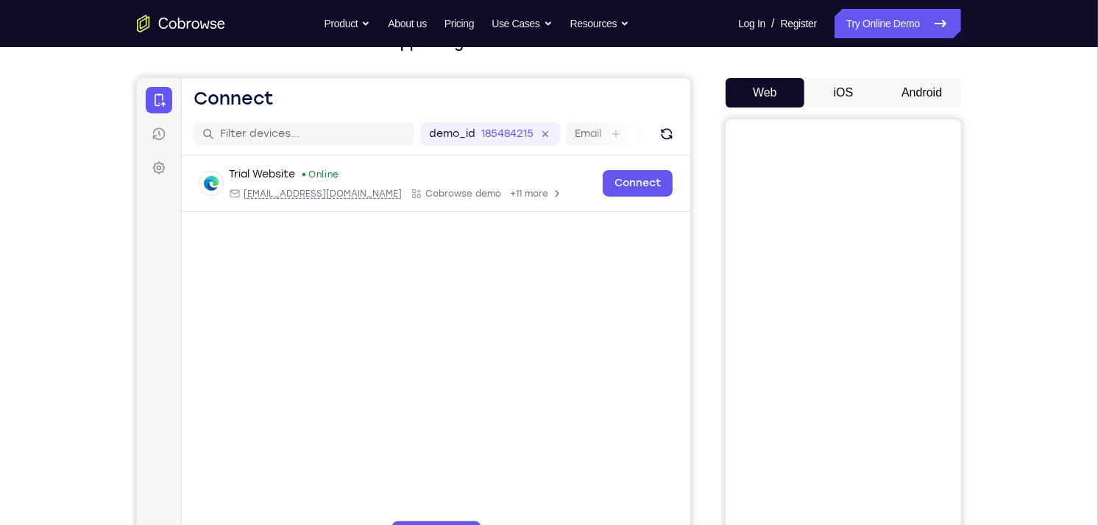
click at [852, 85] on button "iOS" at bounding box center [843, 92] width 79 height 29
click at [901, 82] on button "Android" at bounding box center [921, 92] width 79 height 29
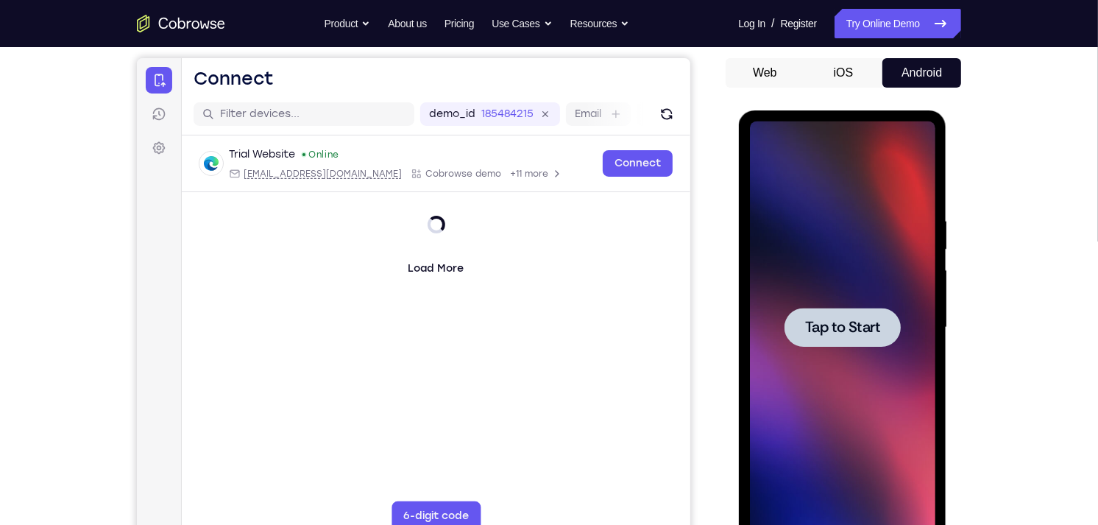
scroll to position [0, 0]
click at [841, 330] on span "Tap to Start" at bounding box center [841, 326] width 75 height 15
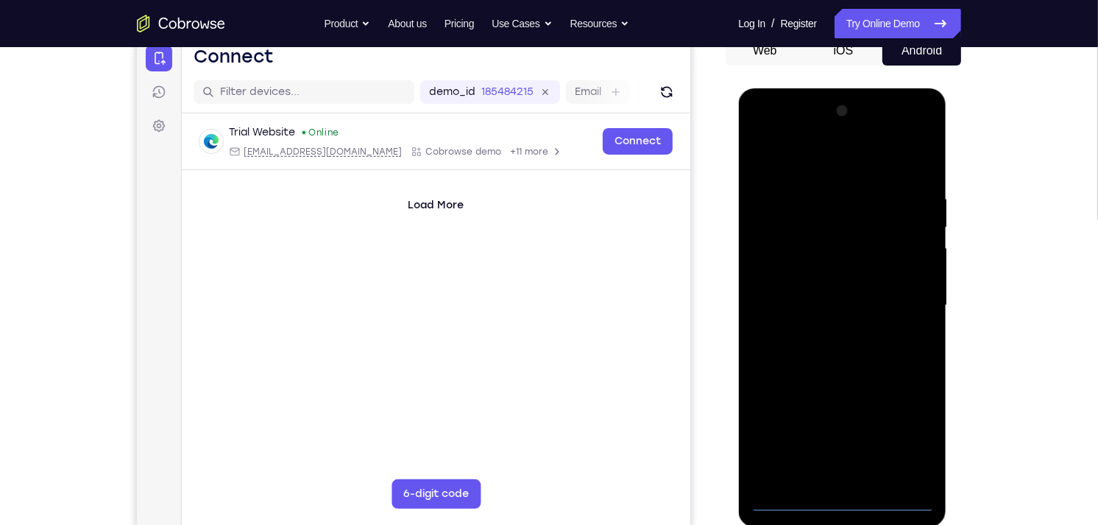
scroll to position [159, 0]
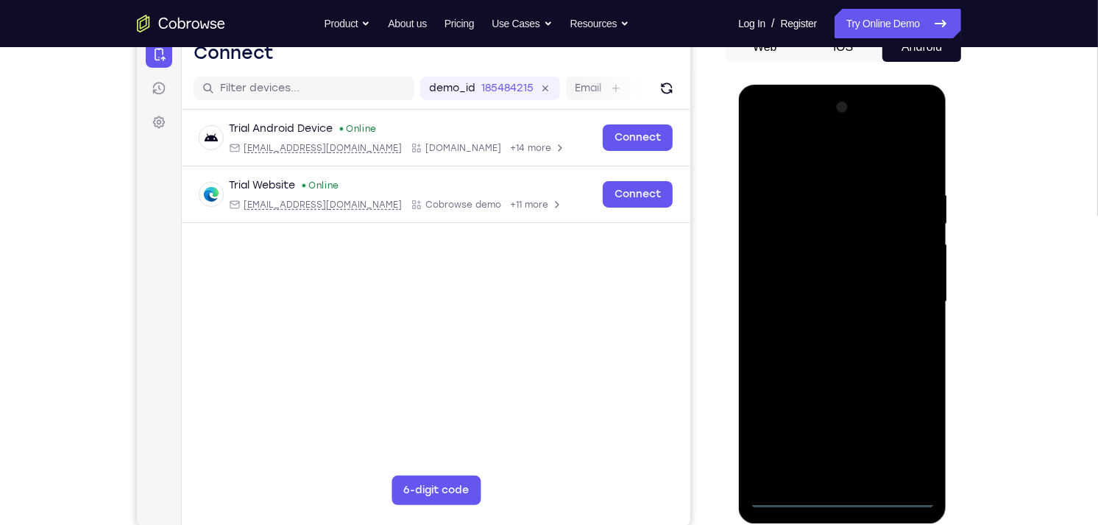
click at [839, 492] on div at bounding box center [841, 301] width 185 height 412
click at [898, 427] on div at bounding box center [841, 301] width 185 height 412
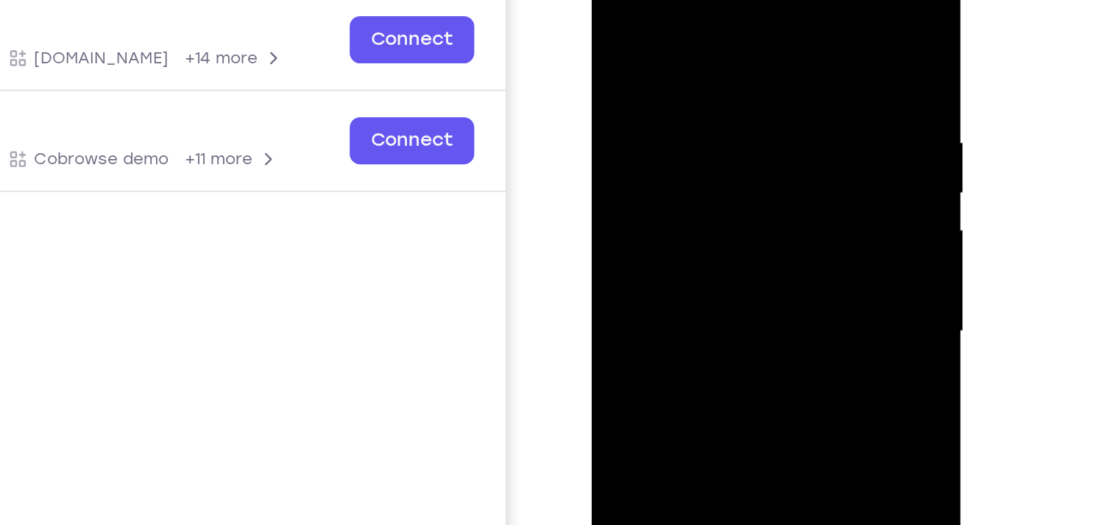
click at [636, 13] on div at bounding box center [695, 163] width 185 height 412
click at [755, 156] on div at bounding box center [695, 163] width 185 height 412
click at [674, 187] on div at bounding box center [695, 163] width 185 height 412
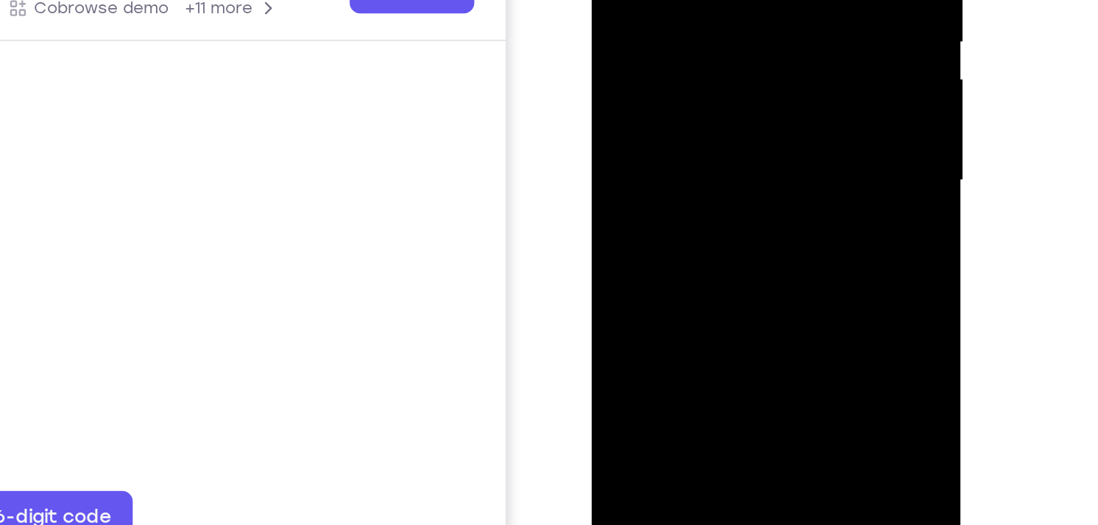
scroll to position [162, 0]
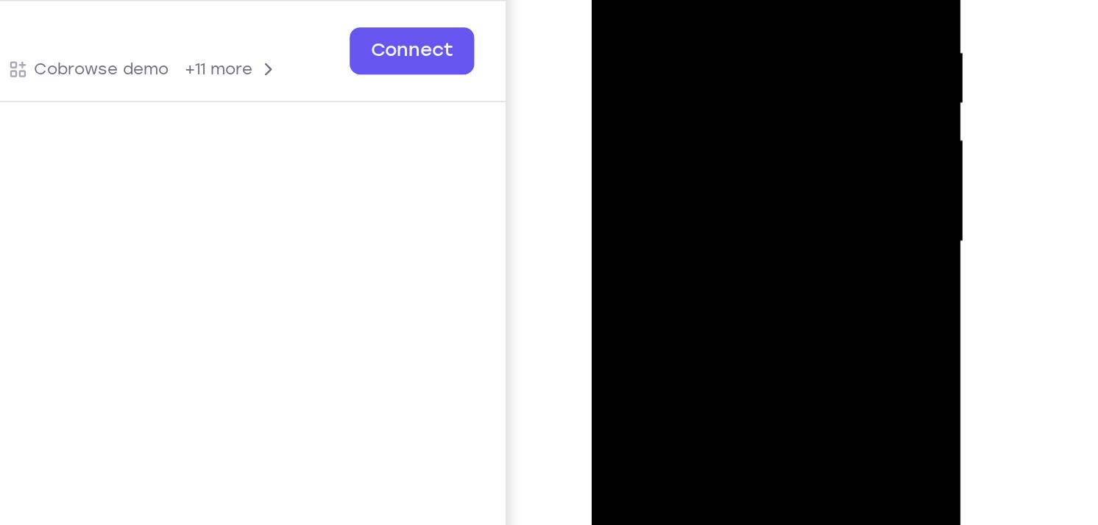
click at [674, 60] on div at bounding box center [695, 73] width 185 height 412
click at [680, 132] on div at bounding box center [695, 73] width 185 height 412
click at [691, 135] on div at bounding box center [695, 73] width 185 height 412
click at [700, 118] on div at bounding box center [695, 73] width 185 height 412
click at [691, 143] on div at bounding box center [695, 73] width 185 height 412
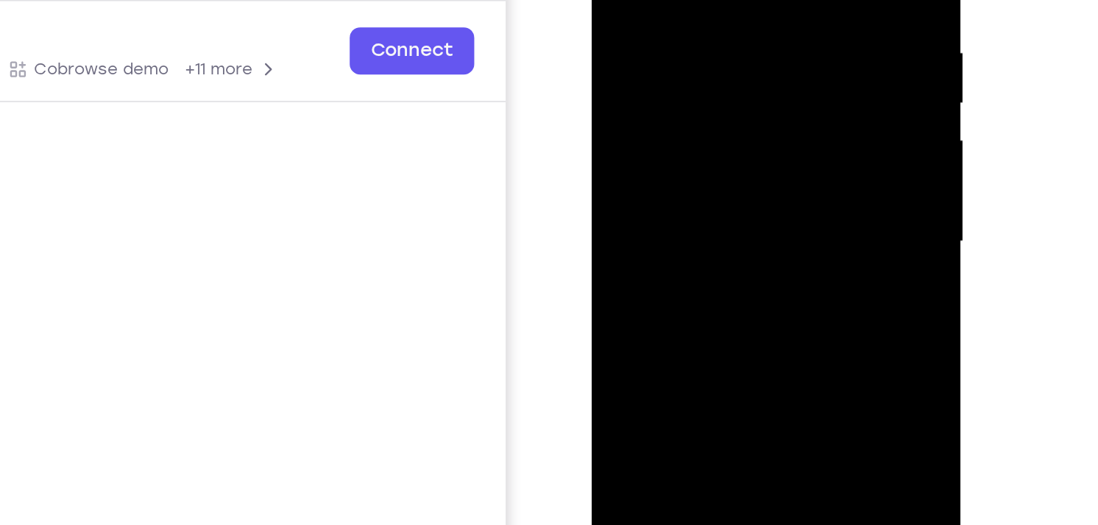
click at [700, 63] on div at bounding box center [695, 73] width 185 height 412
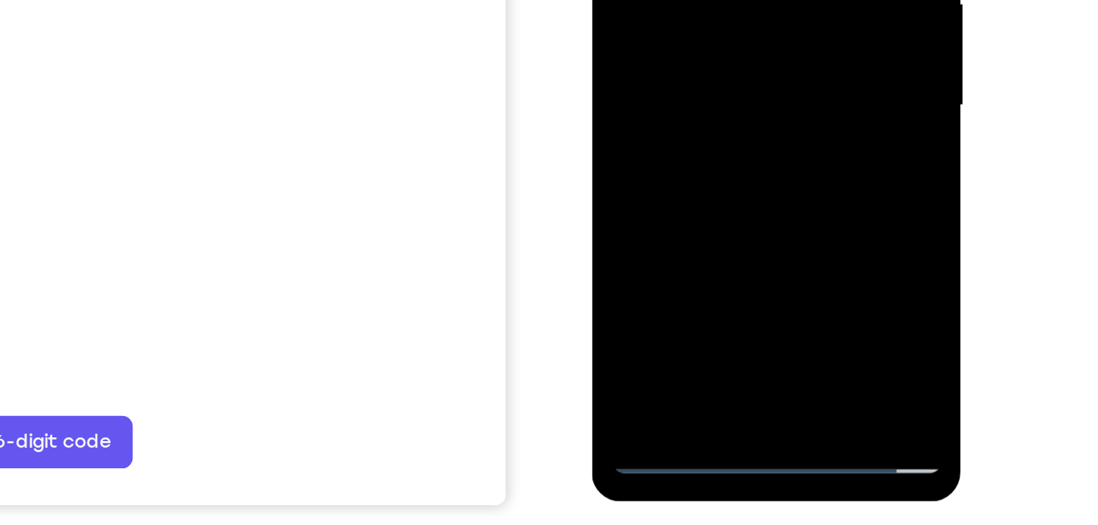
scroll to position [170, 0]
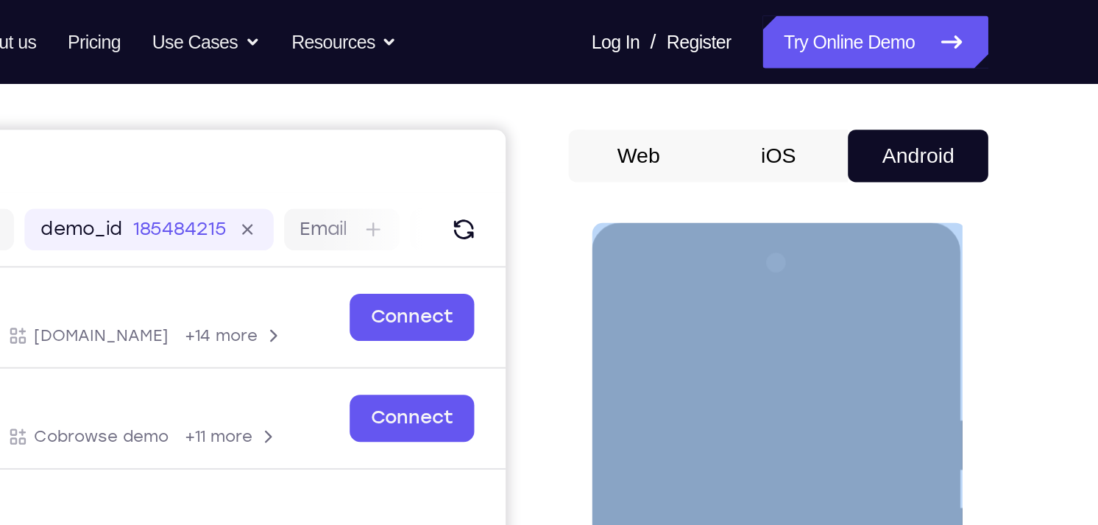
scroll to position [0, 0]
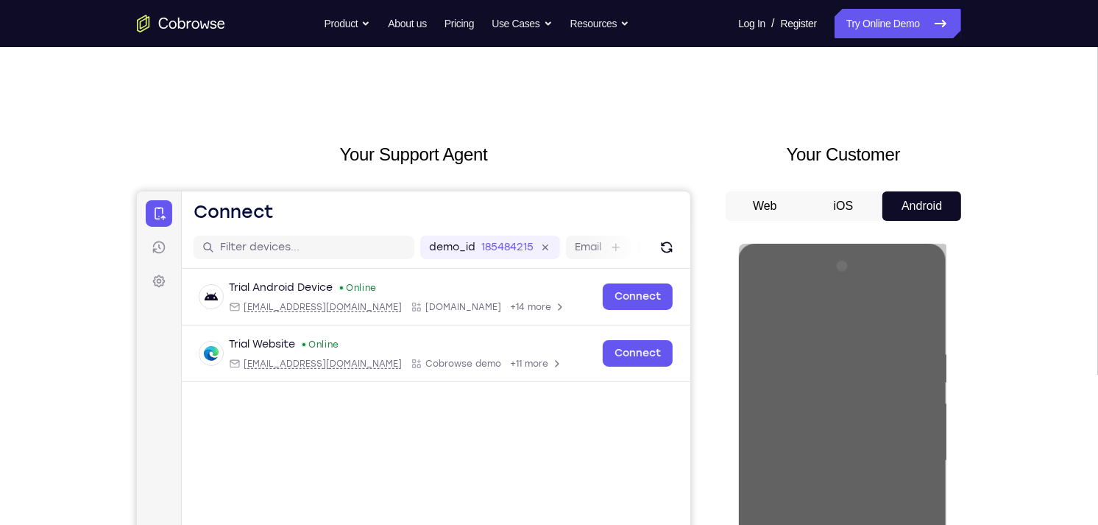
click at [125, 85] on div "Your Support Agent Your Customer Web iOS Android Next Steps We’d be happy to gi…" at bounding box center [549, 532] width 942 height 970
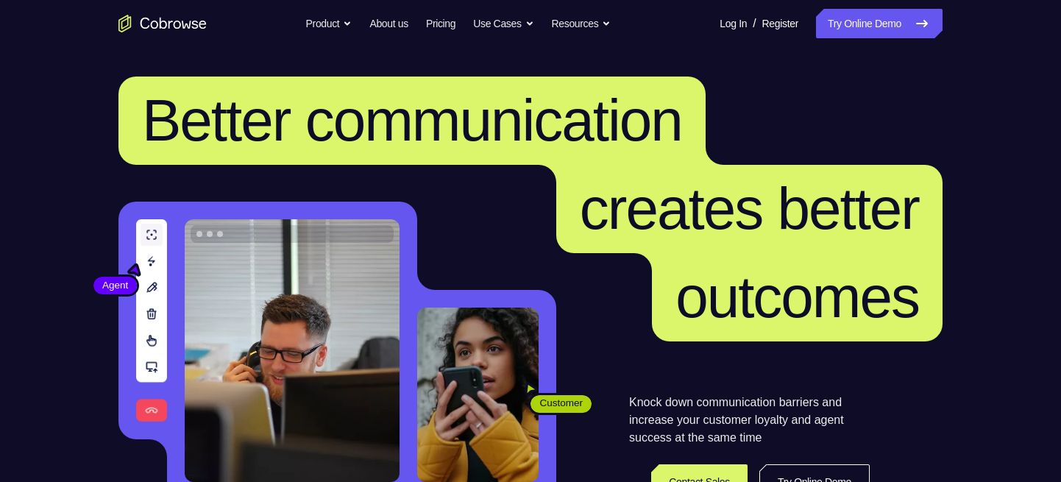
scroll to position [104, 0]
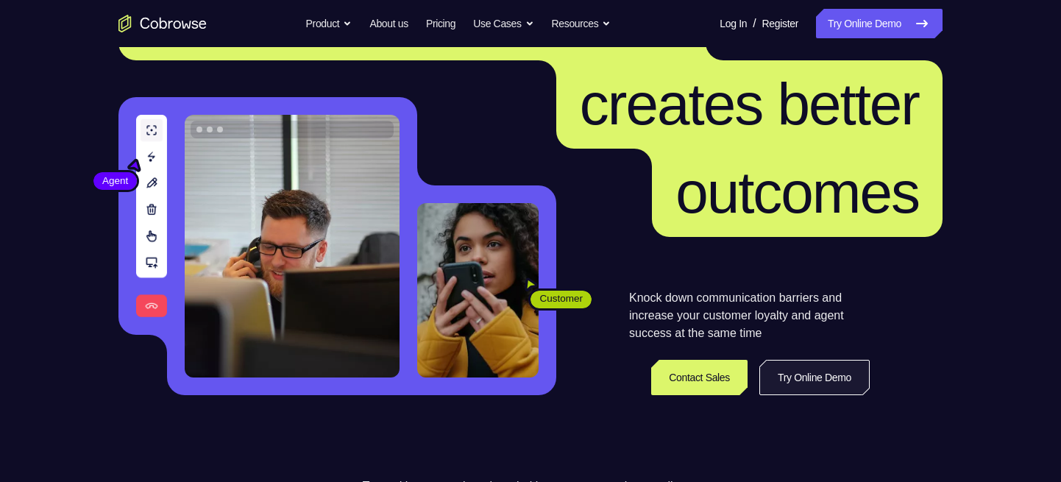
click at [800, 367] on link "Try Online Demo" at bounding box center [814, 377] width 110 height 35
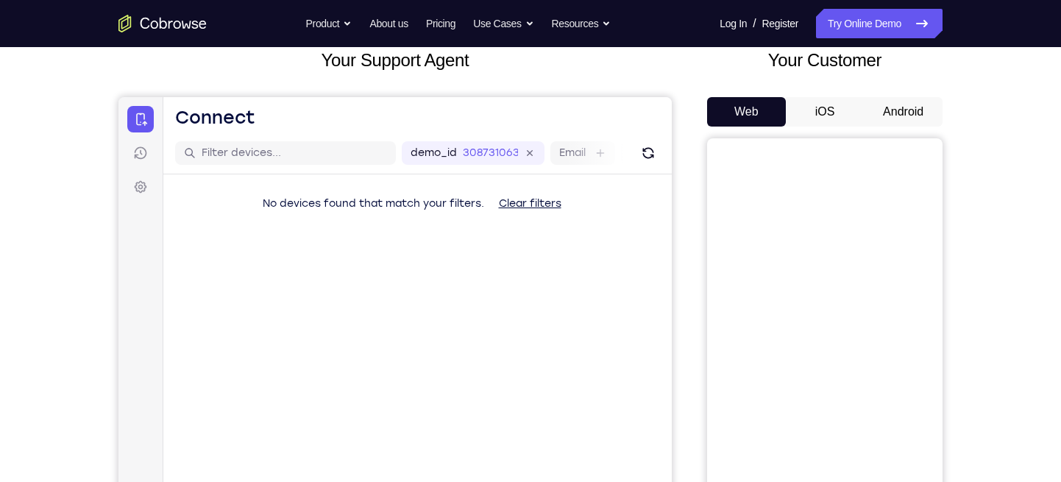
click at [913, 109] on button "Android" at bounding box center [903, 111] width 79 height 29
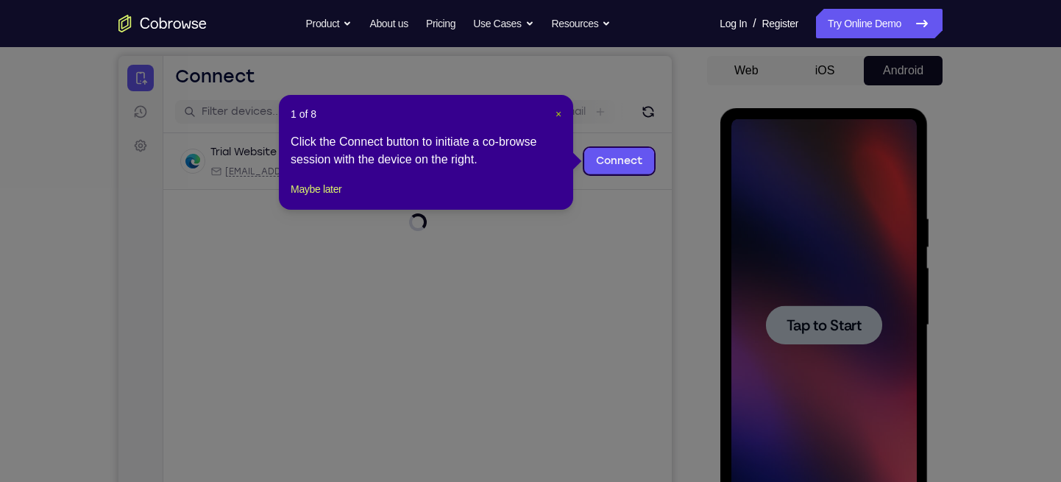
click at [556, 110] on span "×" at bounding box center [558, 114] width 6 height 12
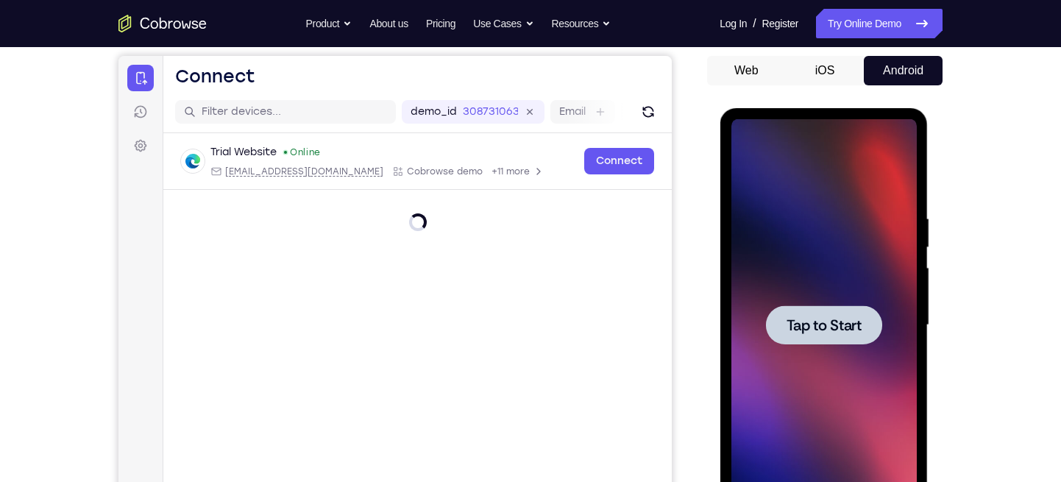
click at [842, 330] on span "Tap to Start" at bounding box center [823, 325] width 75 height 15
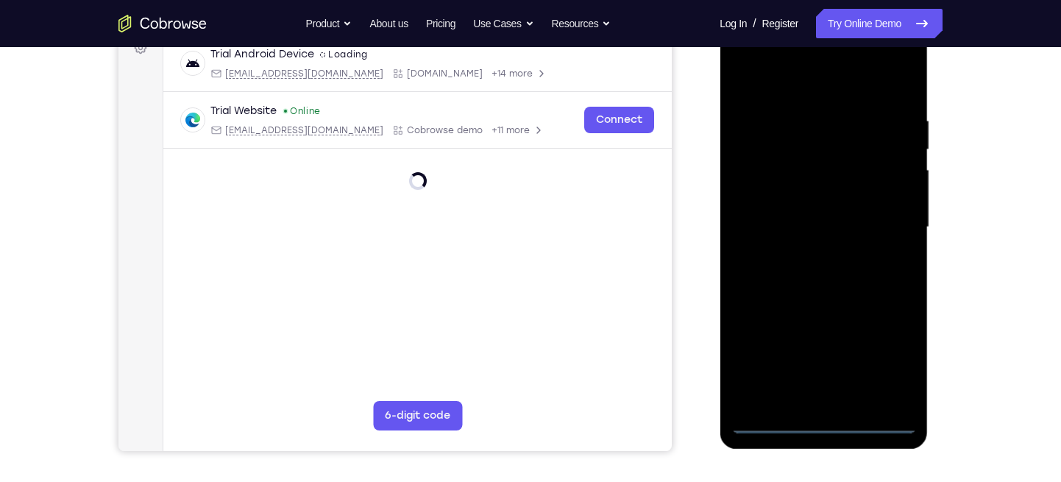
scroll to position [234, 0]
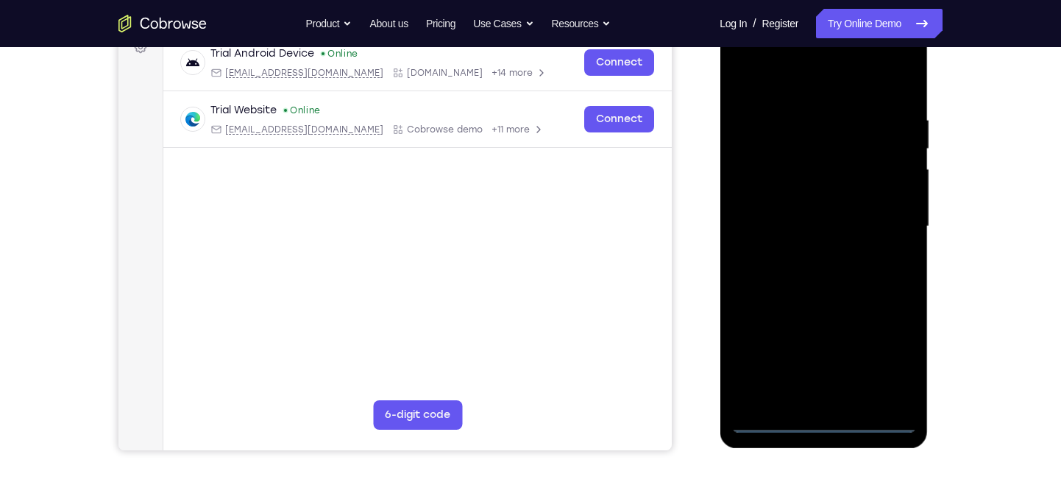
click at [822, 415] on div at bounding box center [823, 227] width 185 height 412
click at [823, 417] on div at bounding box center [823, 227] width 185 height 412
click at [878, 365] on div at bounding box center [823, 227] width 185 height 412
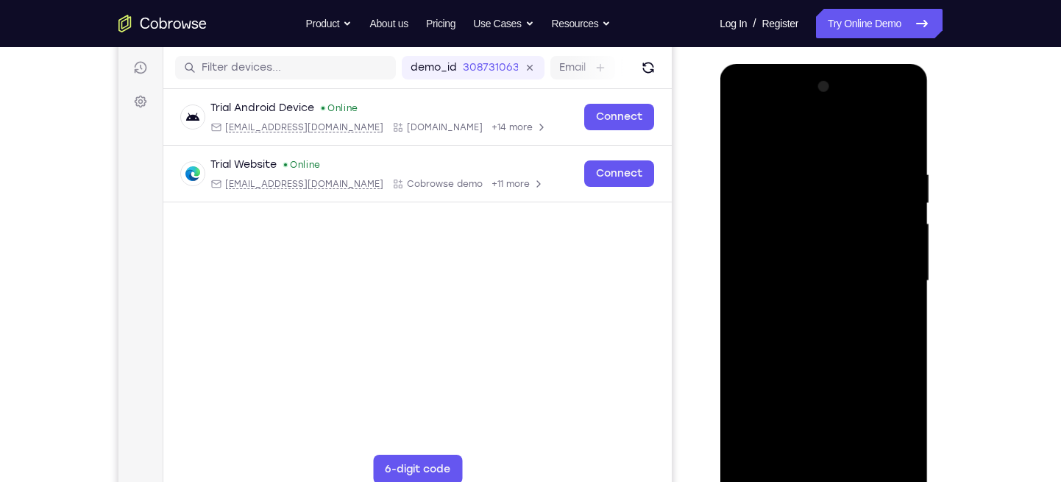
click at [794, 136] on div at bounding box center [823, 281] width 185 height 412
click at [764, 125] on div at bounding box center [823, 281] width 185 height 412
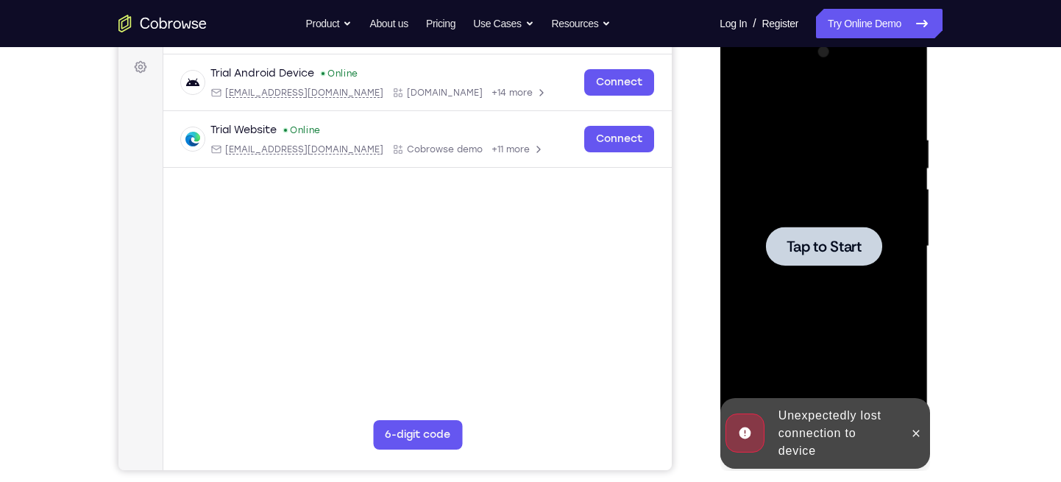
scroll to position [215, 0]
click at [815, 238] on span "Tap to Start" at bounding box center [823, 245] width 75 height 15
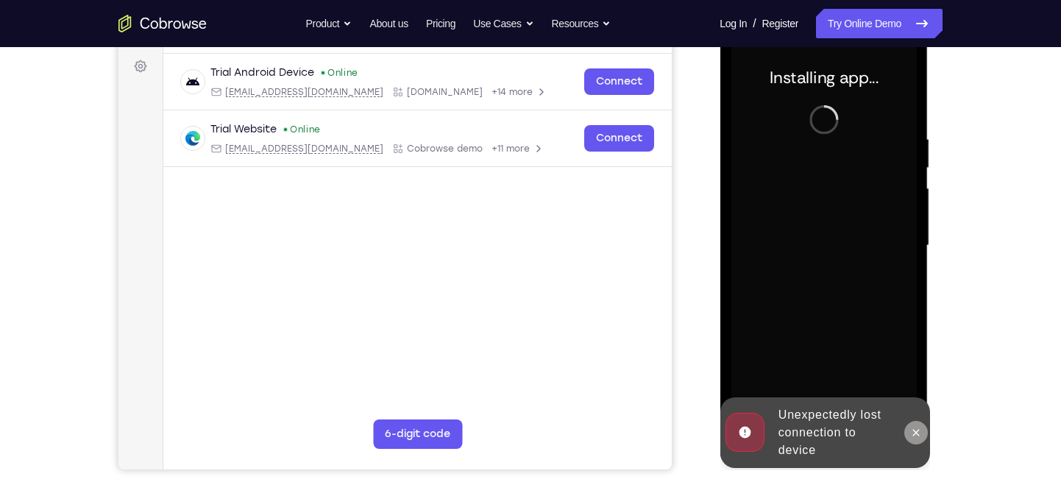
click at [912, 427] on icon at bounding box center [915, 433] width 12 height 12
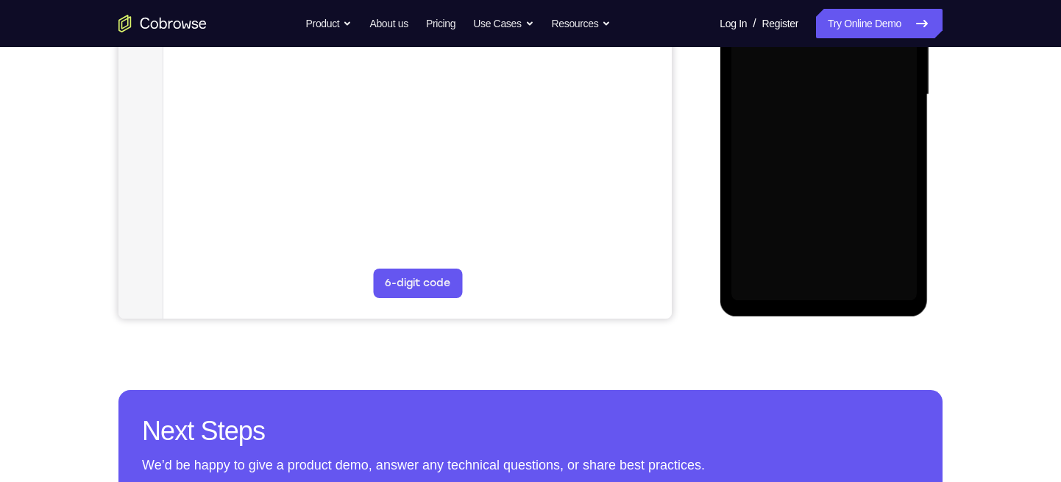
scroll to position [249, 0]
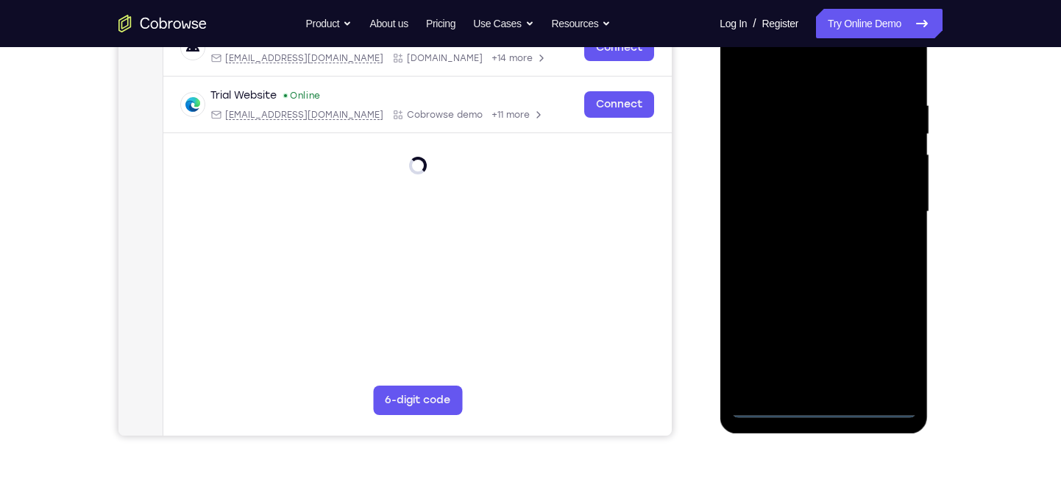
click at [825, 402] on div at bounding box center [823, 212] width 185 height 412
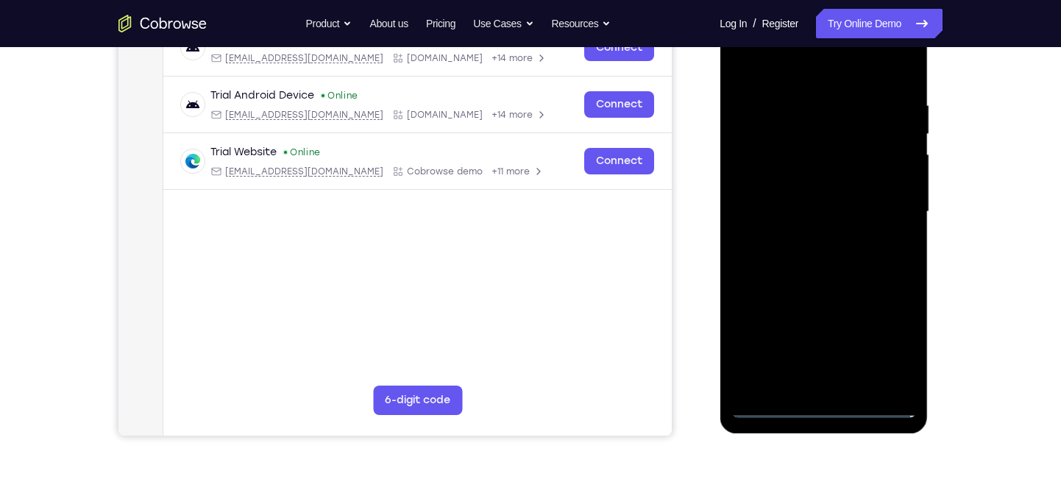
click at [842, 144] on div at bounding box center [823, 212] width 185 height 412
click at [840, 207] on div at bounding box center [823, 212] width 185 height 412
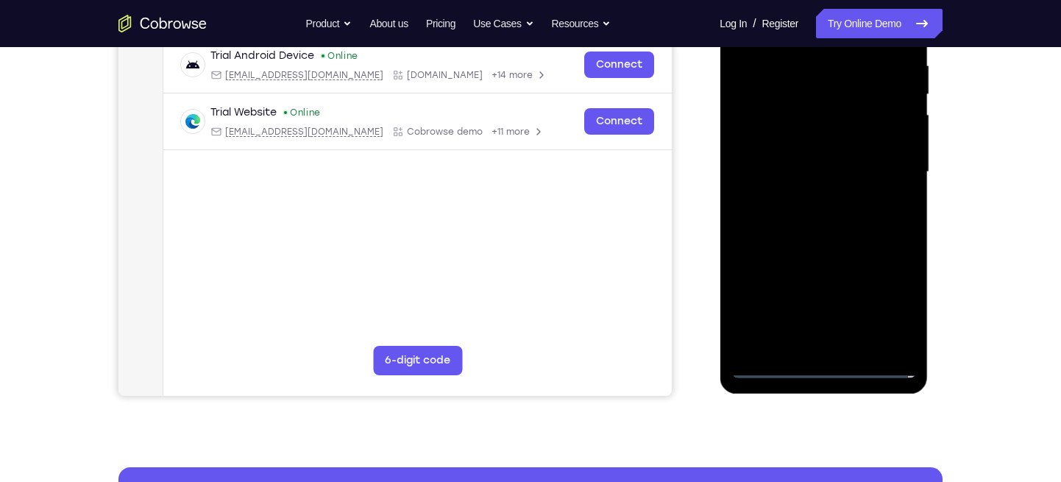
scroll to position [289, 0]
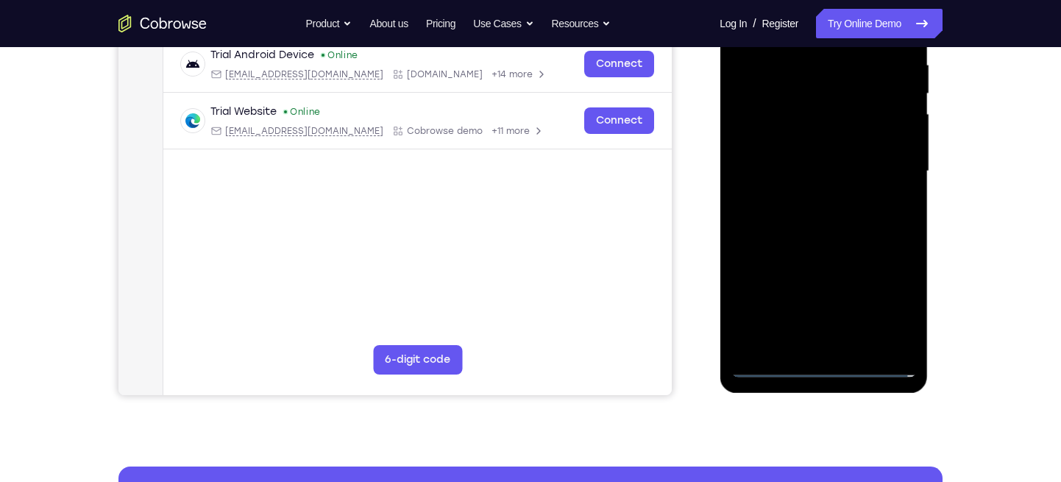
click at [823, 359] on div at bounding box center [823, 171] width 185 height 412
click at [766, 360] on div at bounding box center [823, 171] width 185 height 412
drag, startPoint x: 769, startPoint y: 364, endPoint x: 747, endPoint y: 194, distance: 171.4
click at [747, 194] on div at bounding box center [823, 171] width 185 height 412
click at [890, 293] on div at bounding box center [823, 171] width 185 height 412
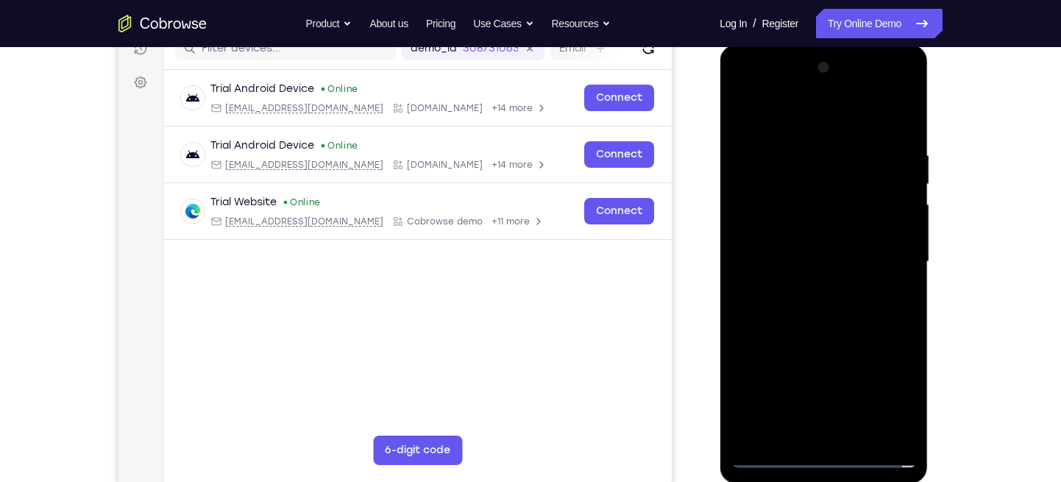
scroll to position [196, 0]
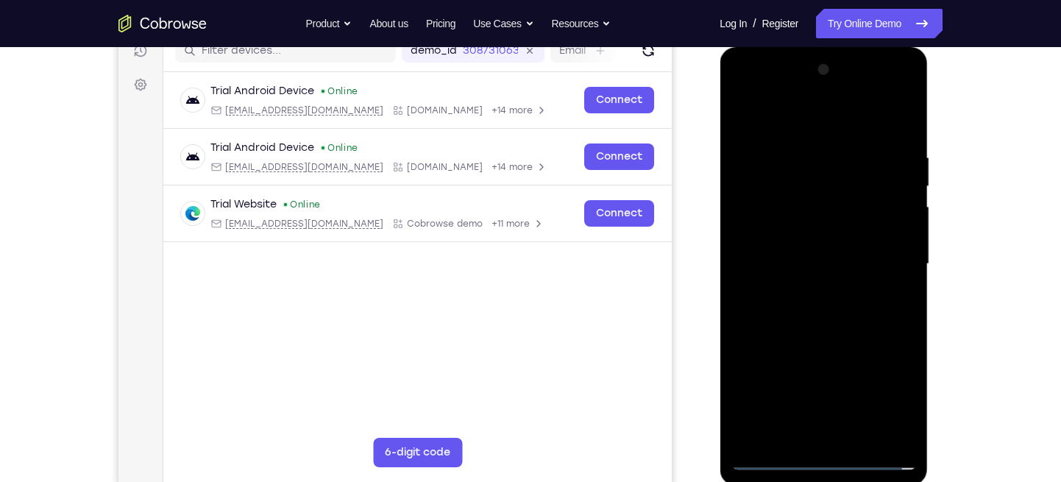
click at [763, 119] on div at bounding box center [823, 264] width 185 height 412
click at [868, 249] on div at bounding box center [823, 264] width 185 height 412
click at [881, 253] on div at bounding box center [823, 264] width 185 height 412
click at [803, 285] on div at bounding box center [823, 264] width 185 height 412
click at [809, 334] on div at bounding box center [823, 264] width 185 height 412
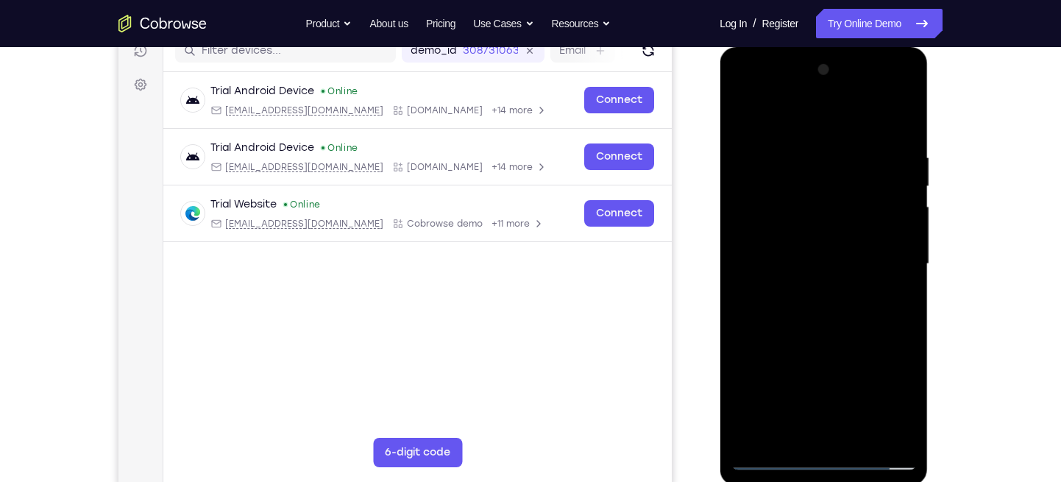
click at [813, 246] on div at bounding box center [823, 264] width 185 height 412
click at [795, 255] on div at bounding box center [823, 264] width 185 height 412
click at [798, 246] on div at bounding box center [823, 264] width 185 height 412
click at [797, 269] on div at bounding box center [823, 264] width 185 height 412
click at [808, 352] on div at bounding box center [823, 264] width 185 height 412
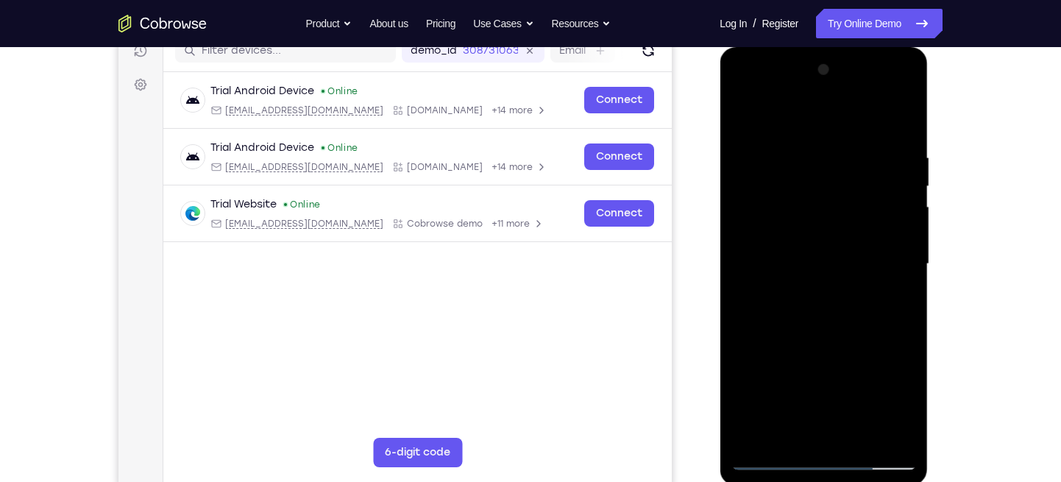
scroll to position [232, 0]
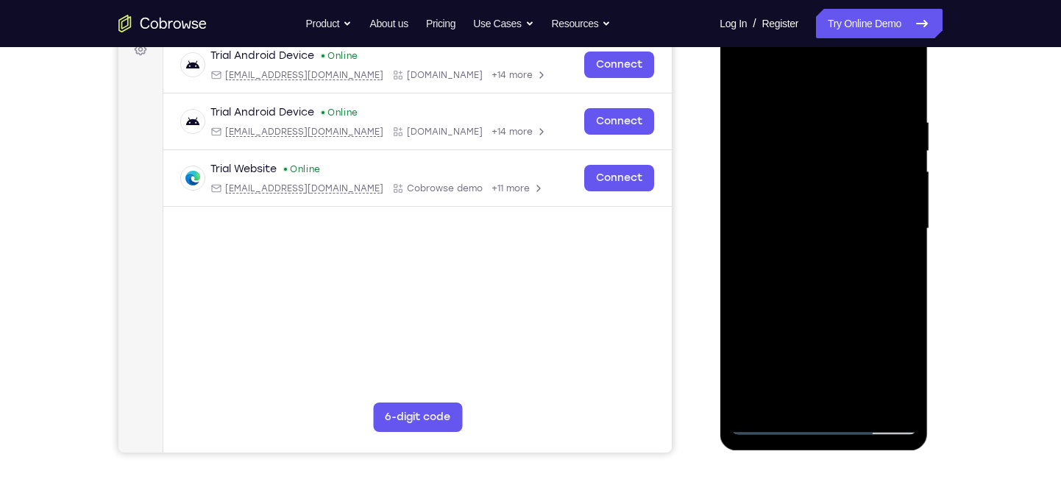
click at [846, 262] on div at bounding box center [823, 229] width 185 height 412
click at [841, 276] on div at bounding box center [823, 229] width 185 height 412
click at [859, 188] on div at bounding box center [823, 229] width 185 height 412
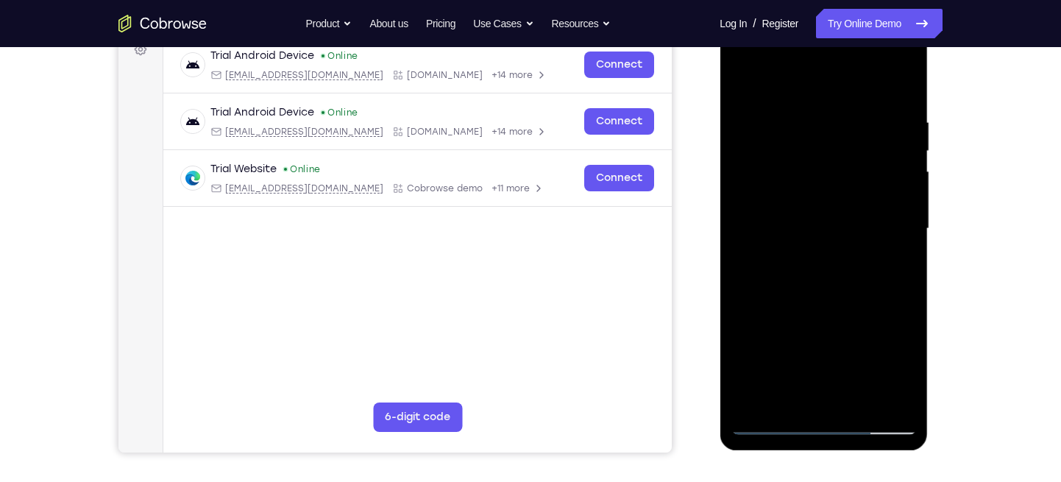
click at [859, 188] on div at bounding box center [823, 229] width 185 height 412
click at [776, 205] on div at bounding box center [823, 229] width 185 height 412
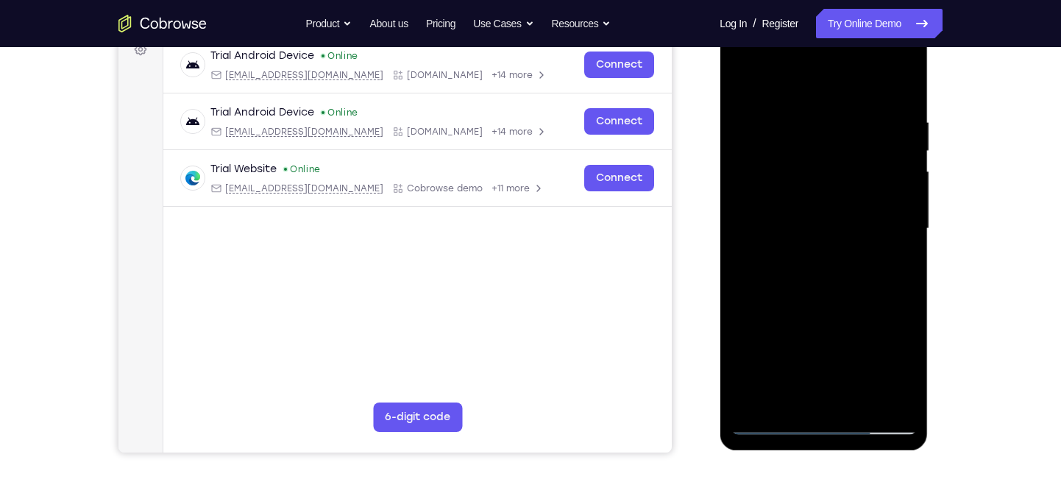
click at [776, 205] on div at bounding box center [823, 229] width 185 height 412
click at [850, 276] on div at bounding box center [823, 229] width 185 height 412
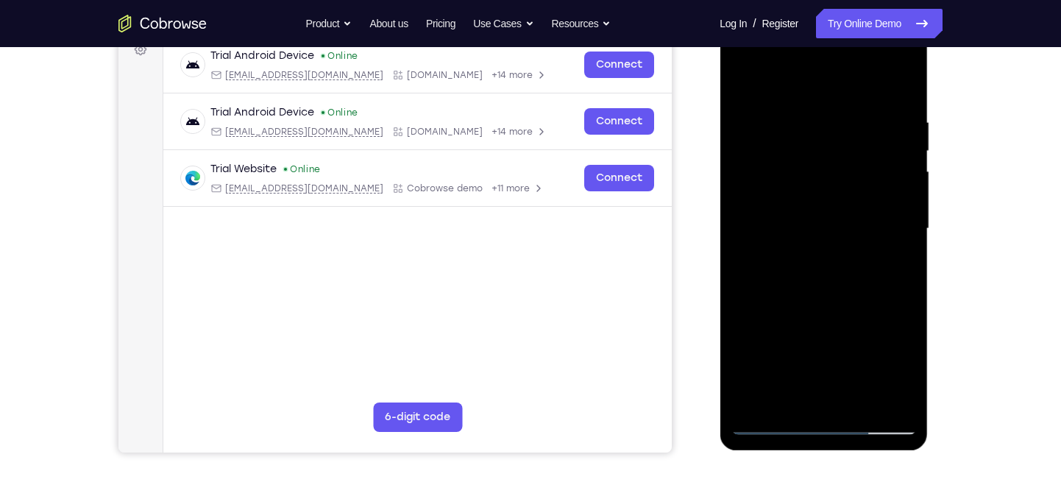
click at [800, 277] on div at bounding box center [823, 229] width 185 height 412
click at [805, 291] on div at bounding box center [823, 229] width 185 height 412
click at [802, 290] on div at bounding box center [823, 229] width 185 height 412
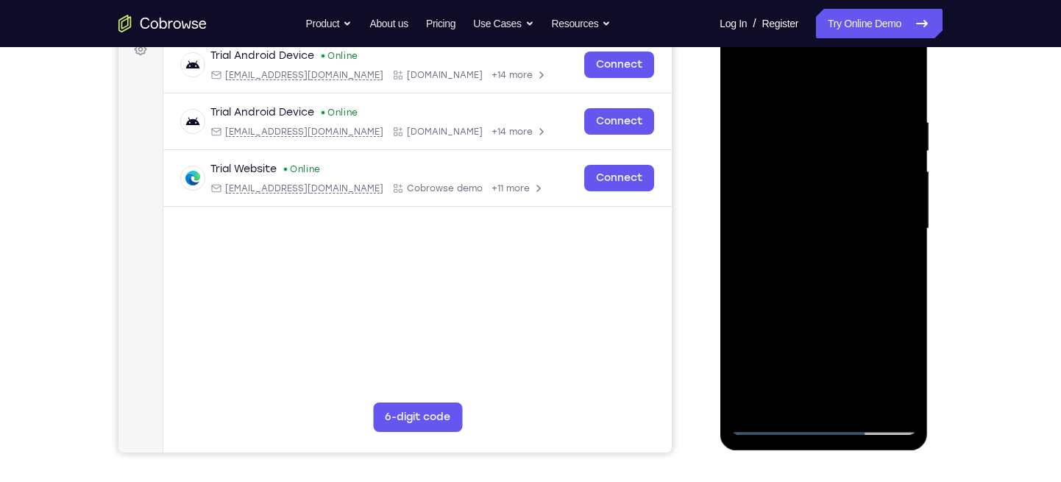
click at [802, 290] on div at bounding box center [823, 229] width 185 height 412
click at [775, 281] on div at bounding box center [823, 229] width 185 height 412
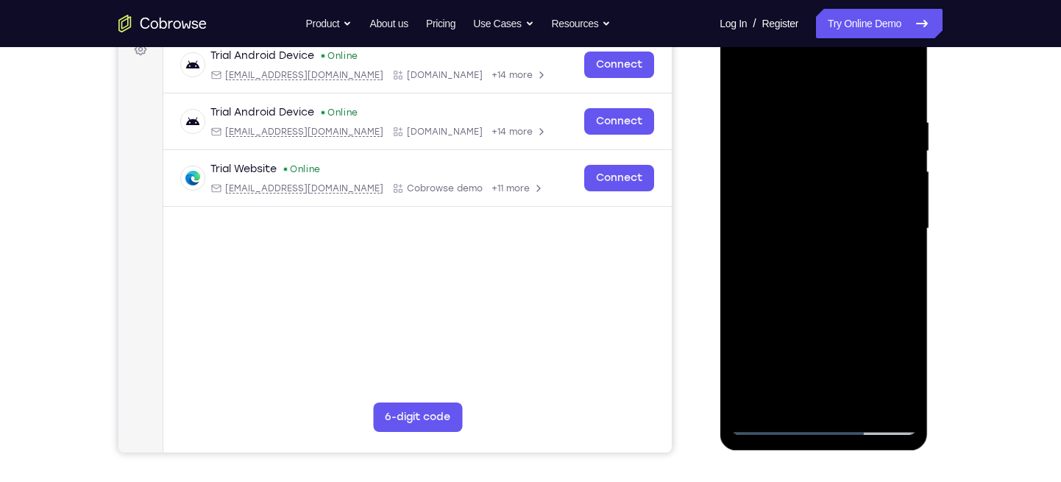
click at [814, 270] on div at bounding box center [823, 229] width 185 height 412
click at [900, 188] on div at bounding box center [823, 229] width 185 height 412
click at [893, 188] on div at bounding box center [823, 229] width 185 height 412
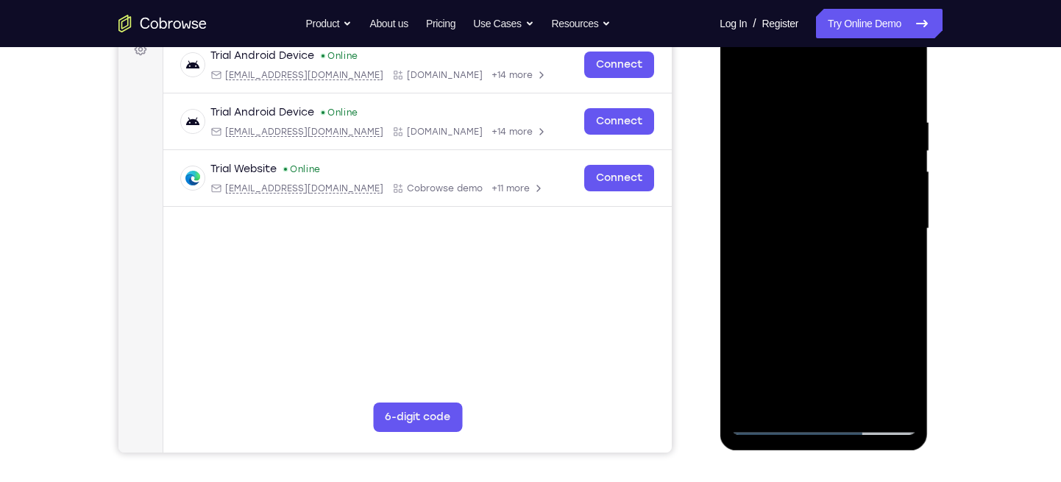
click at [893, 188] on div at bounding box center [823, 229] width 185 height 412
click at [806, 196] on div at bounding box center [823, 229] width 185 height 412
click at [808, 196] on div at bounding box center [823, 229] width 185 height 412
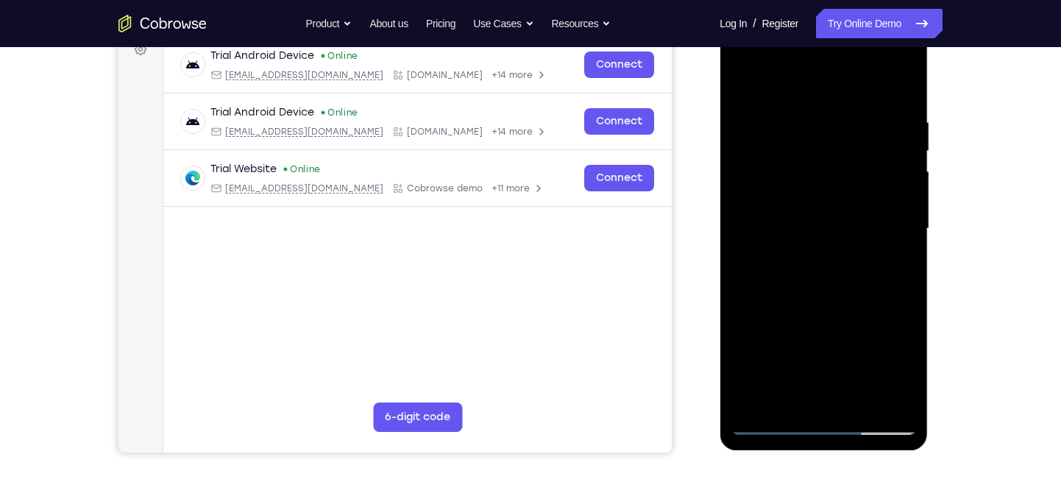
click at [808, 196] on div at bounding box center [823, 229] width 185 height 412
drag, startPoint x: 806, startPoint y: 196, endPoint x: 776, endPoint y: 191, distance: 30.7
click at [776, 191] on div at bounding box center [823, 229] width 185 height 412
click at [759, 191] on div at bounding box center [823, 229] width 185 height 412
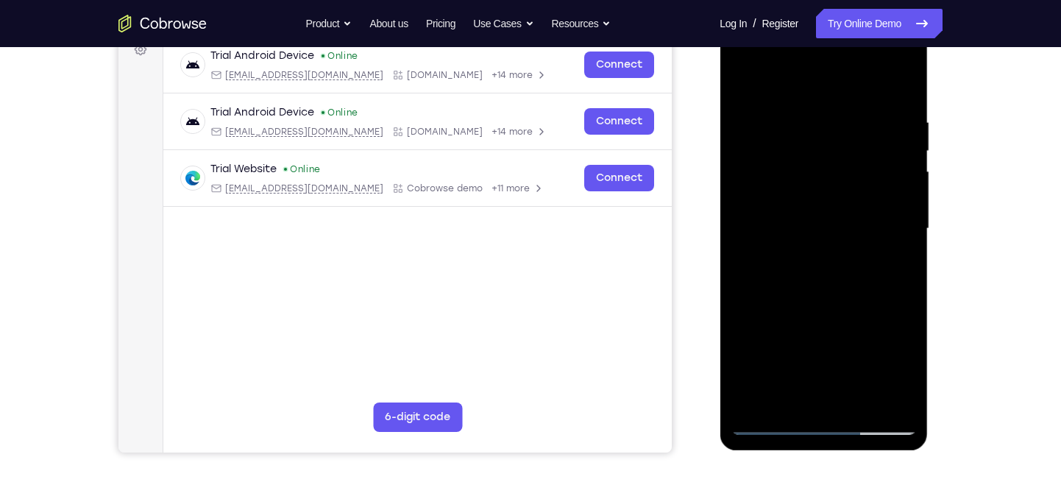
click at [814, 271] on div at bounding box center [823, 229] width 185 height 412
drag, startPoint x: 814, startPoint y: 271, endPoint x: 772, endPoint y: 288, distance: 44.5
click at [772, 288] on div at bounding box center [823, 229] width 185 height 412
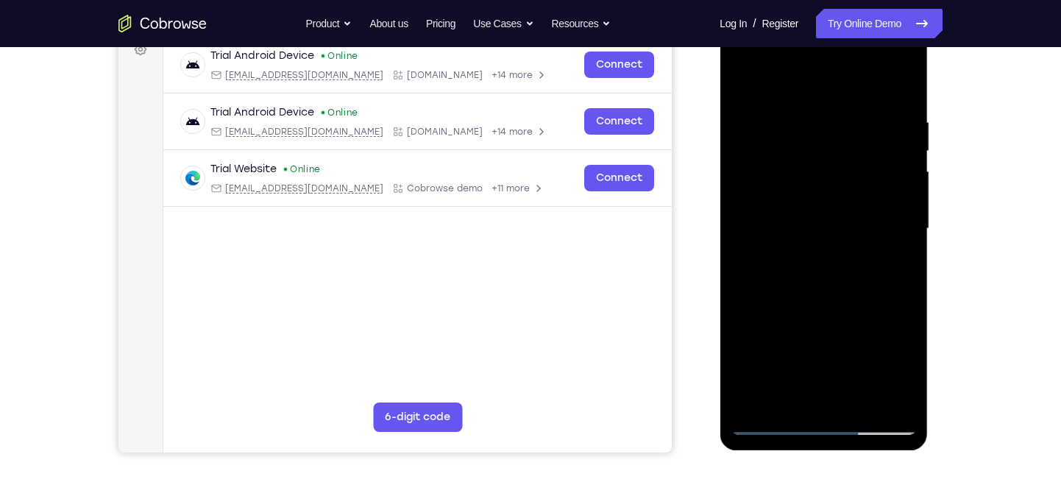
click at [772, 288] on div at bounding box center [823, 229] width 185 height 412
drag, startPoint x: 772, startPoint y: 288, endPoint x: 781, endPoint y: 308, distance: 22.1
click at [781, 308] on div at bounding box center [823, 229] width 185 height 412
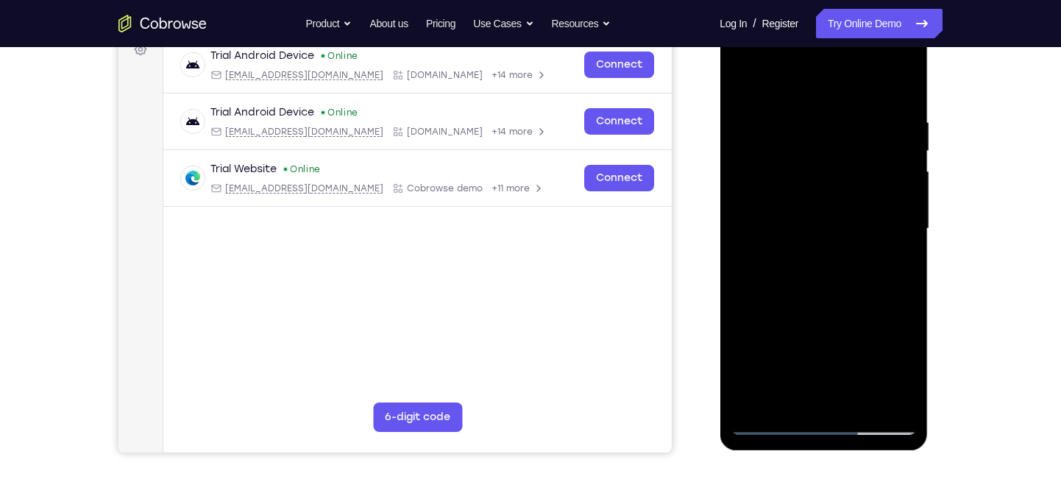
click at [781, 308] on div at bounding box center [823, 229] width 185 height 412
drag, startPoint x: 781, startPoint y: 308, endPoint x: 809, endPoint y: 280, distance: 40.1
click at [809, 280] on div at bounding box center [823, 229] width 185 height 412
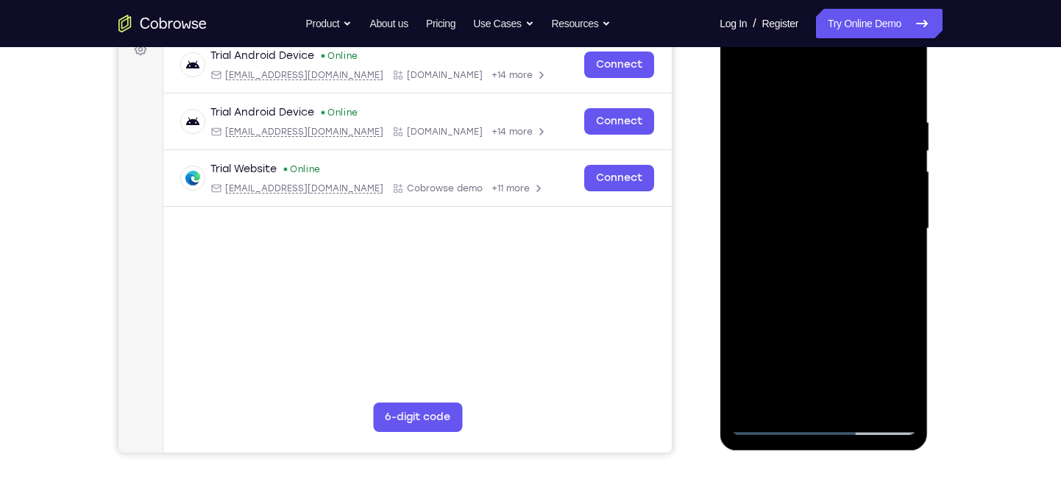
click at [809, 280] on div at bounding box center [823, 229] width 185 height 412
drag, startPoint x: 809, startPoint y: 280, endPoint x: 818, endPoint y: 252, distance: 30.0
click at [818, 252] on div at bounding box center [823, 229] width 185 height 412
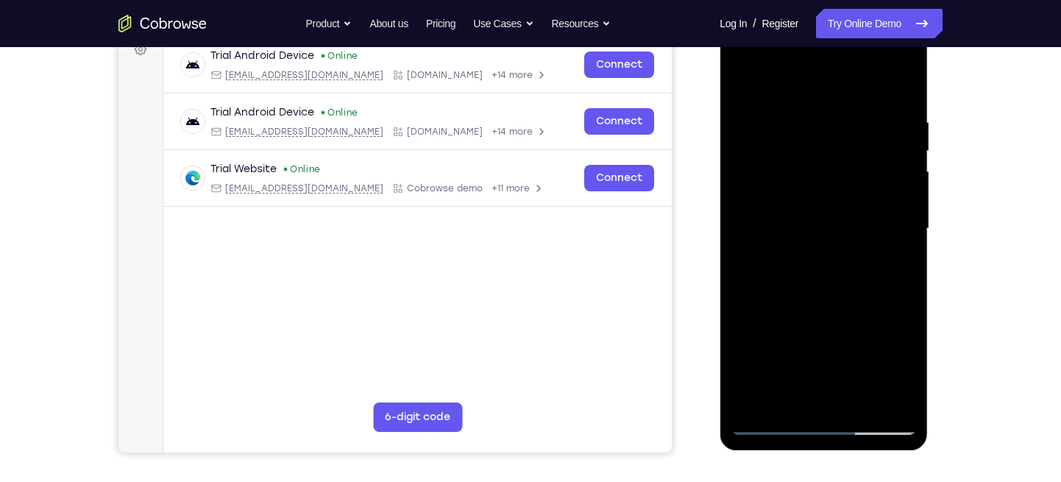
click at [818, 252] on div at bounding box center [823, 229] width 185 height 412
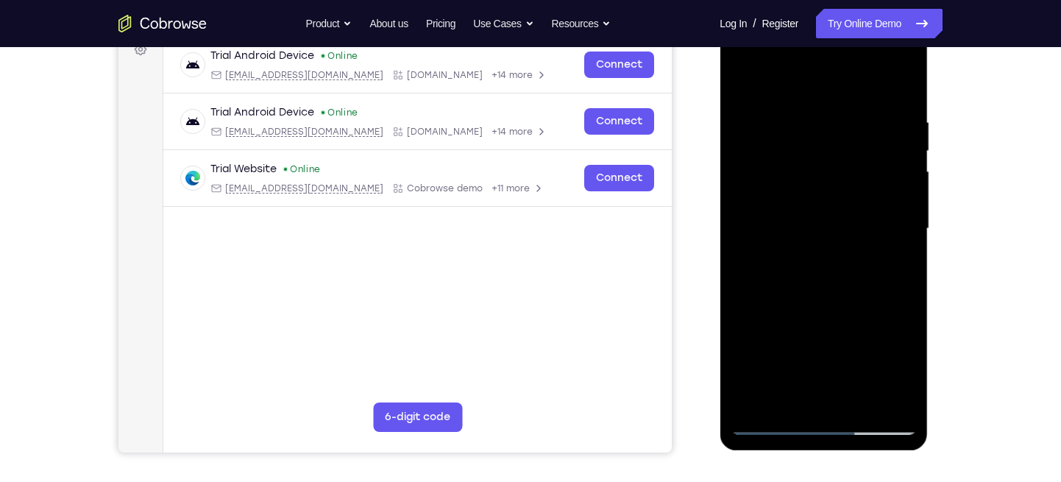
click at [818, 252] on div at bounding box center [823, 229] width 185 height 412
drag, startPoint x: 818, startPoint y: 252, endPoint x: 816, endPoint y: 266, distance: 14.2
click at [816, 266] on div at bounding box center [823, 229] width 185 height 412
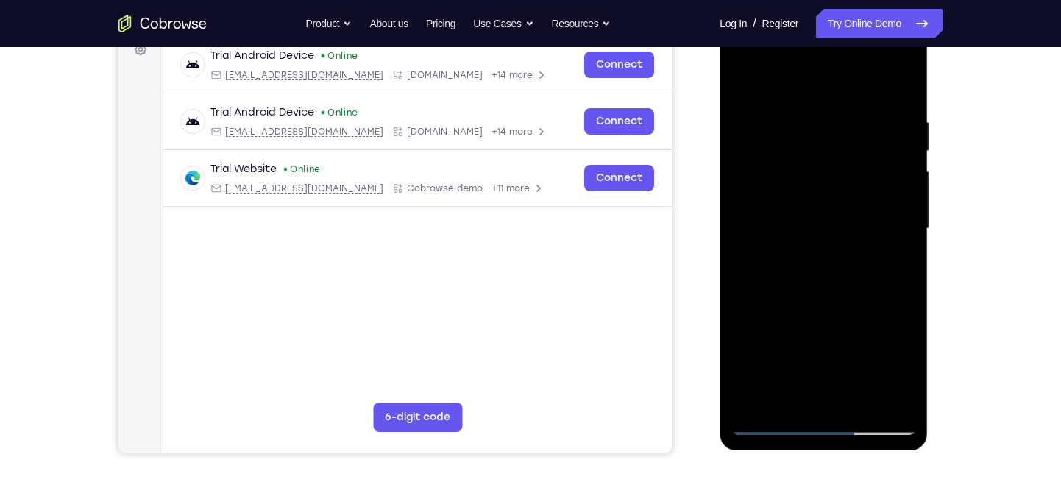
click at [816, 266] on div at bounding box center [823, 229] width 185 height 412
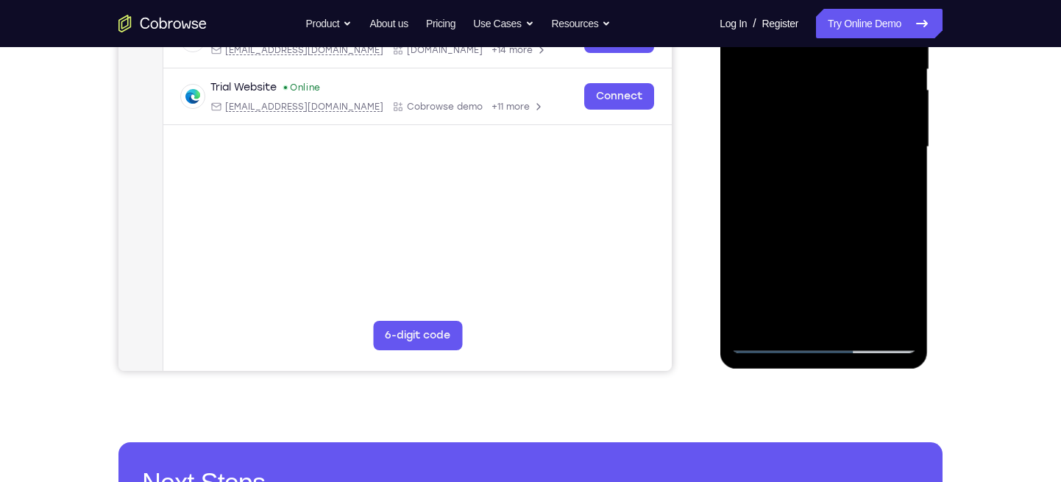
scroll to position [332, 0]
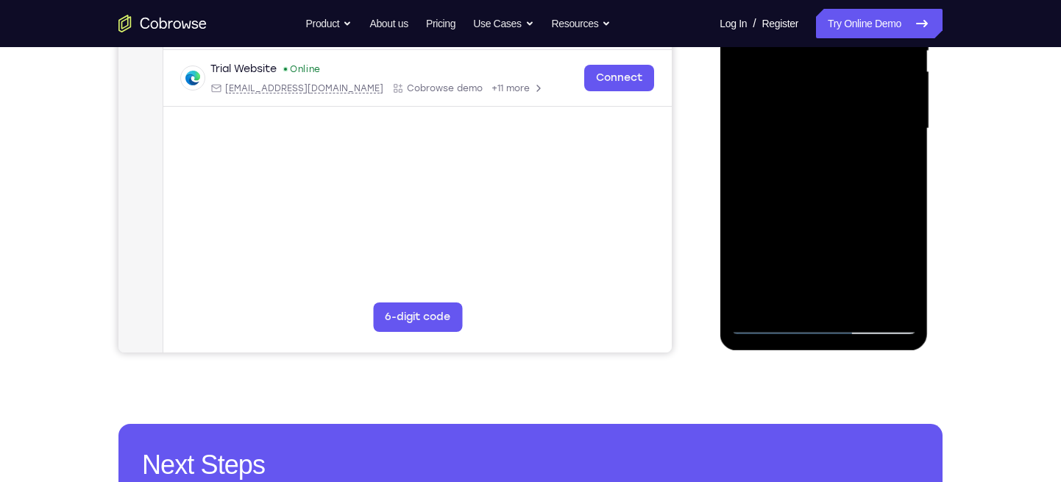
click at [834, 100] on div at bounding box center [823, 129] width 185 height 412
click at [817, 302] on div at bounding box center [823, 129] width 185 height 412
drag, startPoint x: 817, startPoint y: 302, endPoint x: 777, endPoint y: 299, distance: 40.5
click at [777, 299] on div at bounding box center [823, 129] width 185 height 412
click at [777, 298] on div at bounding box center [823, 129] width 185 height 412
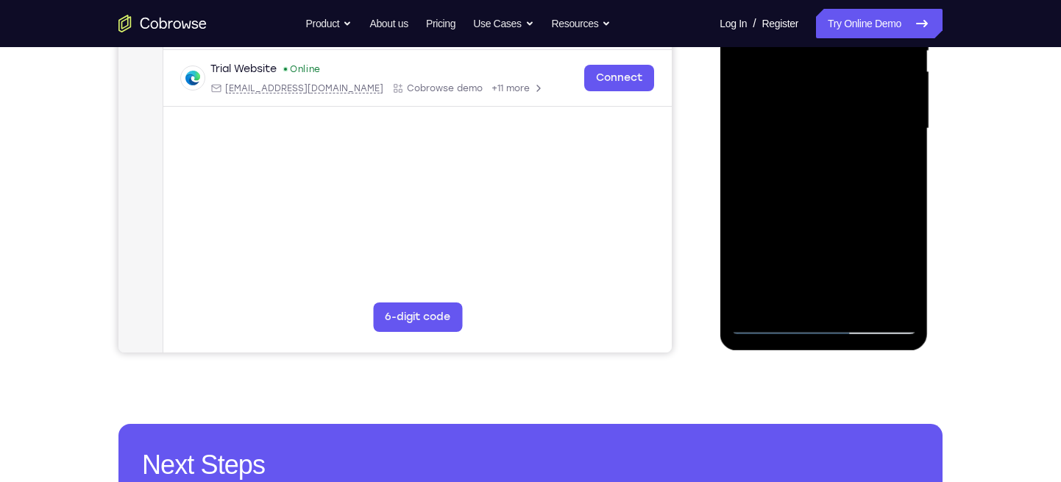
click at [777, 298] on div at bounding box center [823, 129] width 185 height 412
drag, startPoint x: 777, startPoint y: 298, endPoint x: 778, endPoint y: 238, distance: 59.6
click at [778, 238] on div at bounding box center [823, 129] width 185 height 412
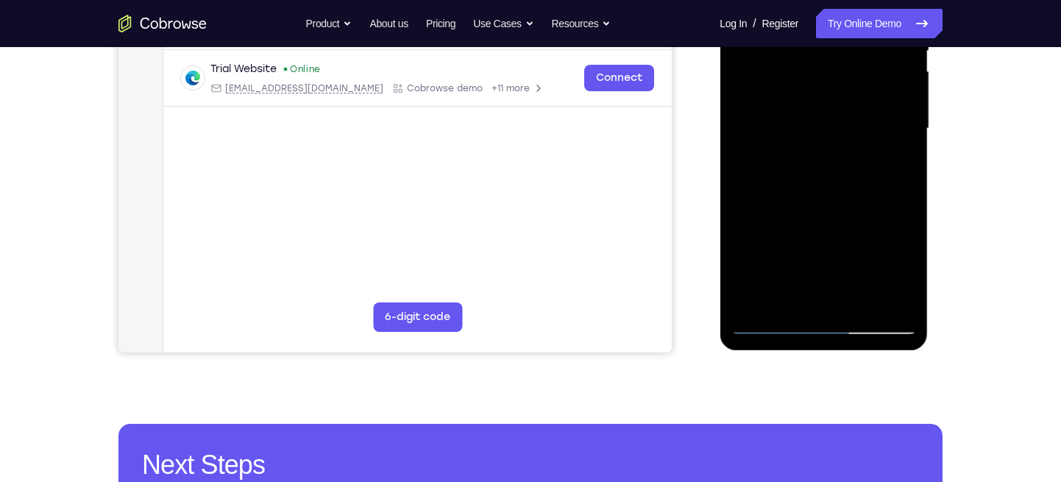
click at [778, 238] on div at bounding box center [823, 129] width 185 height 412
click at [800, 167] on div at bounding box center [823, 129] width 185 height 412
click at [816, 292] on div at bounding box center [823, 129] width 185 height 412
click at [823, 293] on div at bounding box center [823, 129] width 185 height 412
click at [843, 292] on div at bounding box center [823, 129] width 185 height 412
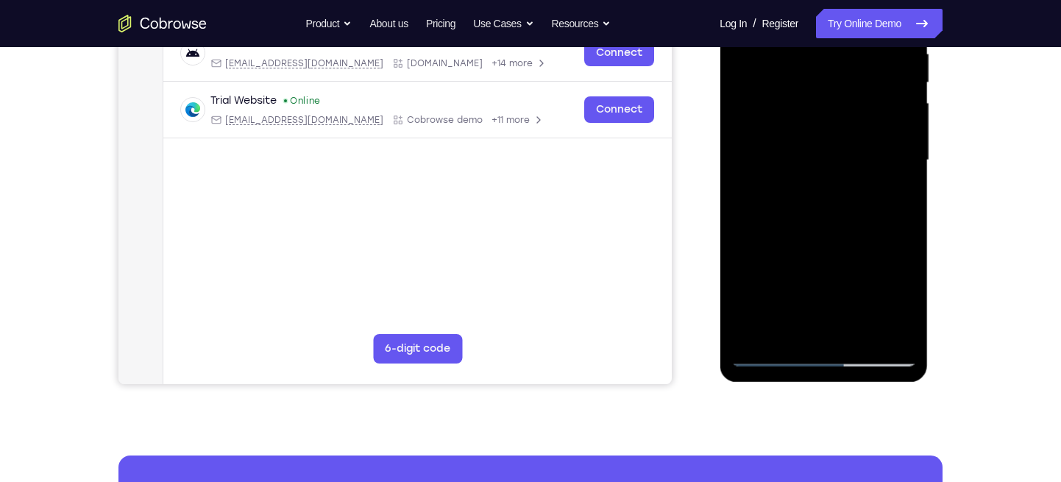
scroll to position [299, 0]
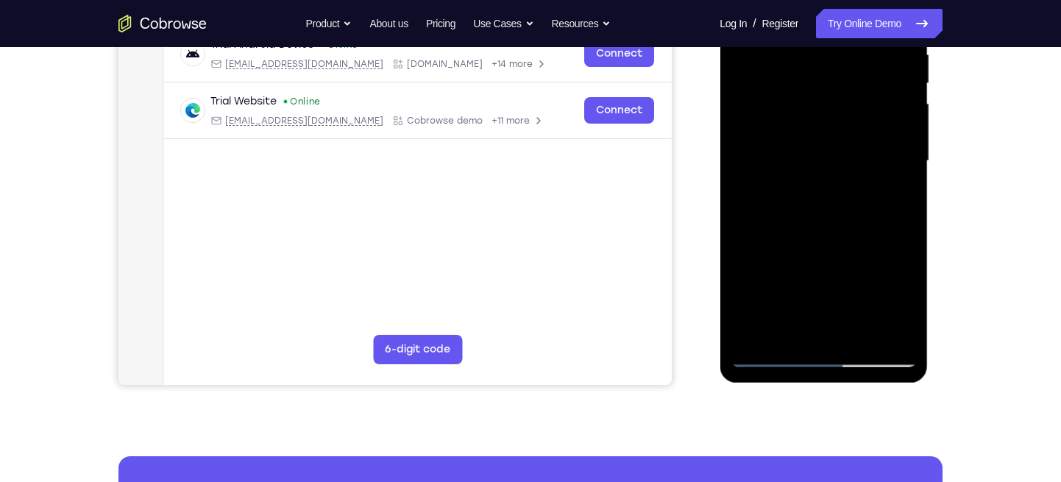
click at [848, 322] on div at bounding box center [823, 161] width 185 height 412
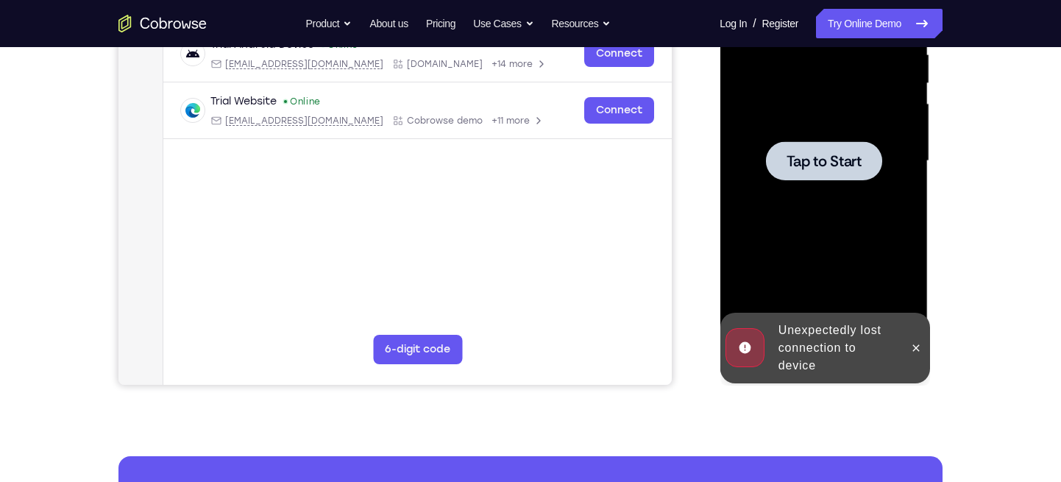
click at [817, 322] on div at bounding box center [823, 161] width 185 height 412
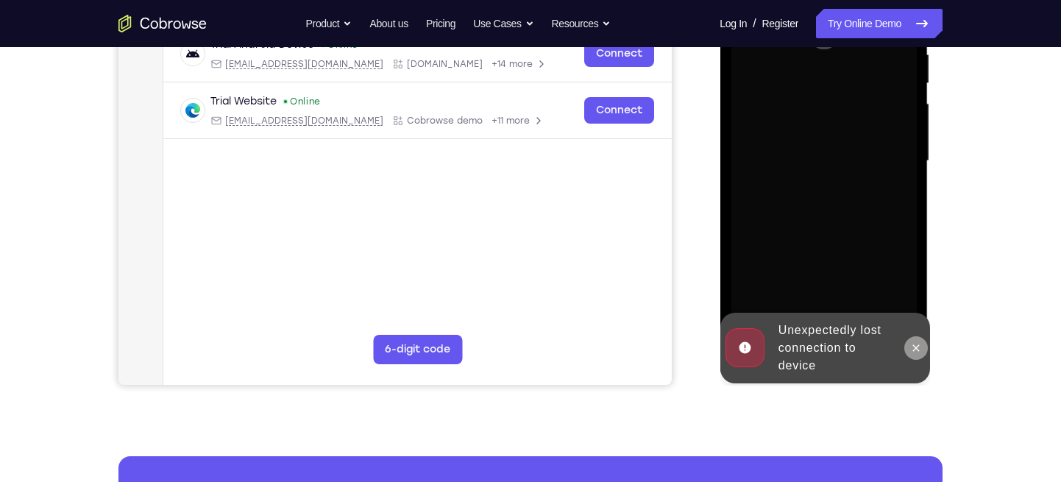
click at [914, 343] on icon at bounding box center [915, 348] width 12 height 12
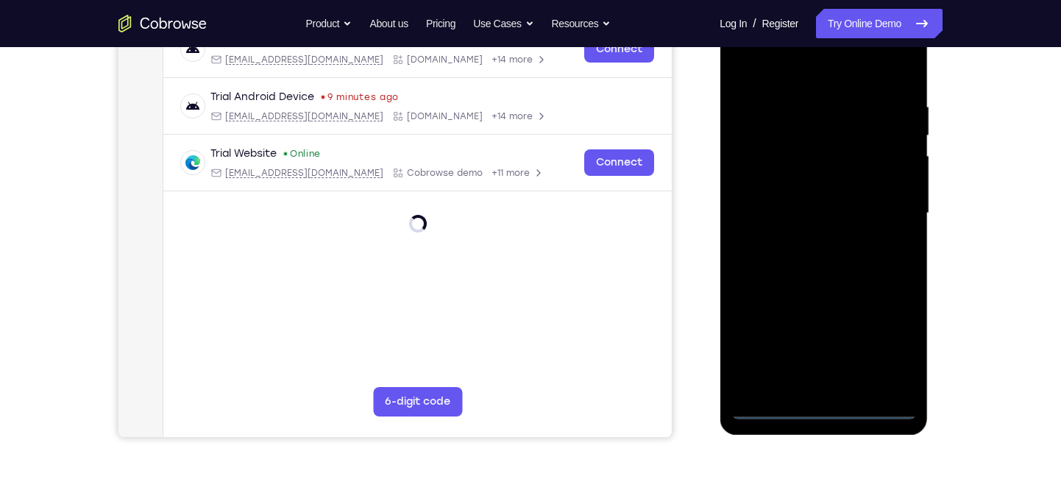
scroll to position [249, 0]
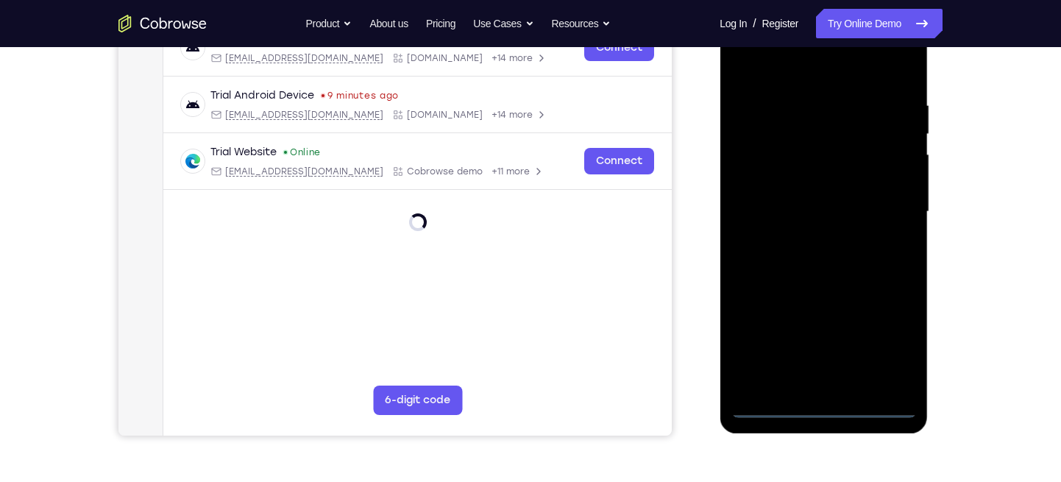
click at [824, 402] on div at bounding box center [823, 212] width 185 height 412
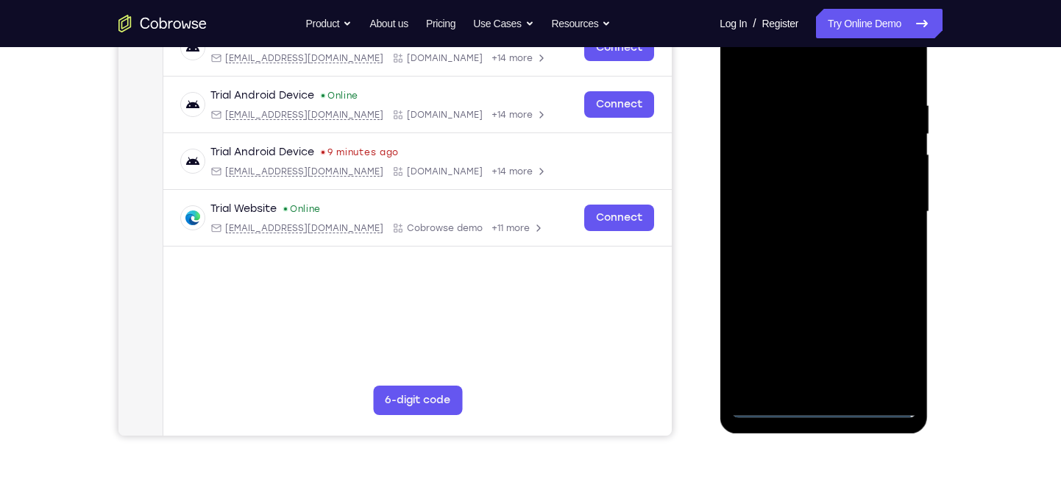
click at [888, 349] on div at bounding box center [823, 212] width 185 height 412
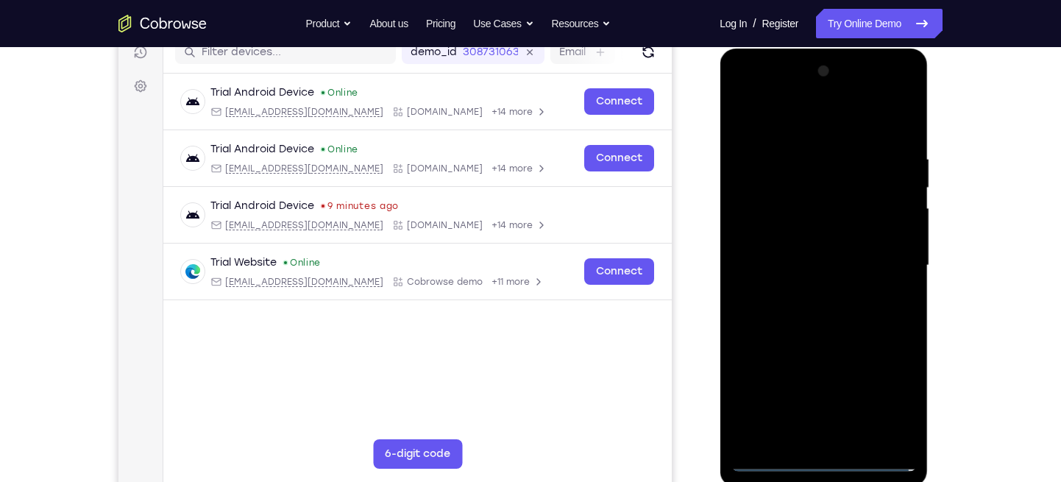
scroll to position [194, 0]
click at [771, 90] on div at bounding box center [823, 266] width 185 height 412
click at [886, 262] on div at bounding box center [823, 266] width 185 height 412
click at [811, 290] on div at bounding box center [823, 266] width 185 height 412
click at [823, 336] on div at bounding box center [823, 266] width 185 height 412
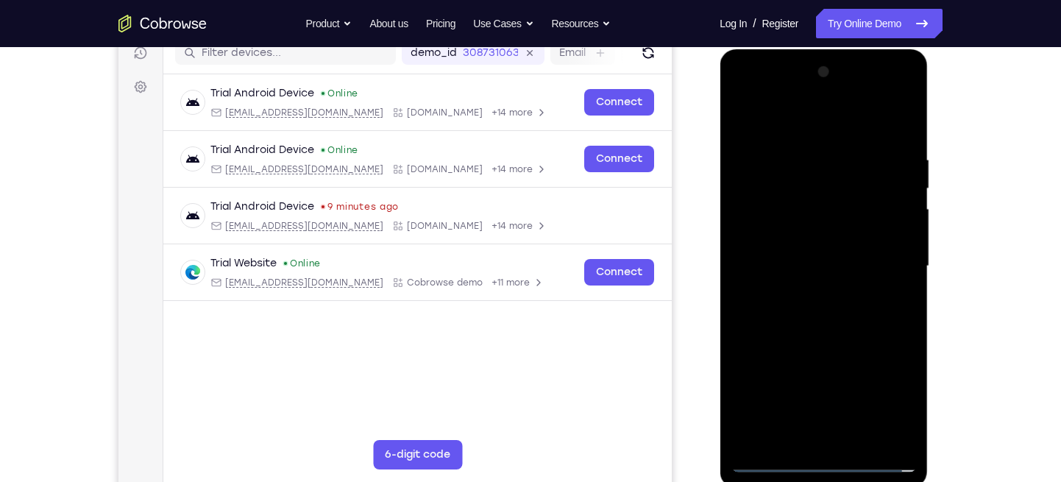
click at [828, 249] on div at bounding box center [823, 266] width 185 height 412
click at [791, 267] on div at bounding box center [823, 266] width 185 height 412
click at [800, 253] on div at bounding box center [823, 266] width 185 height 412
click at [801, 254] on div at bounding box center [823, 266] width 185 height 412
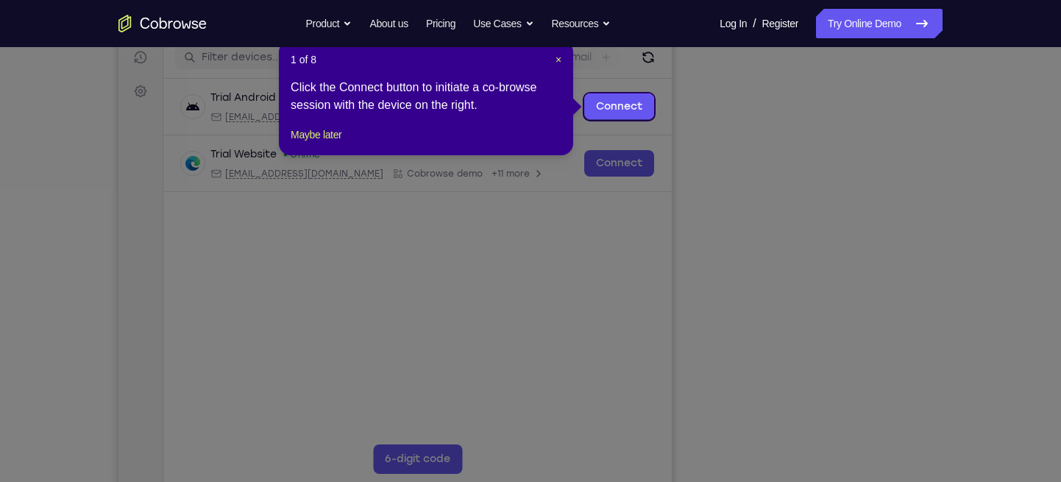
scroll to position [189, 0]
click at [559, 54] on span "×" at bounding box center [558, 60] width 6 height 12
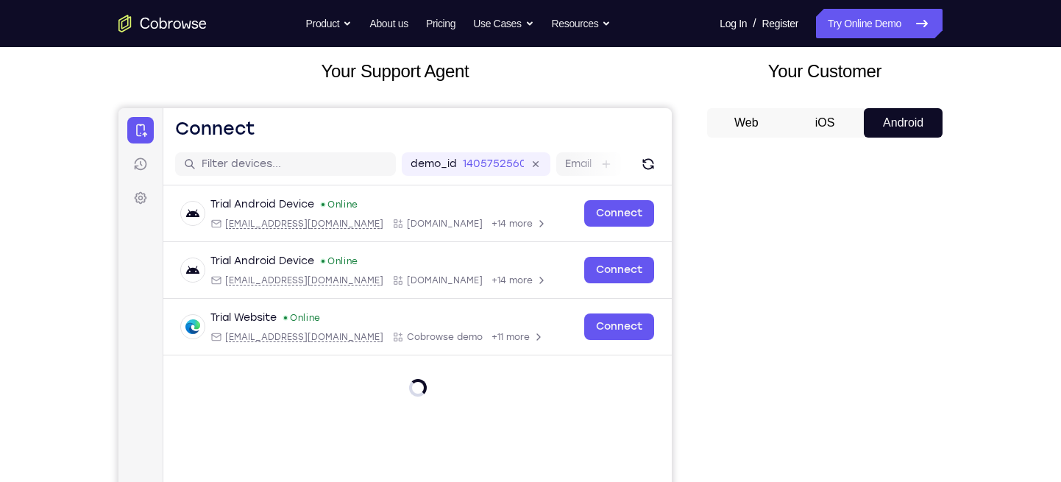
scroll to position [79, 0]
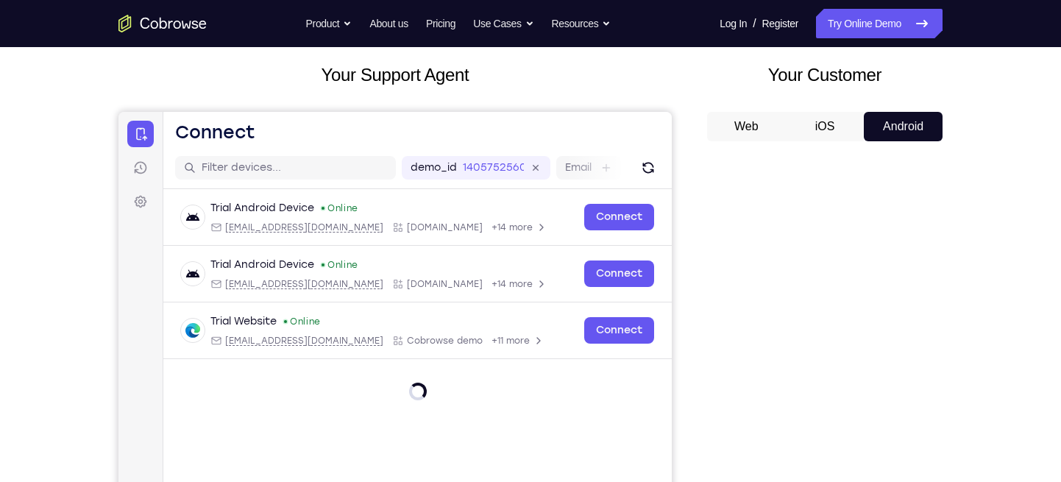
click at [831, 134] on button "iOS" at bounding box center [825, 126] width 79 height 29
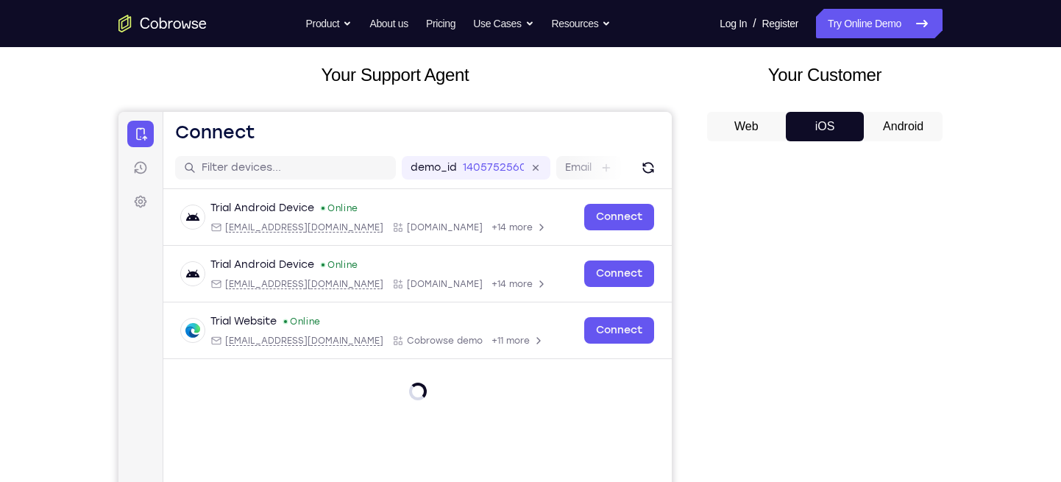
click at [905, 125] on button "Android" at bounding box center [903, 126] width 79 height 29
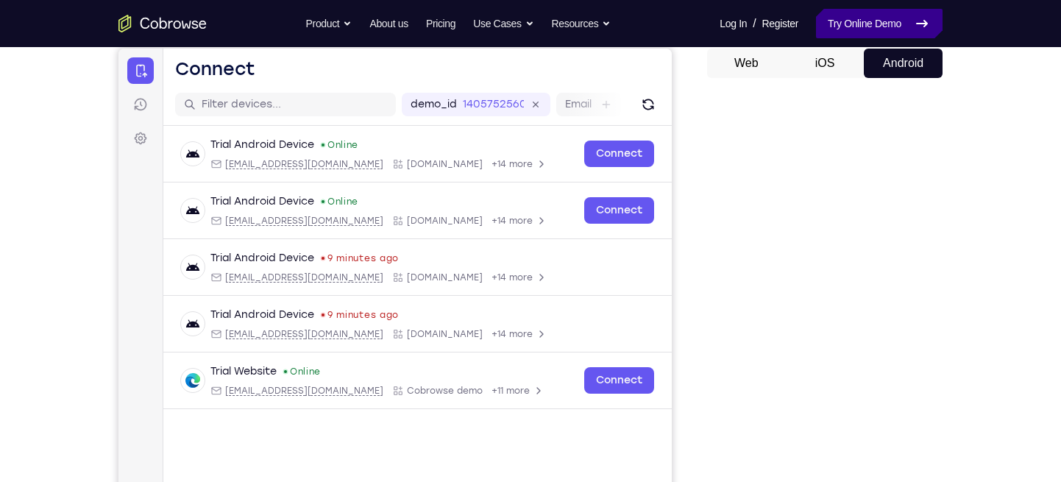
scroll to position [0, 0]
